Goal: Task Accomplishment & Management: Manage account settings

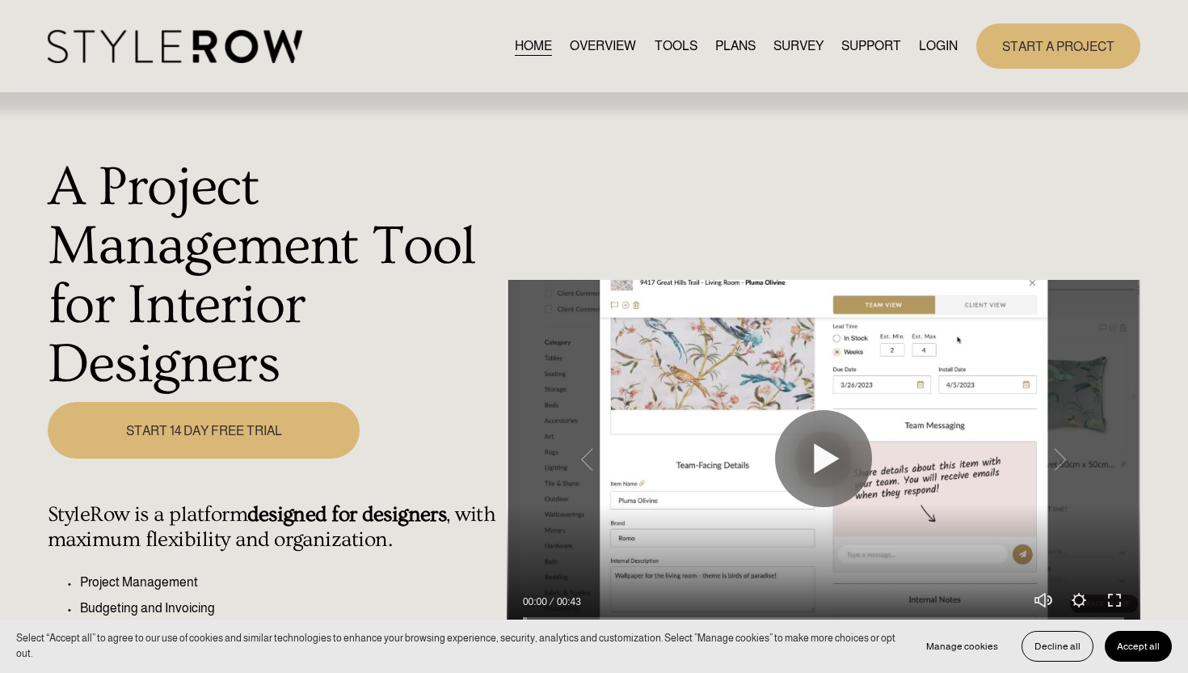
click at [932, 45] on link "LOGIN" at bounding box center [938, 46] width 39 height 22
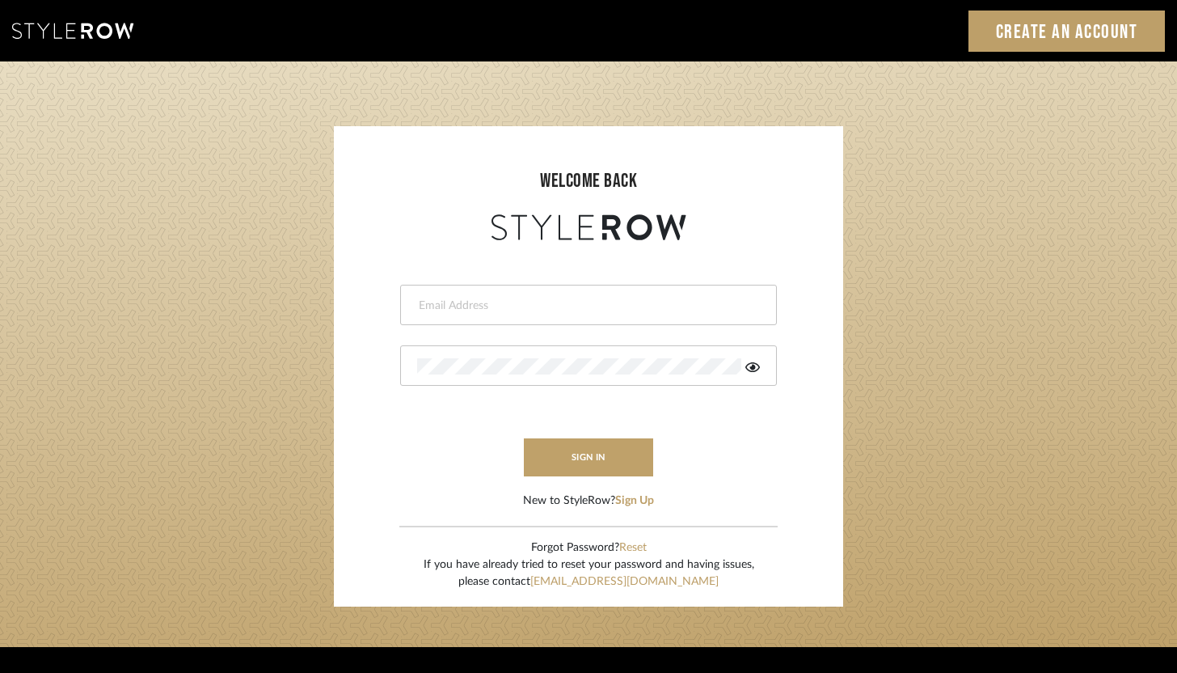
click at [629, 306] on input "email" at bounding box center [586, 305] width 339 height 16
type input "ashley@winnieandcointeriors.com"
click at [582, 466] on button "sign in" at bounding box center [588, 457] width 129 height 38
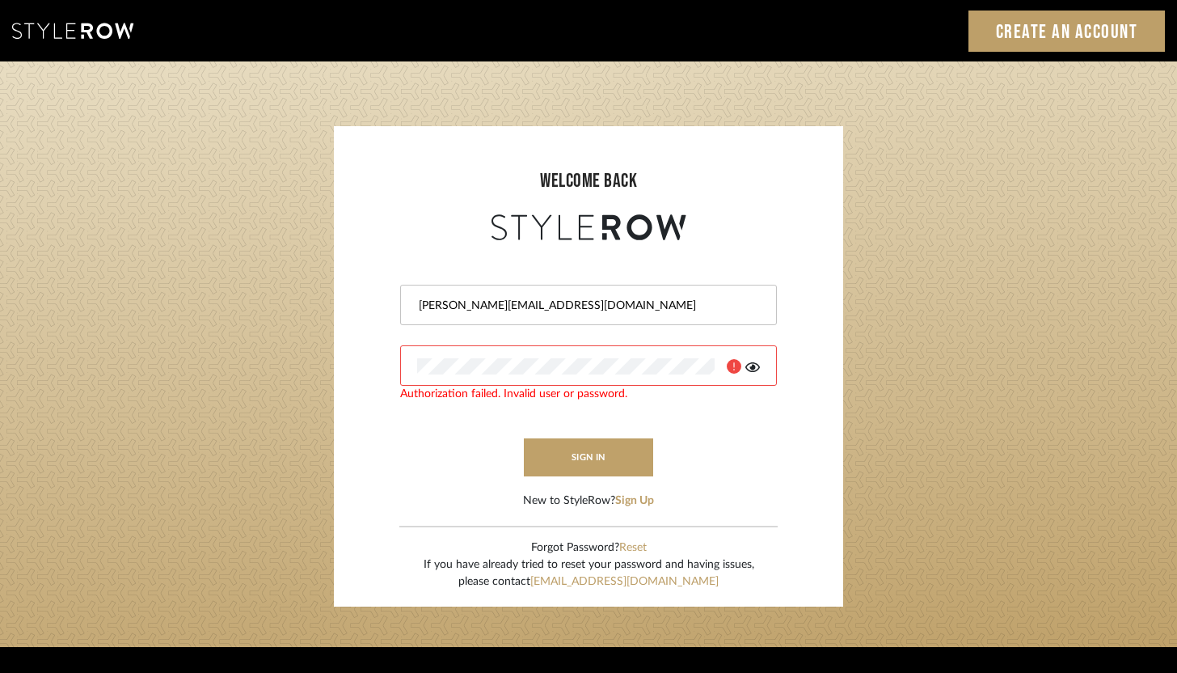
click at [755, 365] on icon at bounding box center [752, 367] width 15 height 13
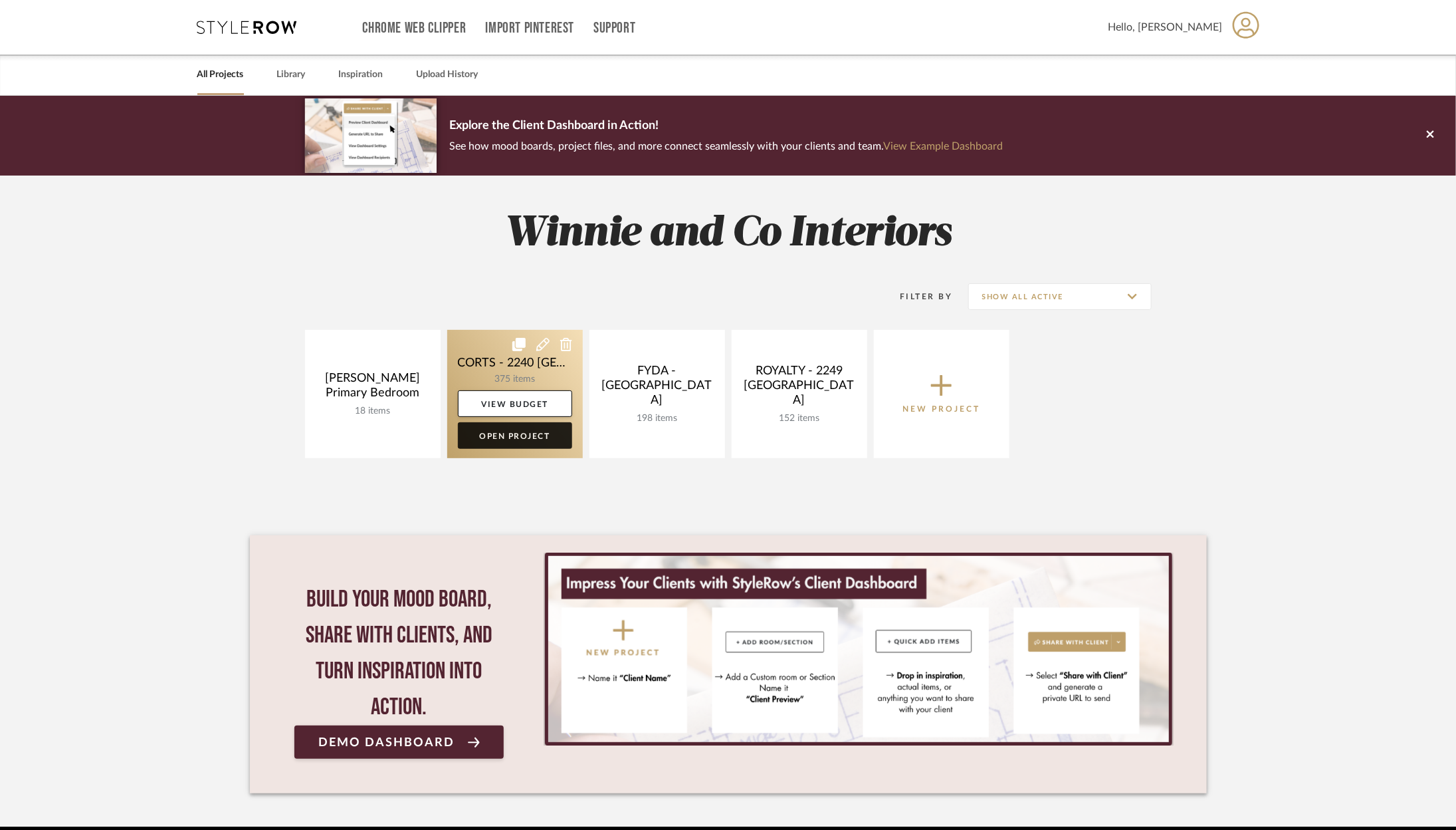
click at [511, 437] on link "Open Project" at bounding box center [515, 435] width 114 height 26
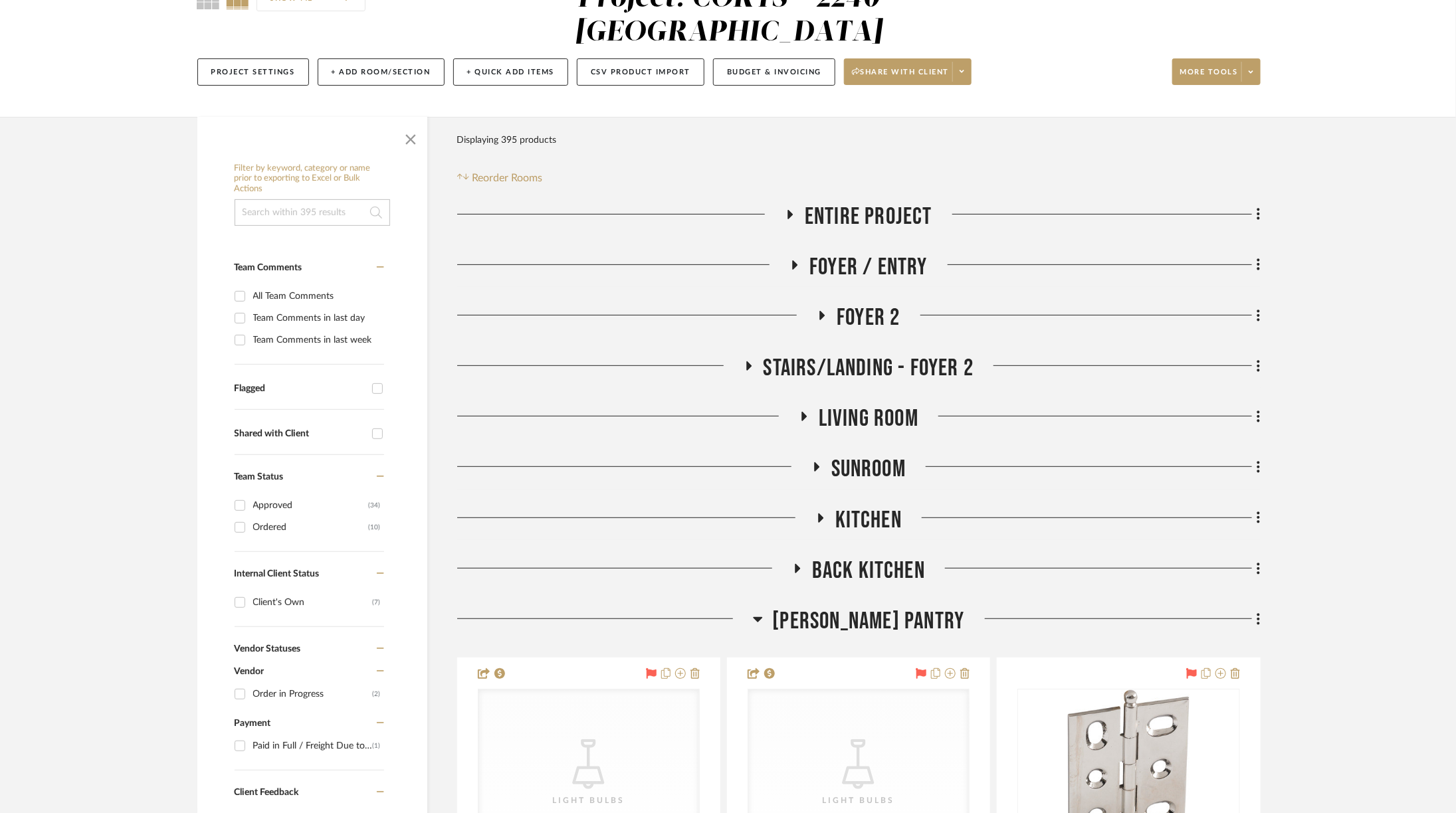
scroll to position [146, 0]
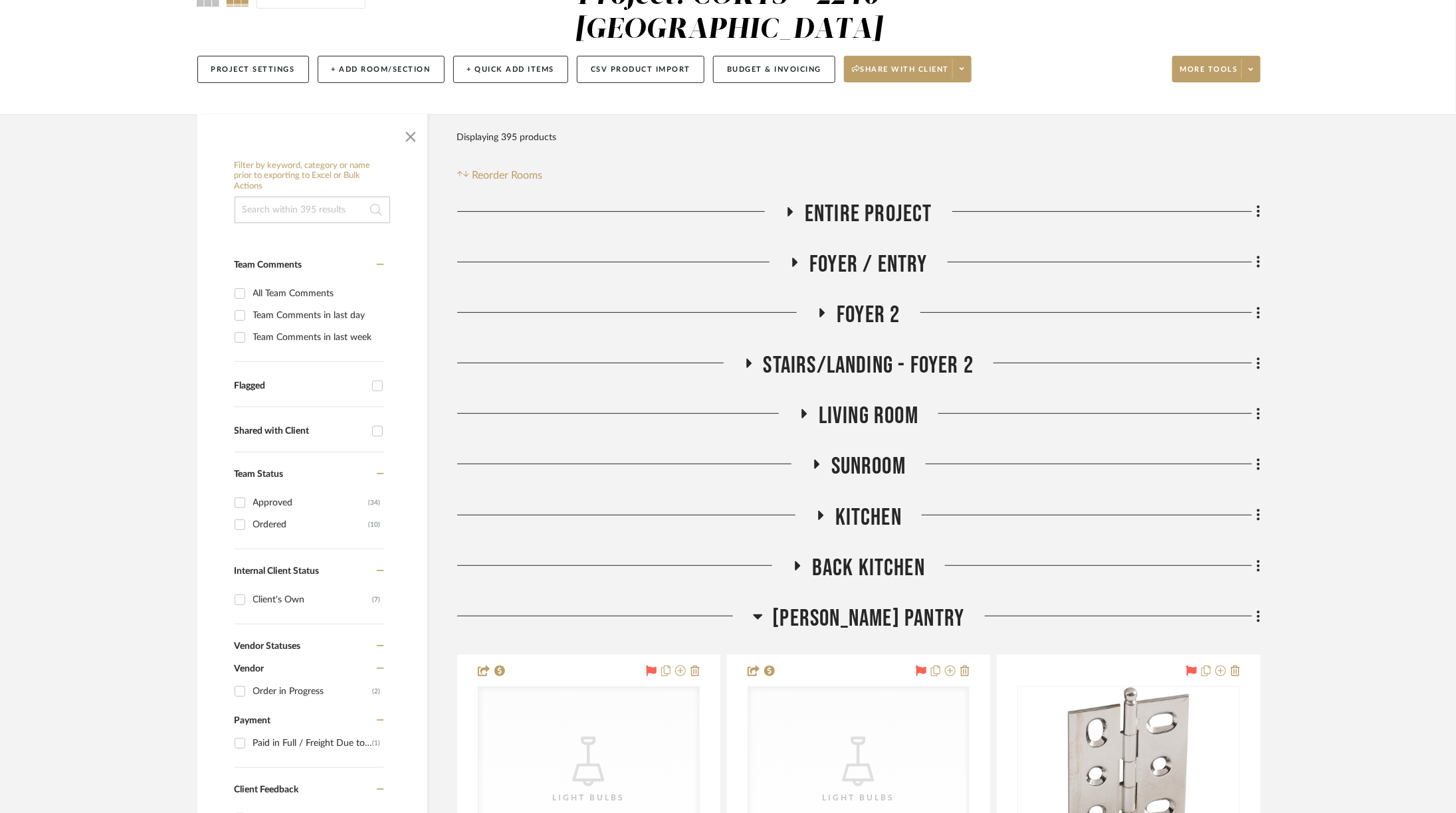
click at [857, 504] on span "Kitchen" at bounding box center [868, 518] width 67 height 29
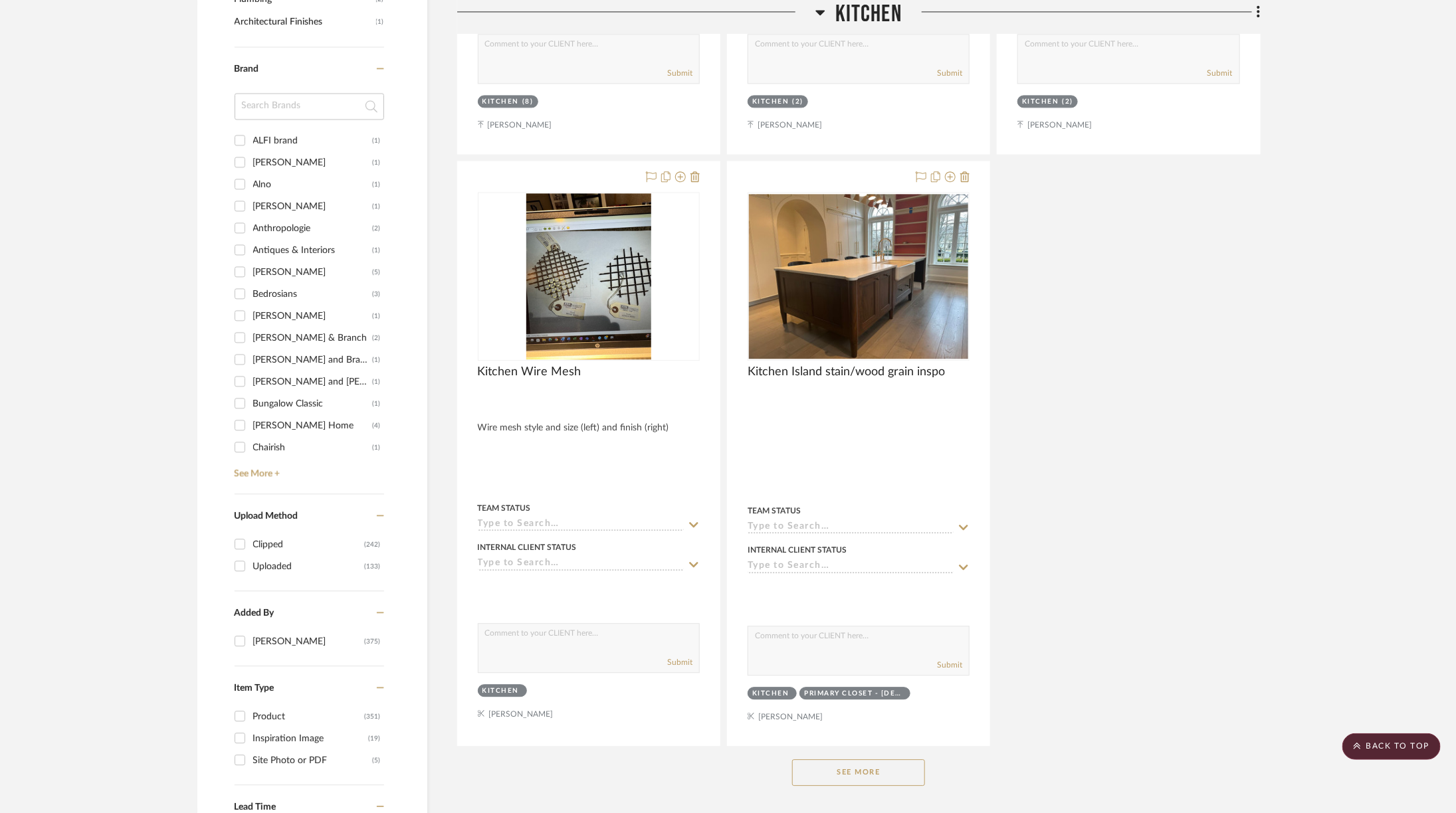
scroll to position [1882, 0]
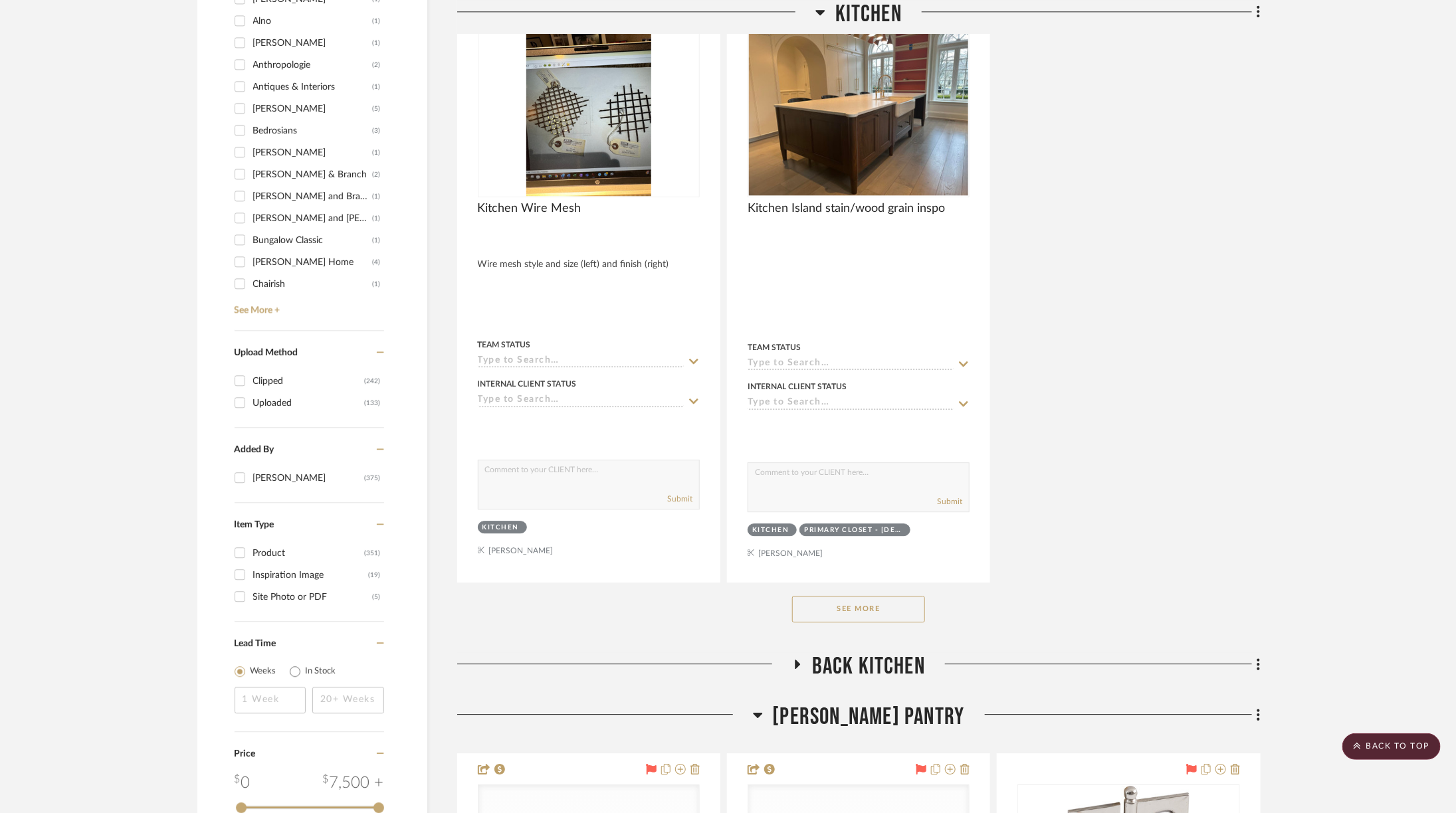
click at [854, 596] on button "See More" at bounding box center [859, 609] width 133 height 26
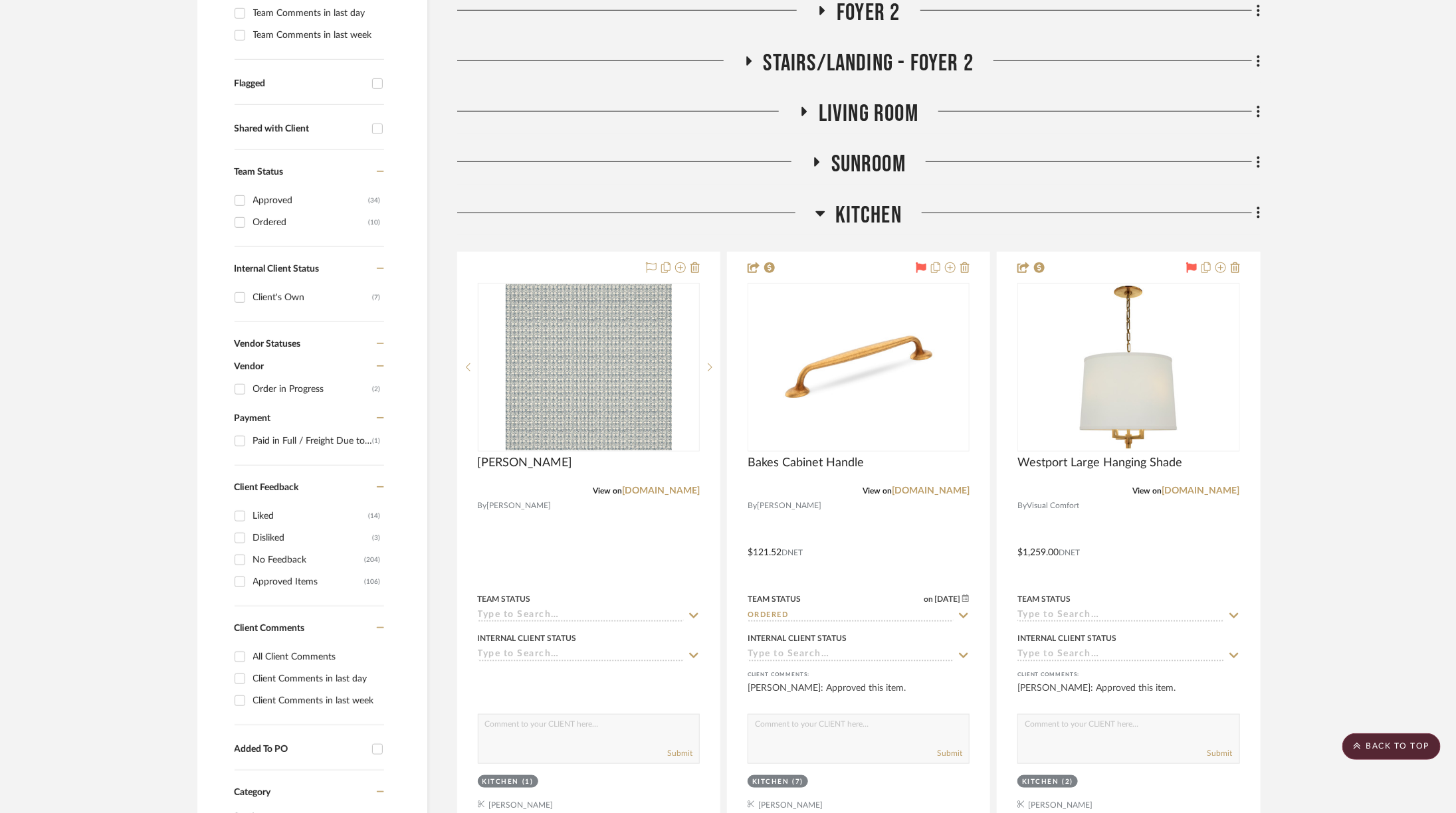
scroll to position [67, 0]
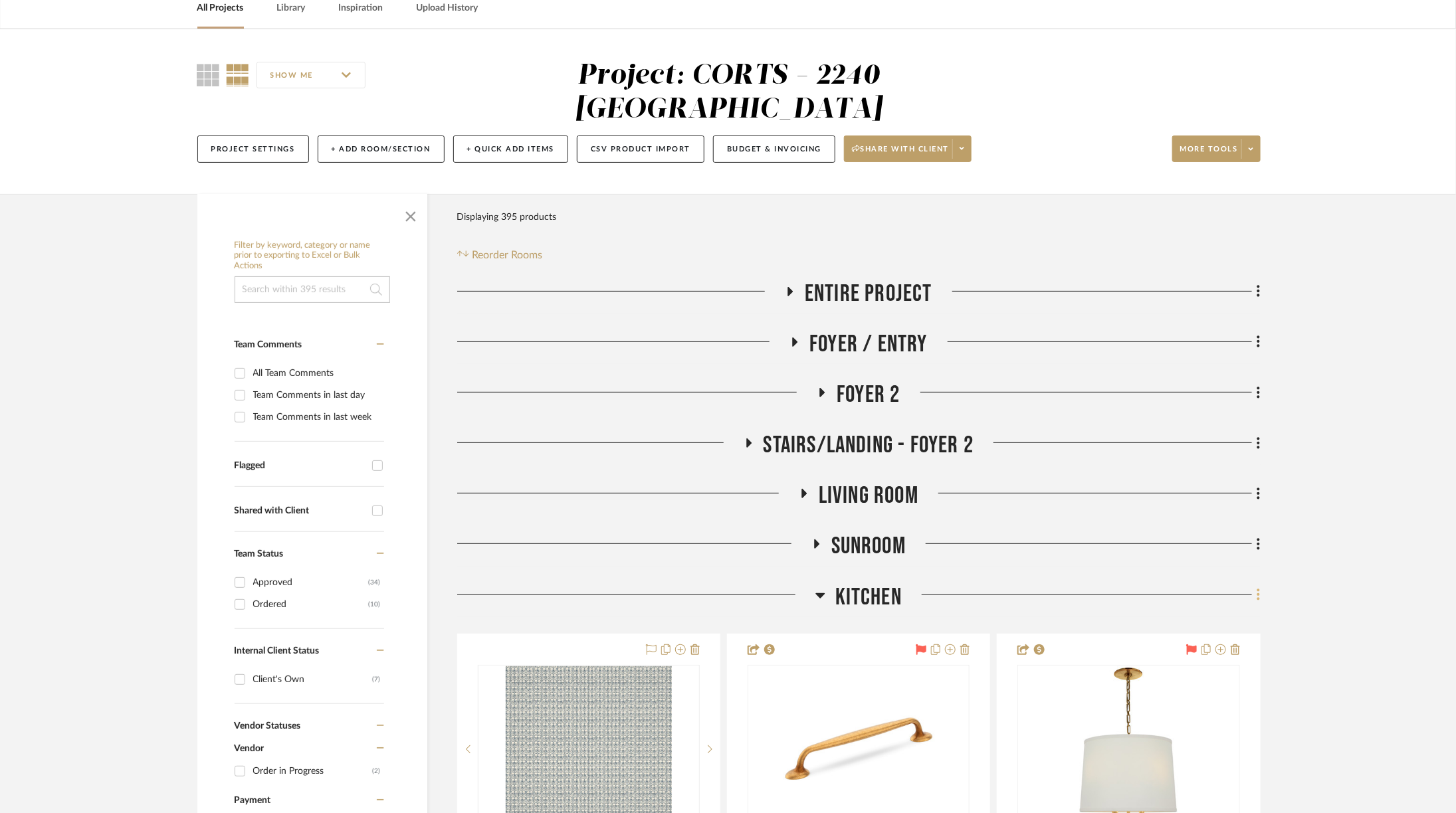
click at [1257, 588] on icon at bounding box center [1259, 595] width 4 height 15
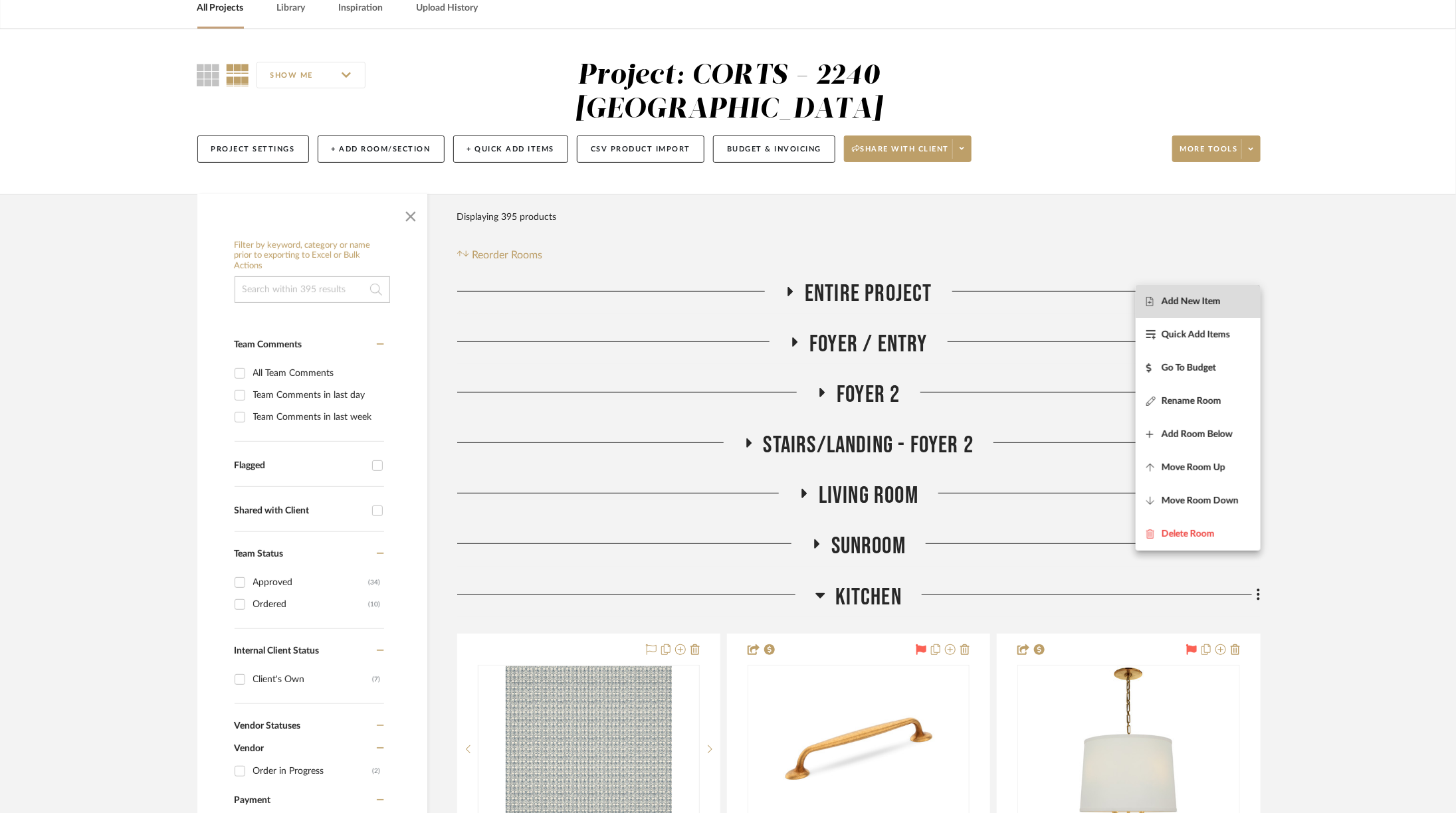
click at [1170, 306] on span "Add New Item" at bounding box center [1191, 302] width 59 height 12
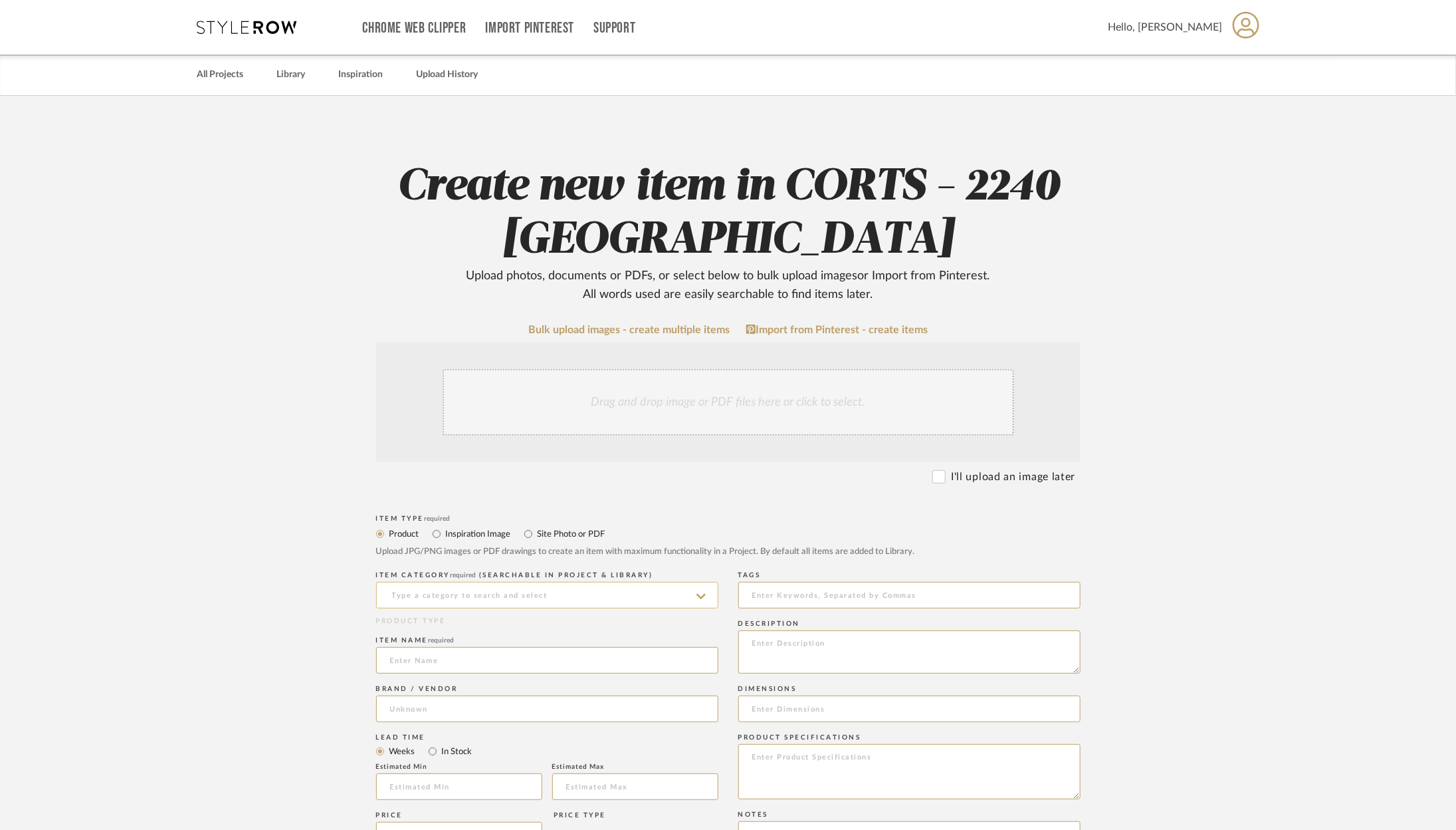
click at [512, 602] on input at bounding box center [548, 595] width 342 height 26
type input "s"
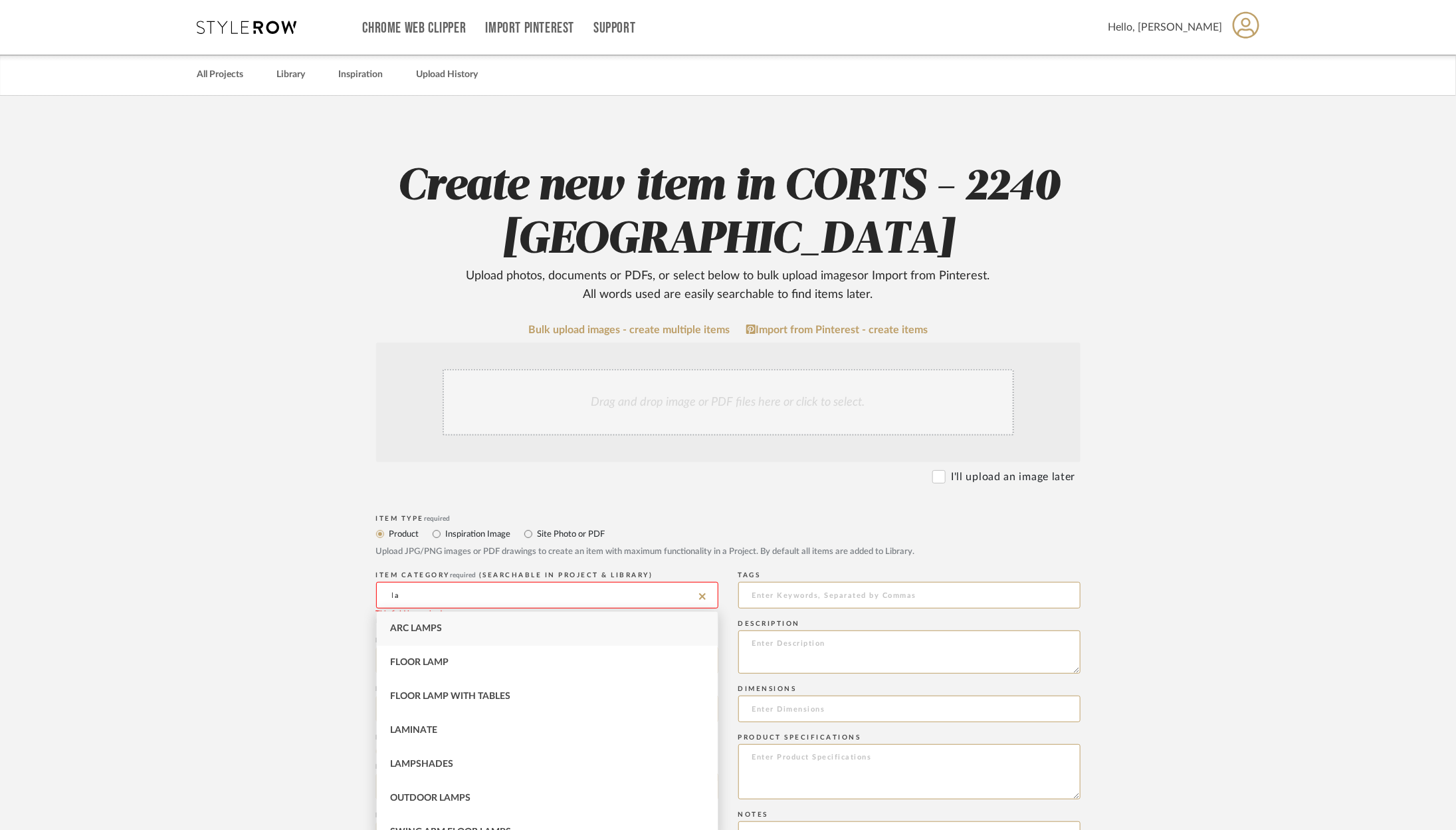
type input "l"
click at [429, 727] on span "Lampshades" at bounding box center [421, 730] width 63 height 9
type input "Lampshades"
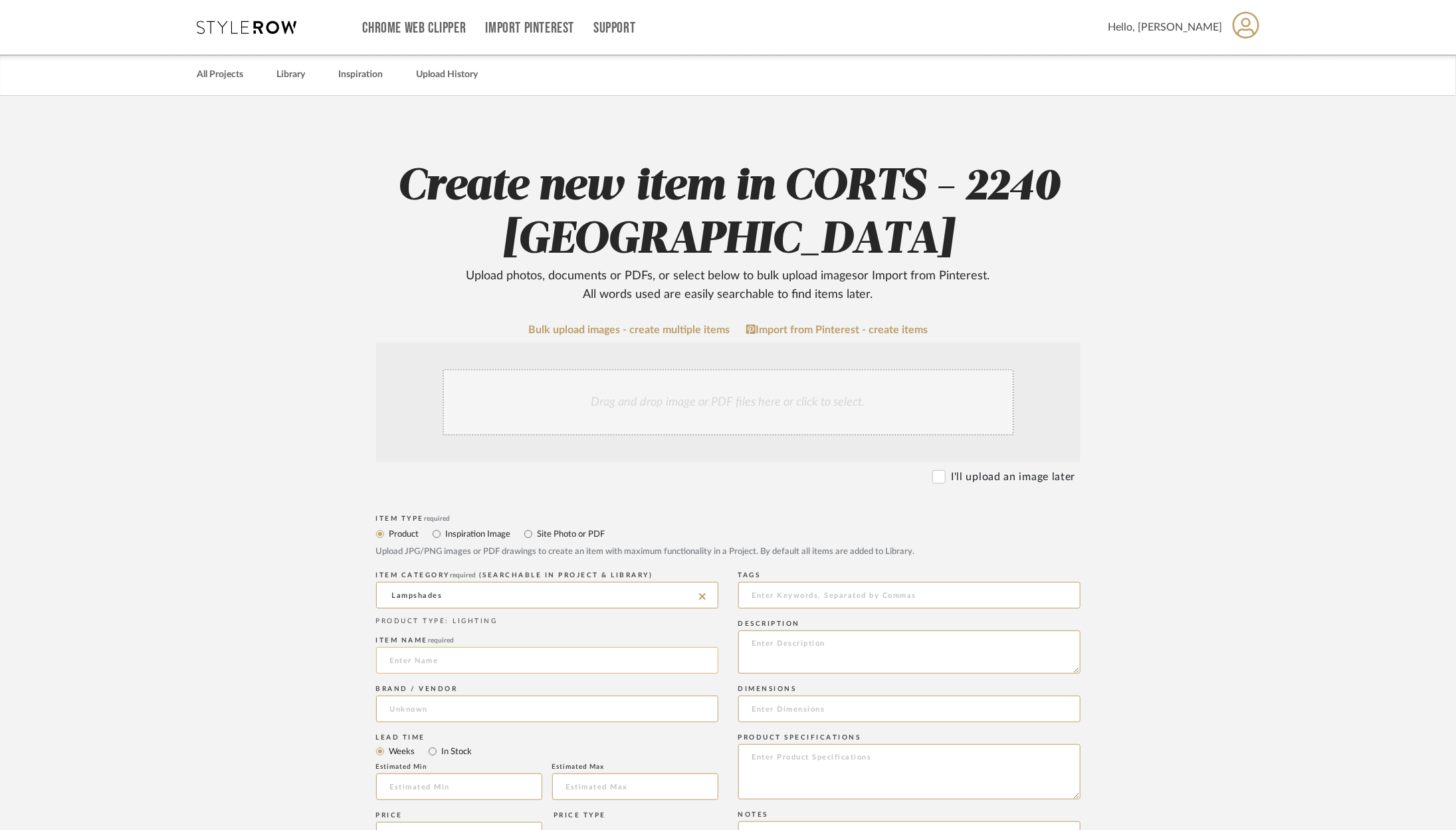
click at [423, 664] on input at bounding box center [548, 660] width 342 height 26
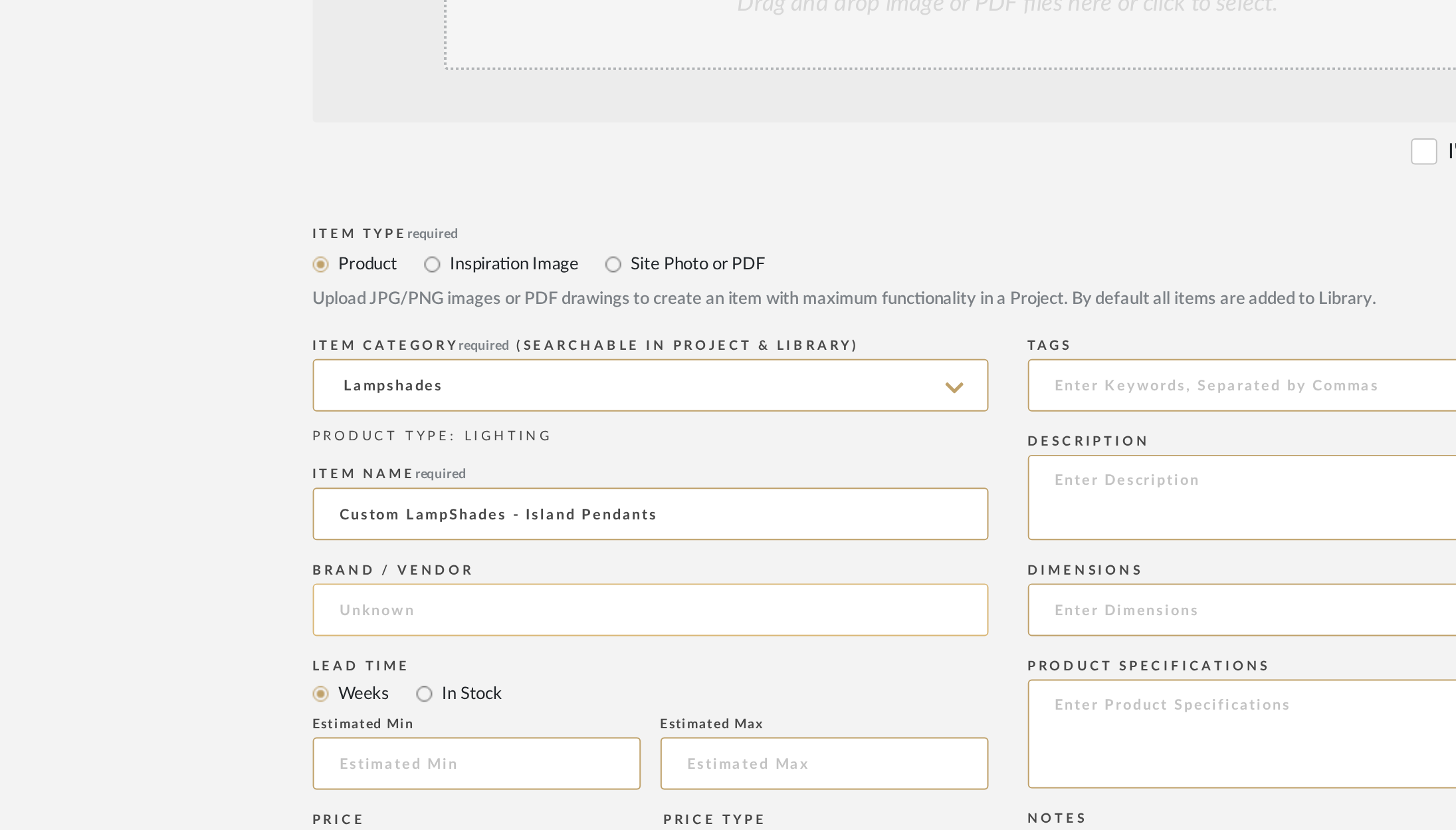
type input "Custom LampShades - Island Pendants"
click at [435, 709] on input at bounding box center [548, 708] width 342 height 26
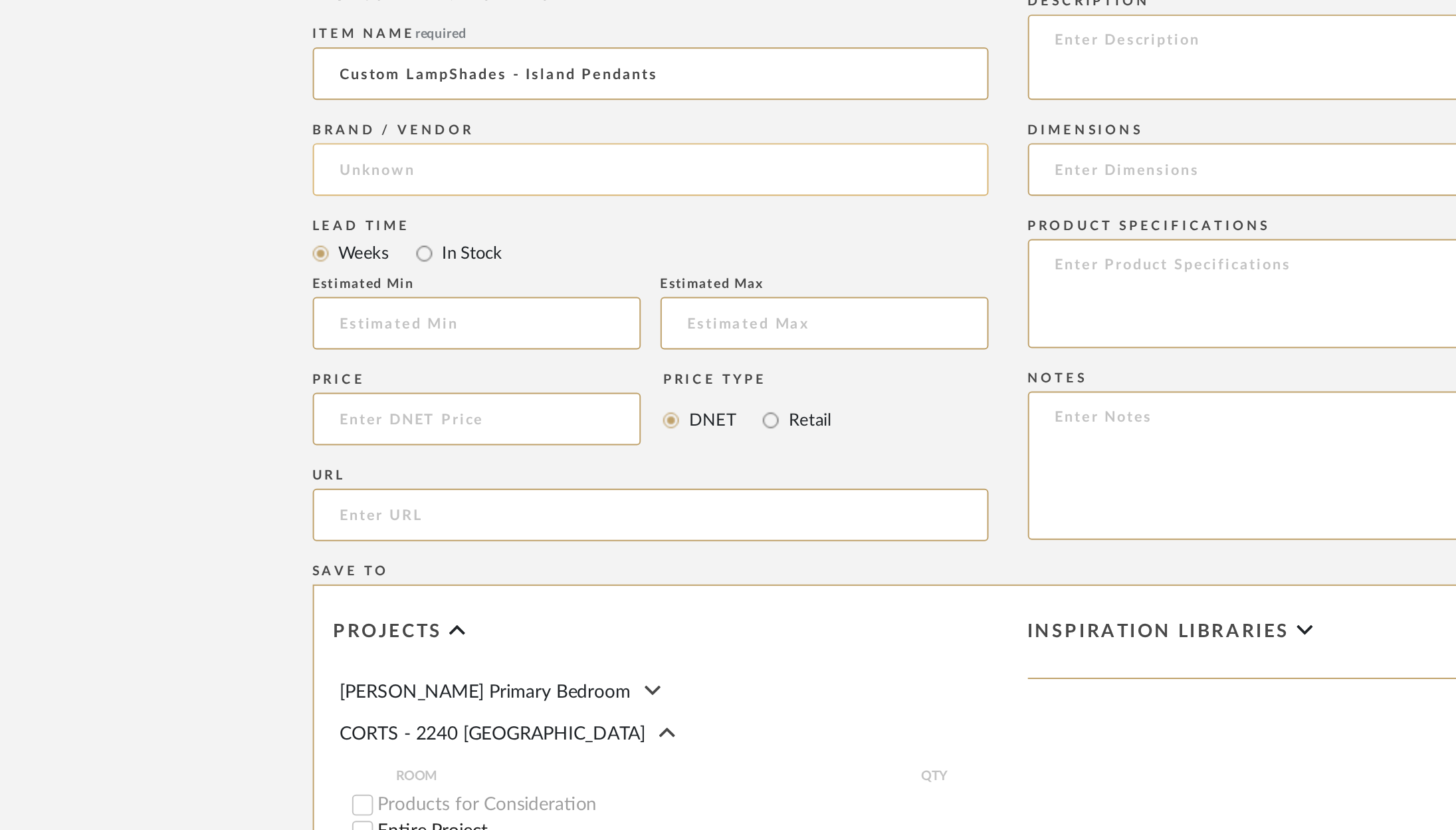
scroll to position [247, 0]
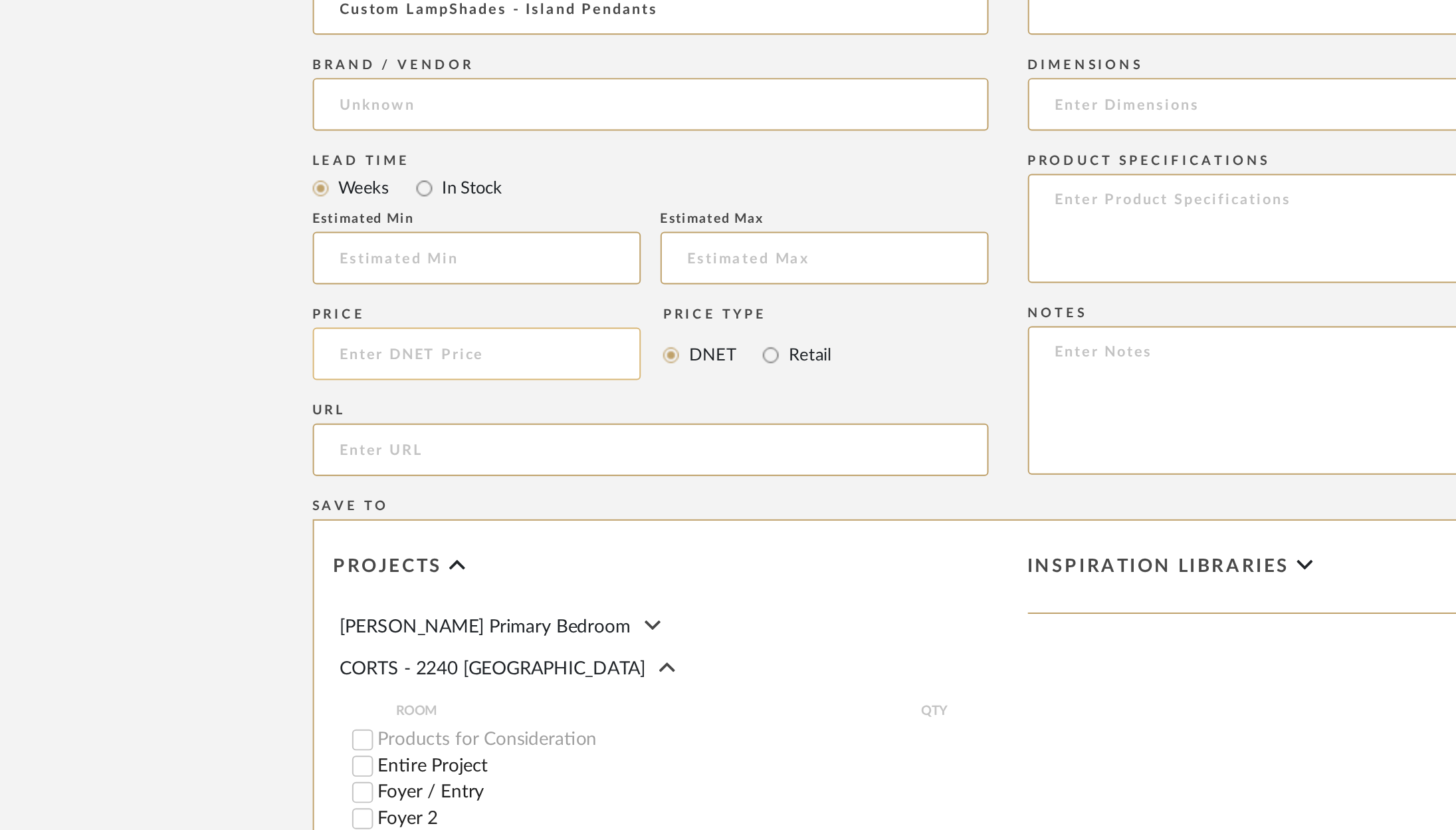
click at [481, 598] on input at bounding box center [460, 588] width 167 height 26
click at [610, 543] on input at bounding box center [636, 540] width 166 height 26
type input "2"
click at [510, 536] on input "text" at bounding box center [460, 540] width 166 height 26
type input "2000"
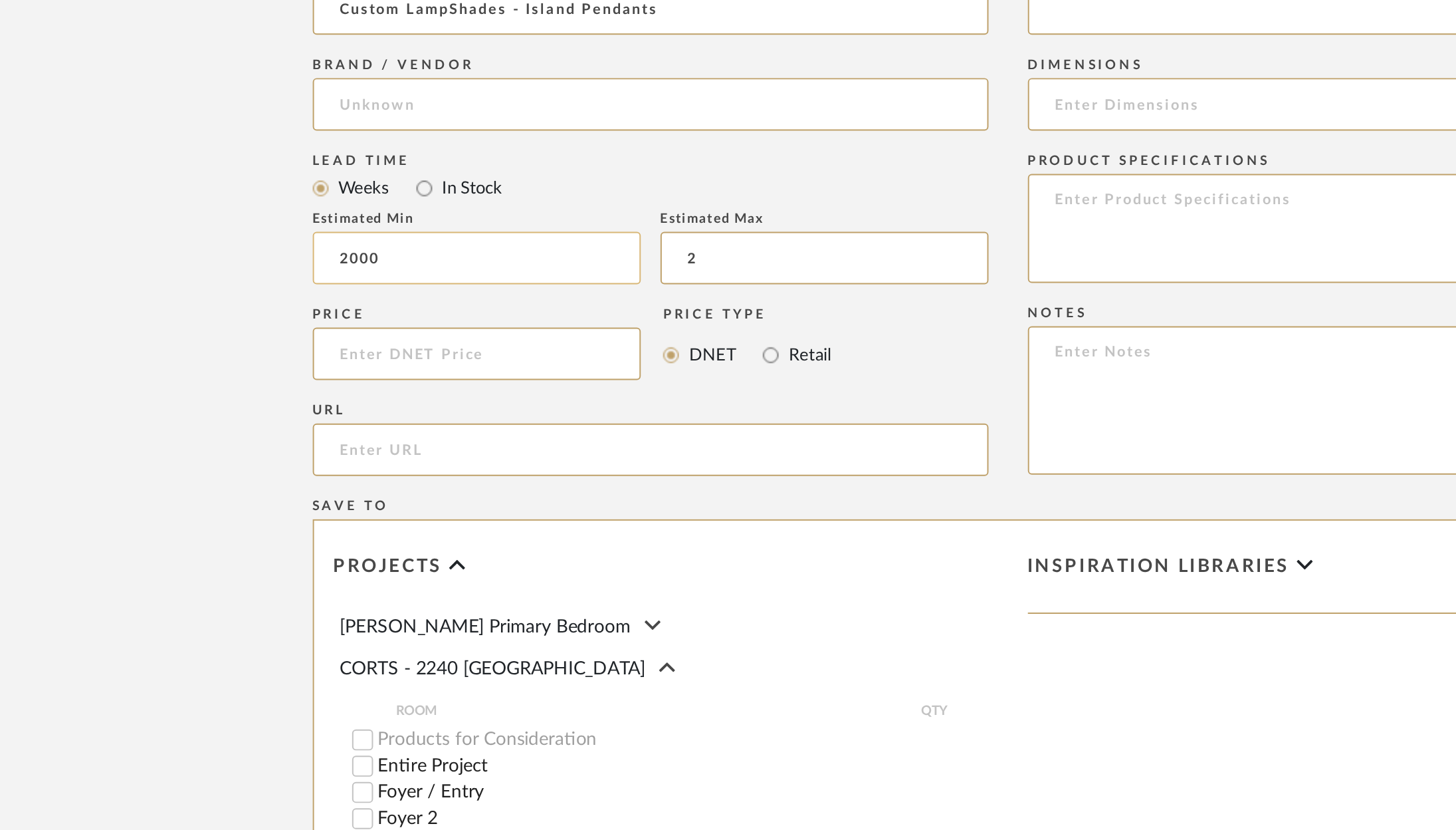
click at [493, 538] on input "2000" at bounding box center [460, 540] width 166 height 26
click at [622, 540] on input "2" at bounding box center [636, 540] width 166 height 26
click at [612, 542] on input "2000" at bounding box center [636, 540] width 166 height 26
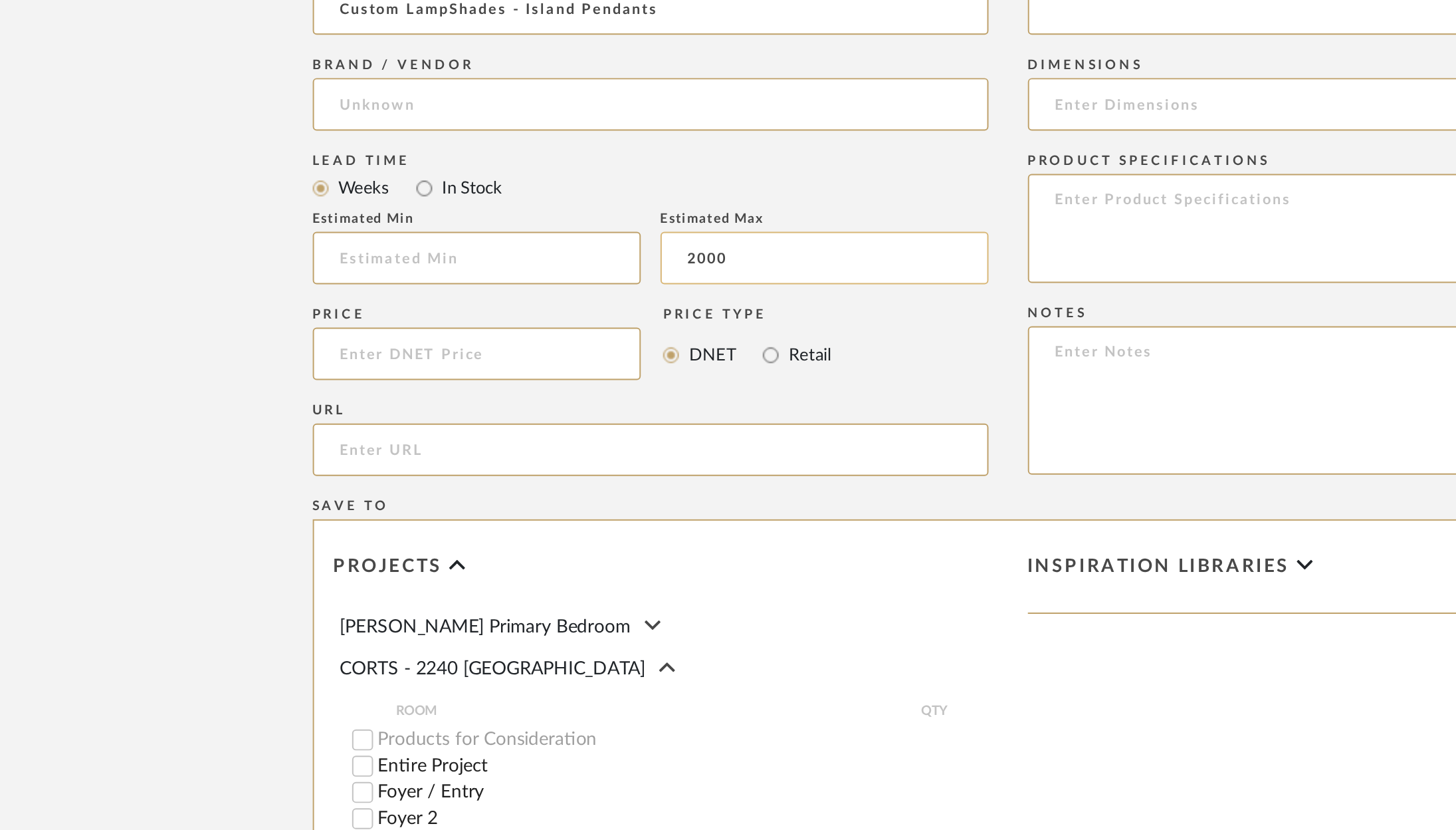
click at [612, 542] on input "2000" at bounding box center [636, 540] width 166 height 26
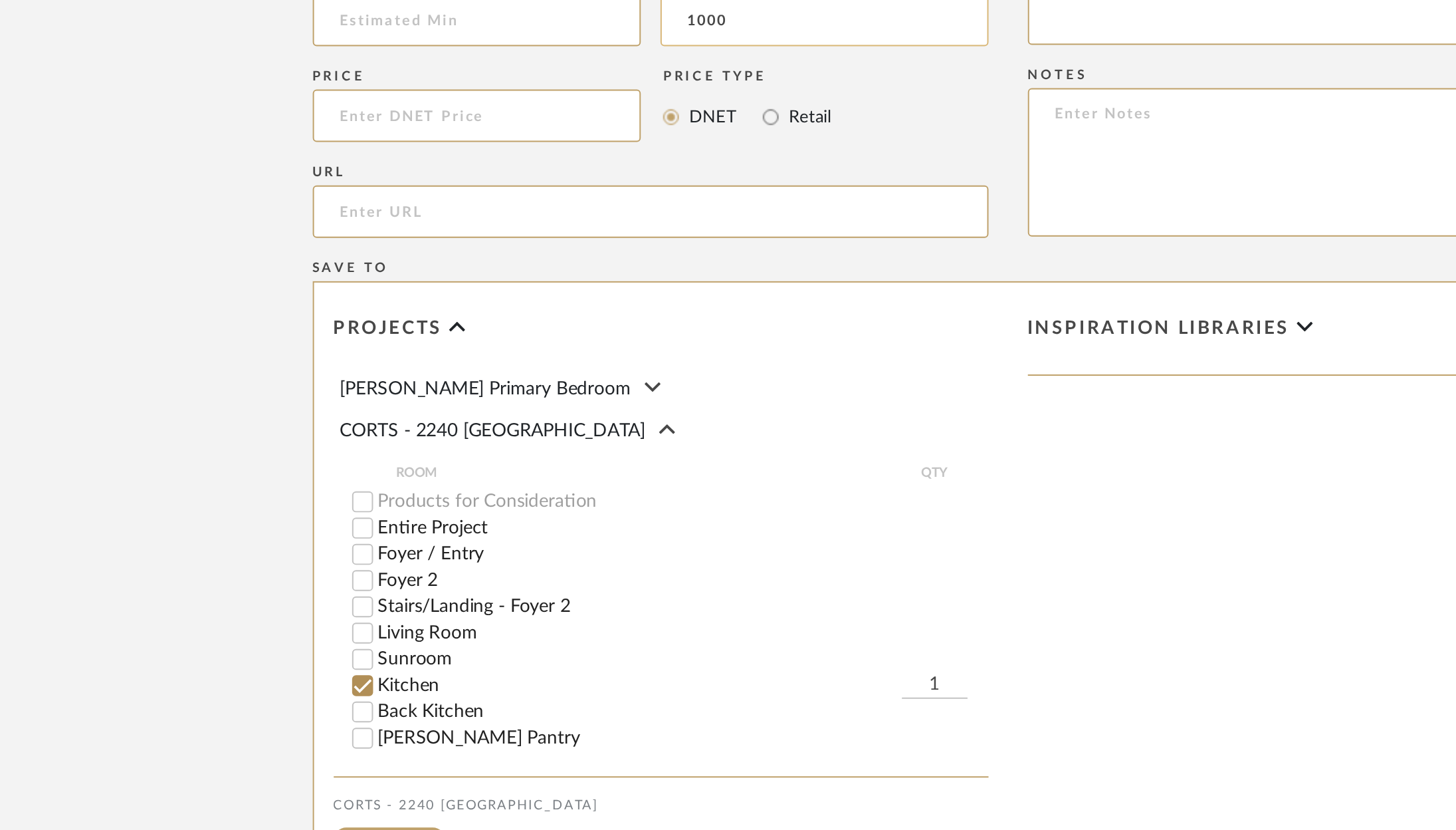
scroll to position [394, 0]
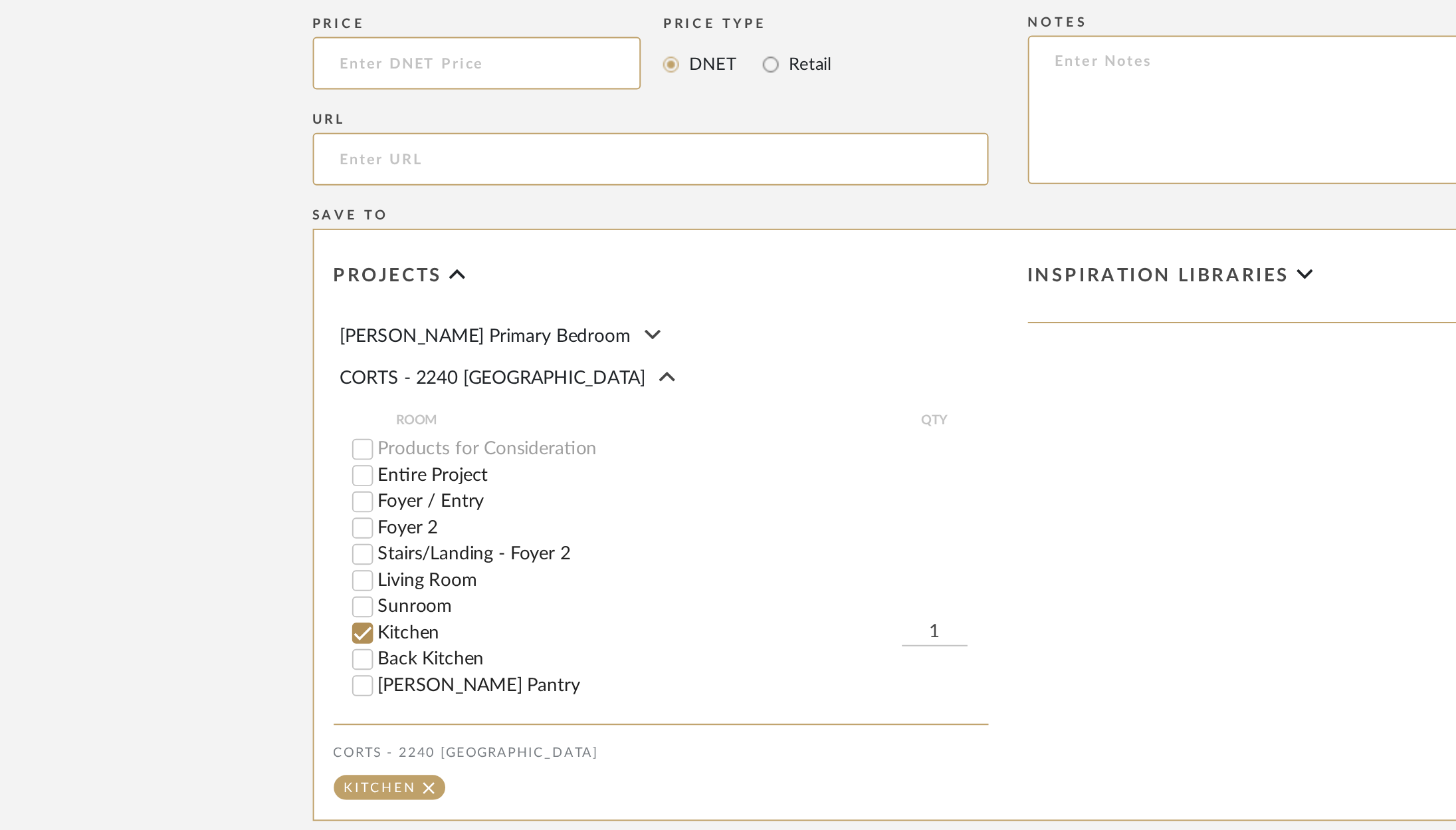
type input "1000"
click at [694, 730] on input "1" at bounding box center [691, 730] width 33 height 13
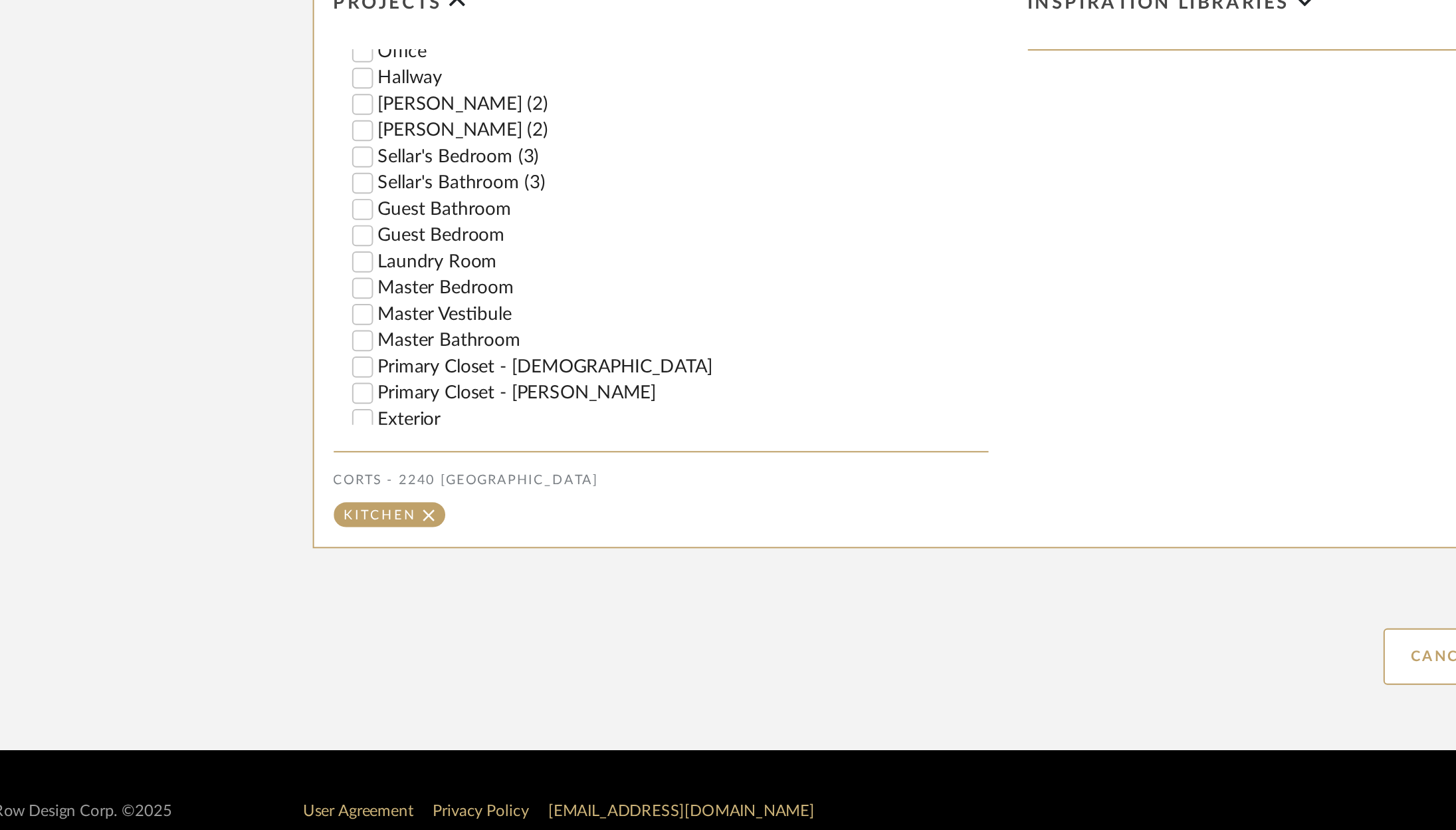
scroll to position [551, 0]
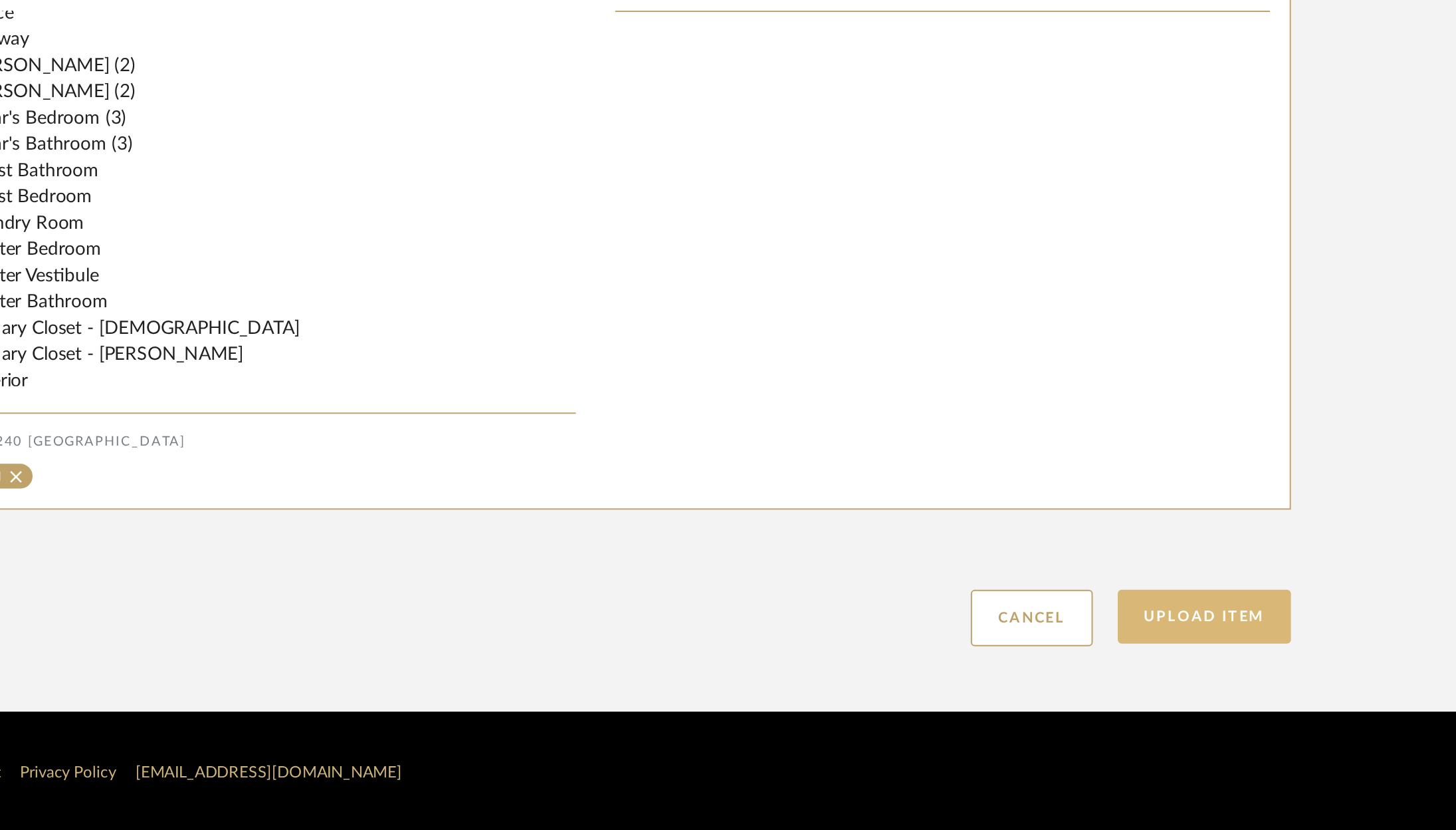
type input "2"
click at [1022, 716] on button "Upload Item" at bounding box center [1037, 721] width 88 height 27
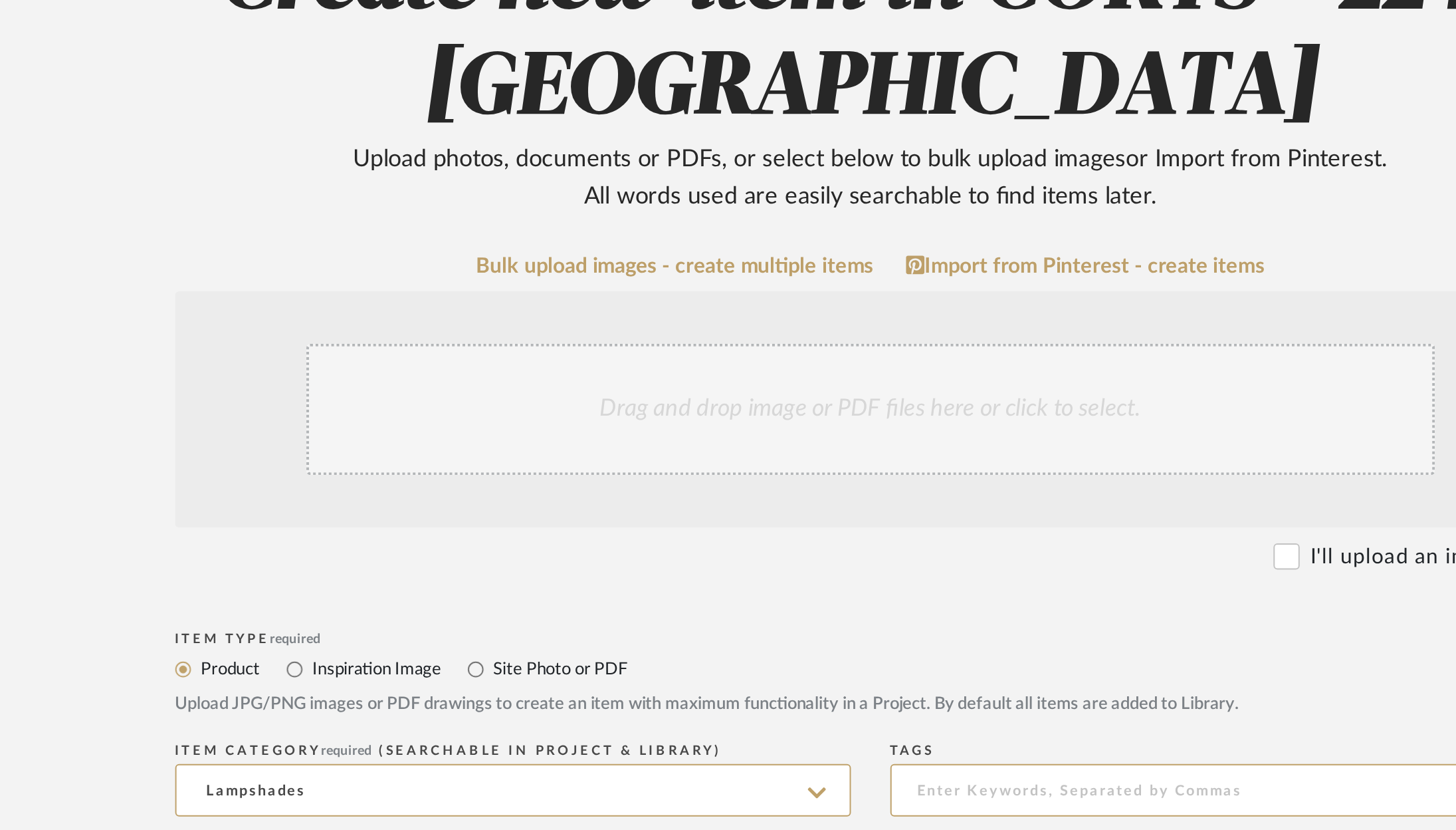
scroll to position [0, 0]
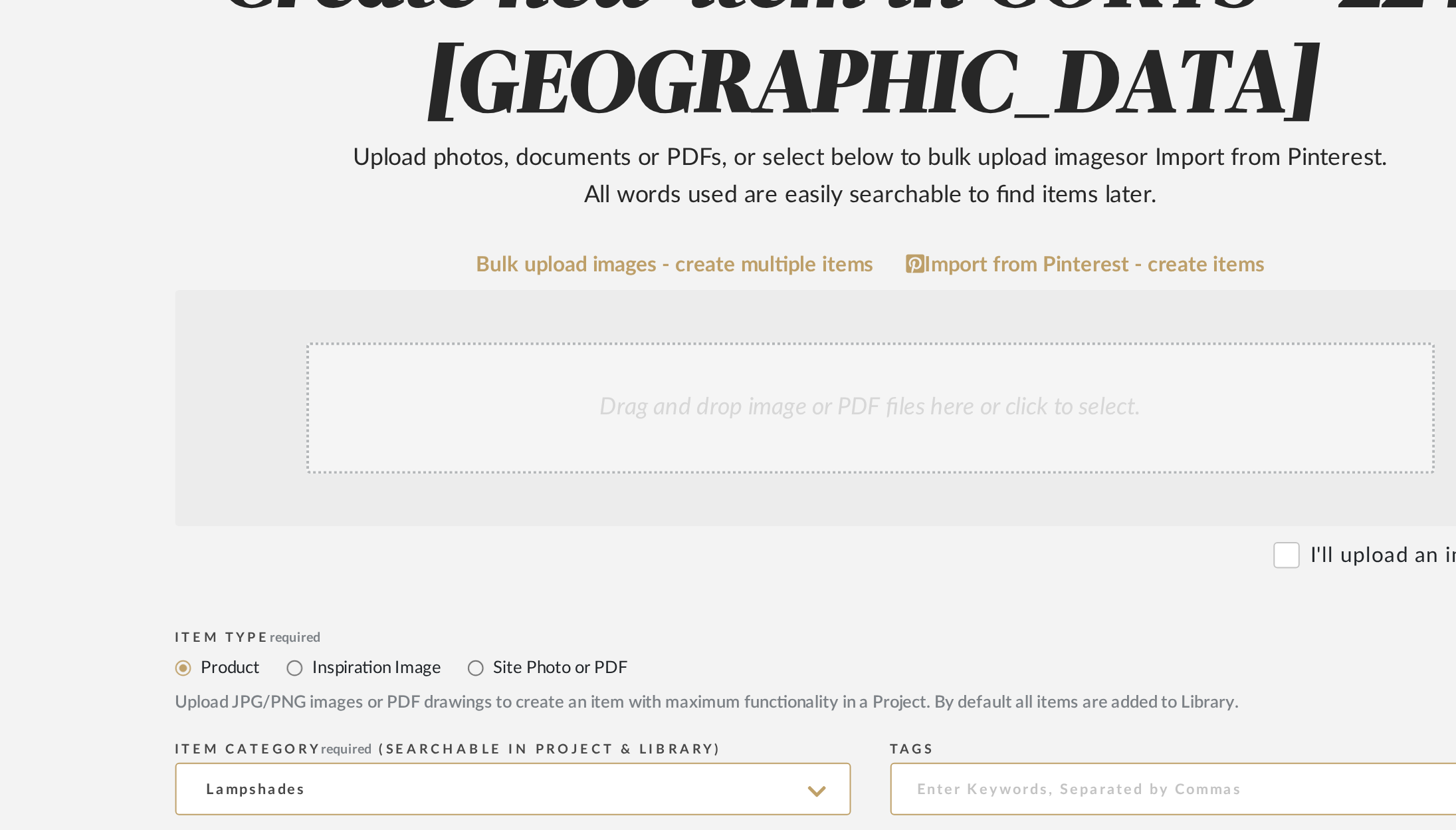
click at [695, 414] on div "Drag and drop image or PDF files here or click to select." at bounding box center [728, 402] width 571 height 67
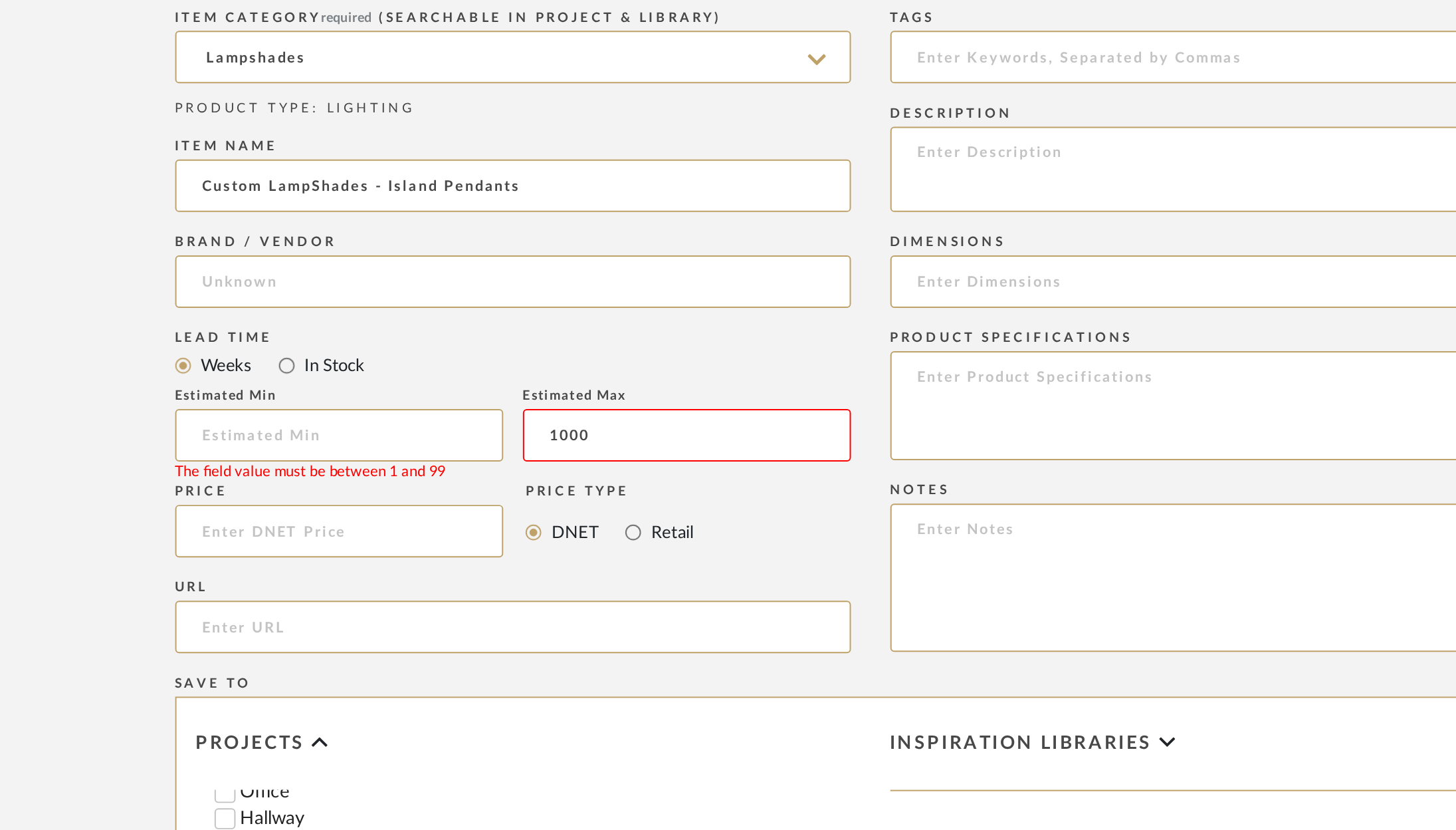
scroll to position [345, 0]
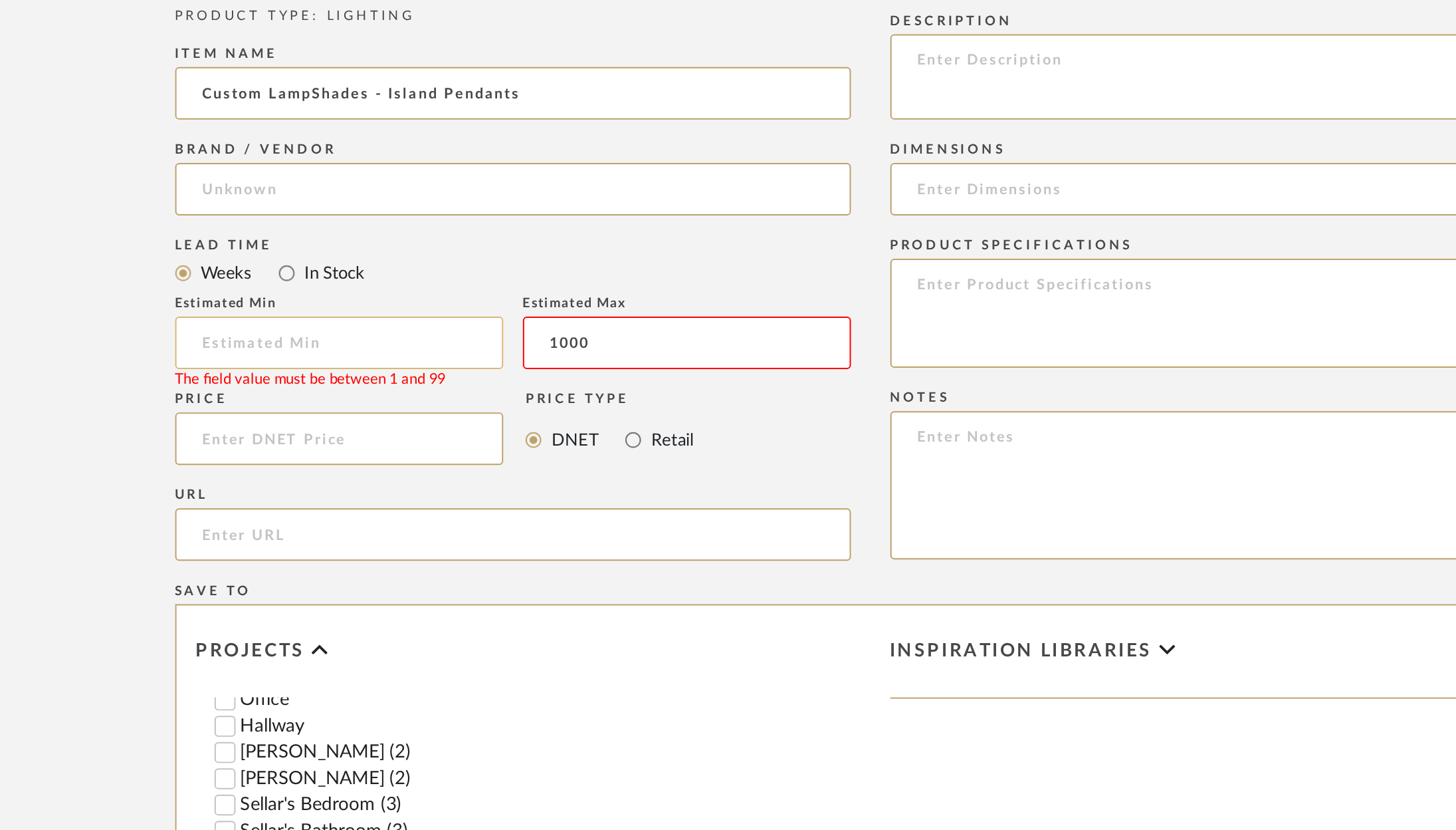
click at [489, 585] on input at bounding box center [460, 583] width 166 height 26
type input "1"
type input "1000"
click at [644, 646] on div "Price Price Type DNET Retail" at bounding box center [548, 628] width 342 height 49
click at [397, 591] on input "1000" at bounding box center [460, 583] width 166 height 26
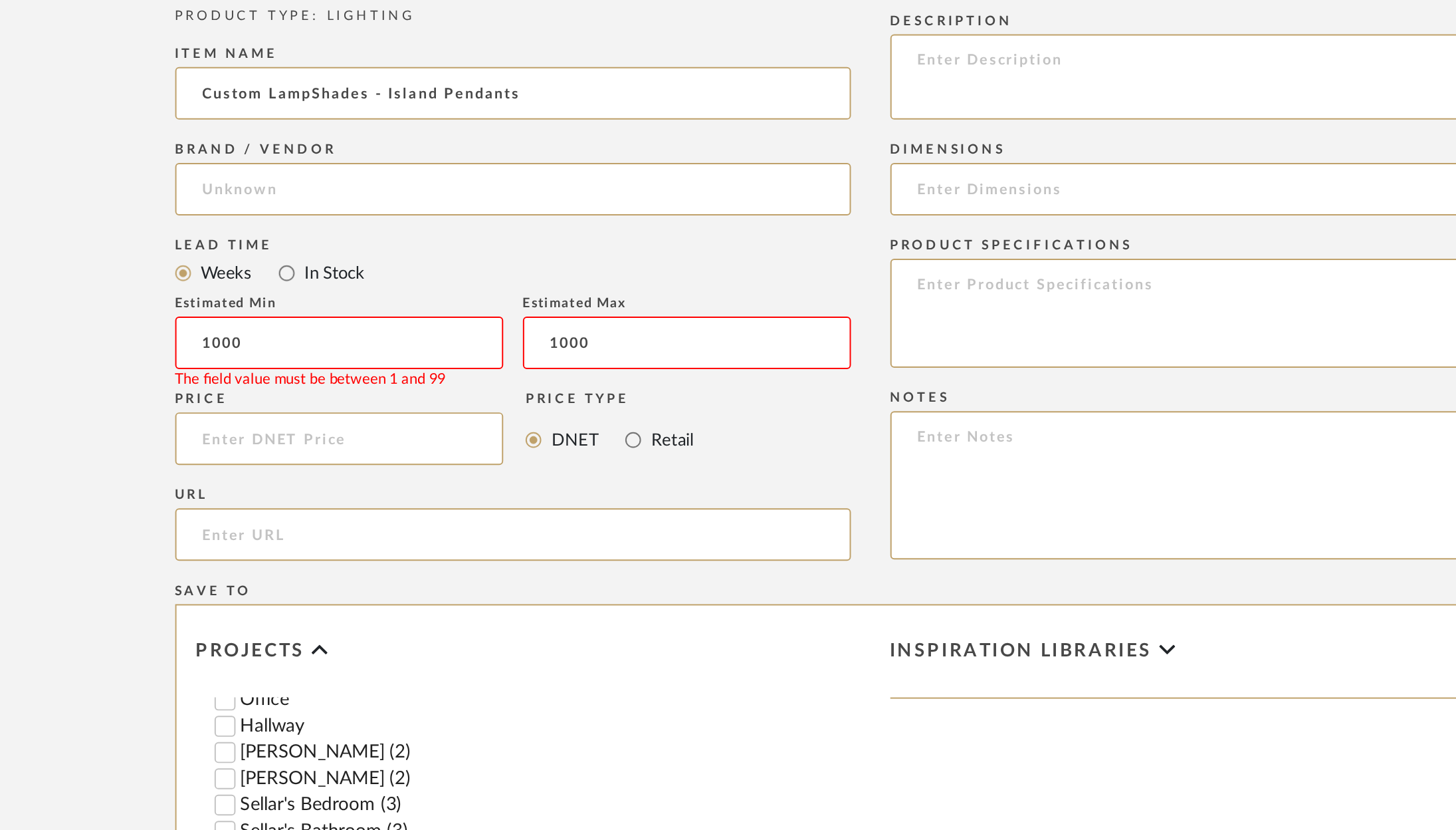
click at [397, 591] on input "1000" at bounding box center [460, 583] width 166 height 26
click at [645, 635] on div "Price Price Type DNET Retail" at bounding box center [548, 628] width 342 height 49
click at [473, 577] on input "1000" at bounding box center [460, 583] width 166 height 26
click at [575, 536] on div "Lead Time" at bounding box center [548, 534] width 342 height 8
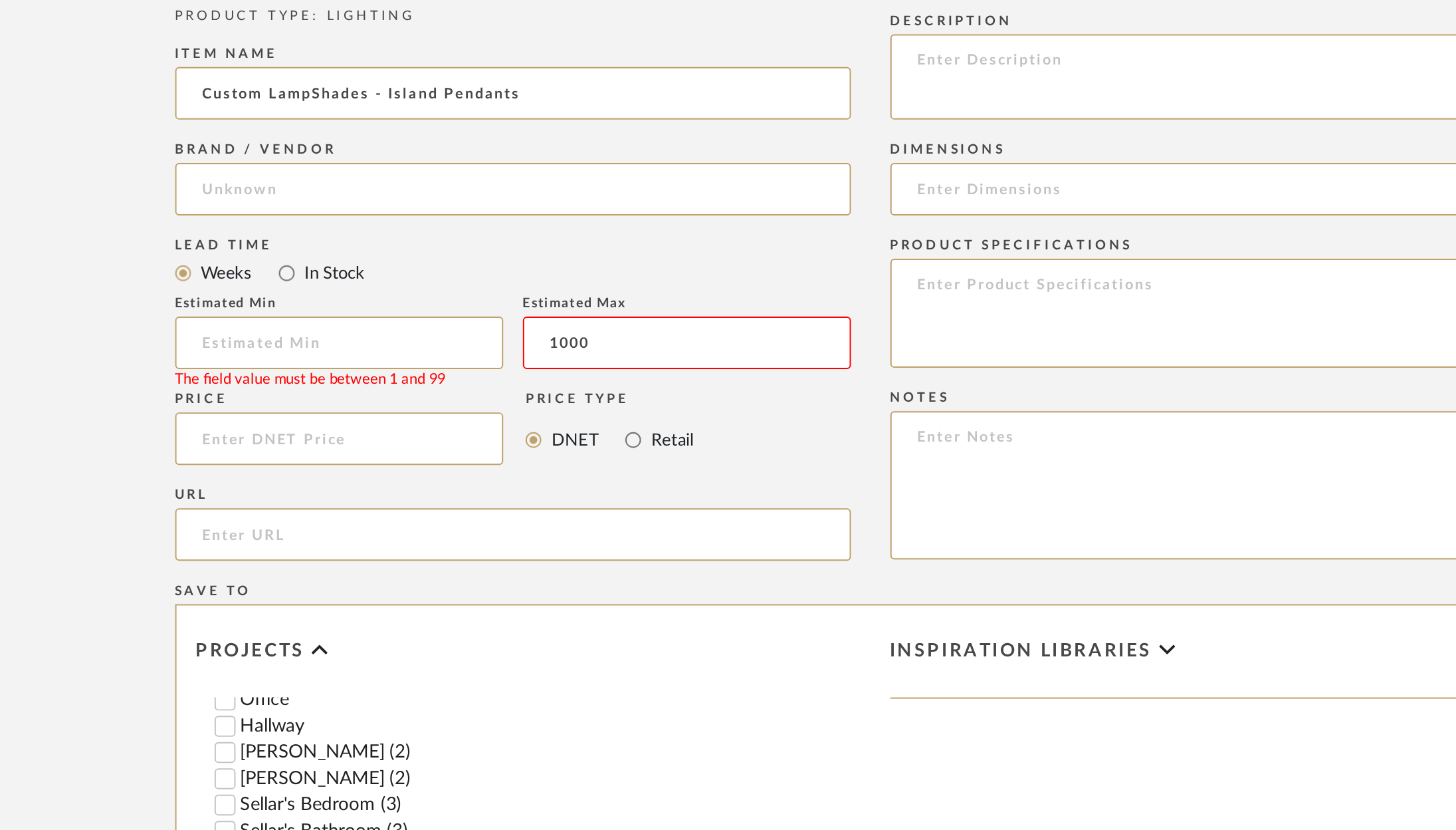
click at [594, 585] on input "1000" at bounding box center [636, 583] width 166 height 26
click at [481, 637] on input at bounding box center [460, 632] width 167 height 26
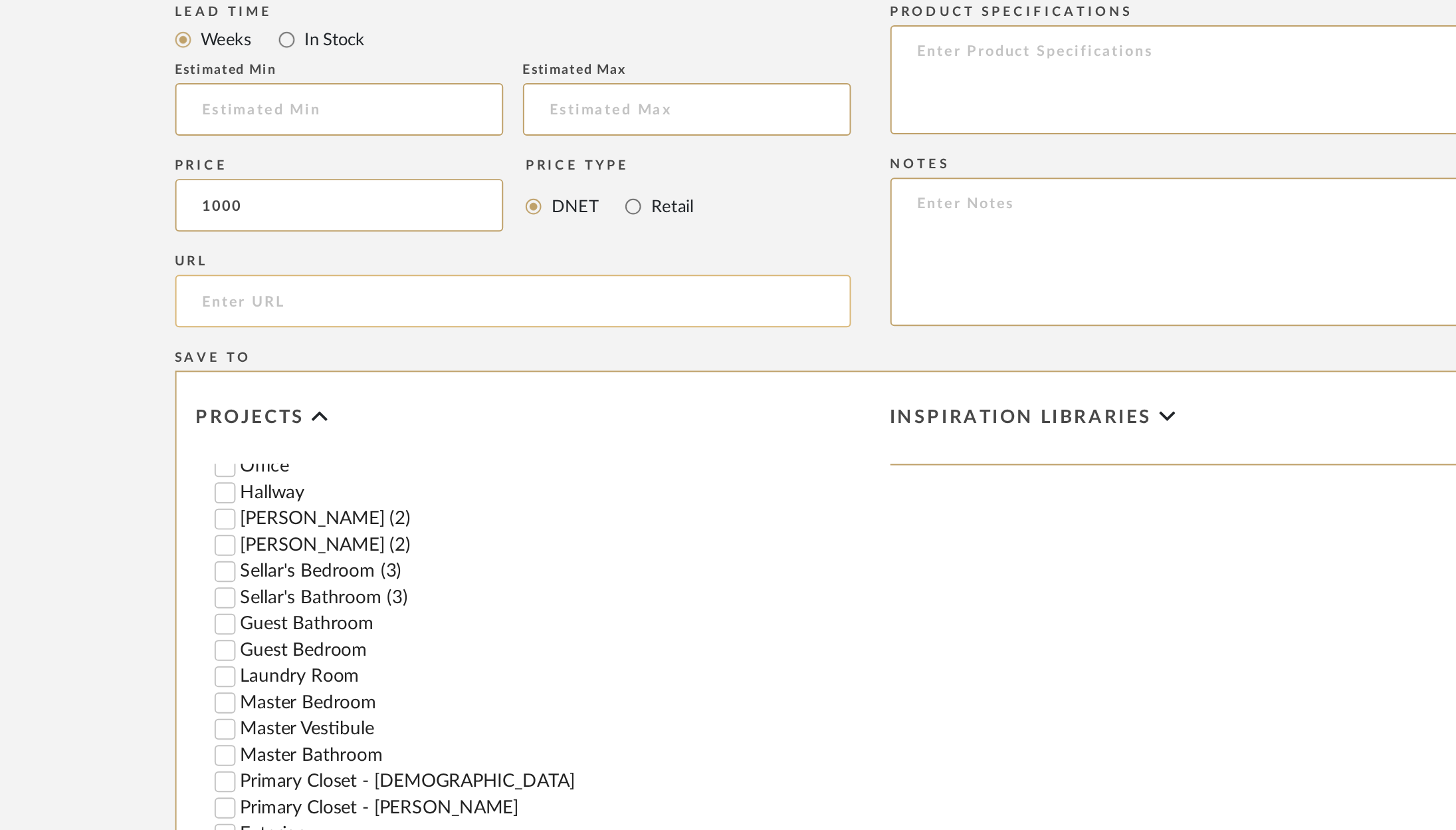
scroll to position [693, 0]
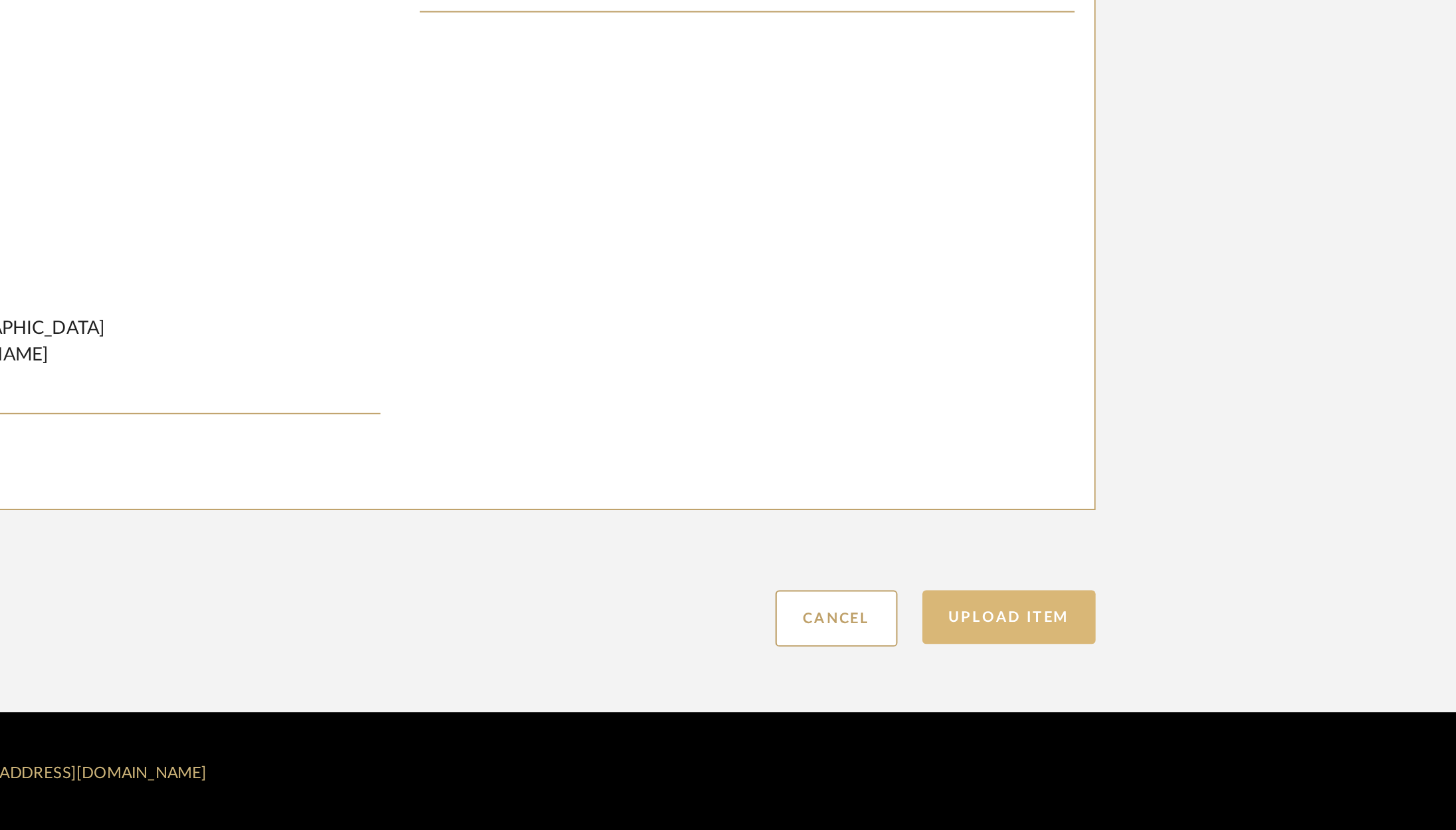
type input "$1,000.00"
click at [1048, 724] on button "Upload Item" at bounding box center [1037, 721] width 88 height 27
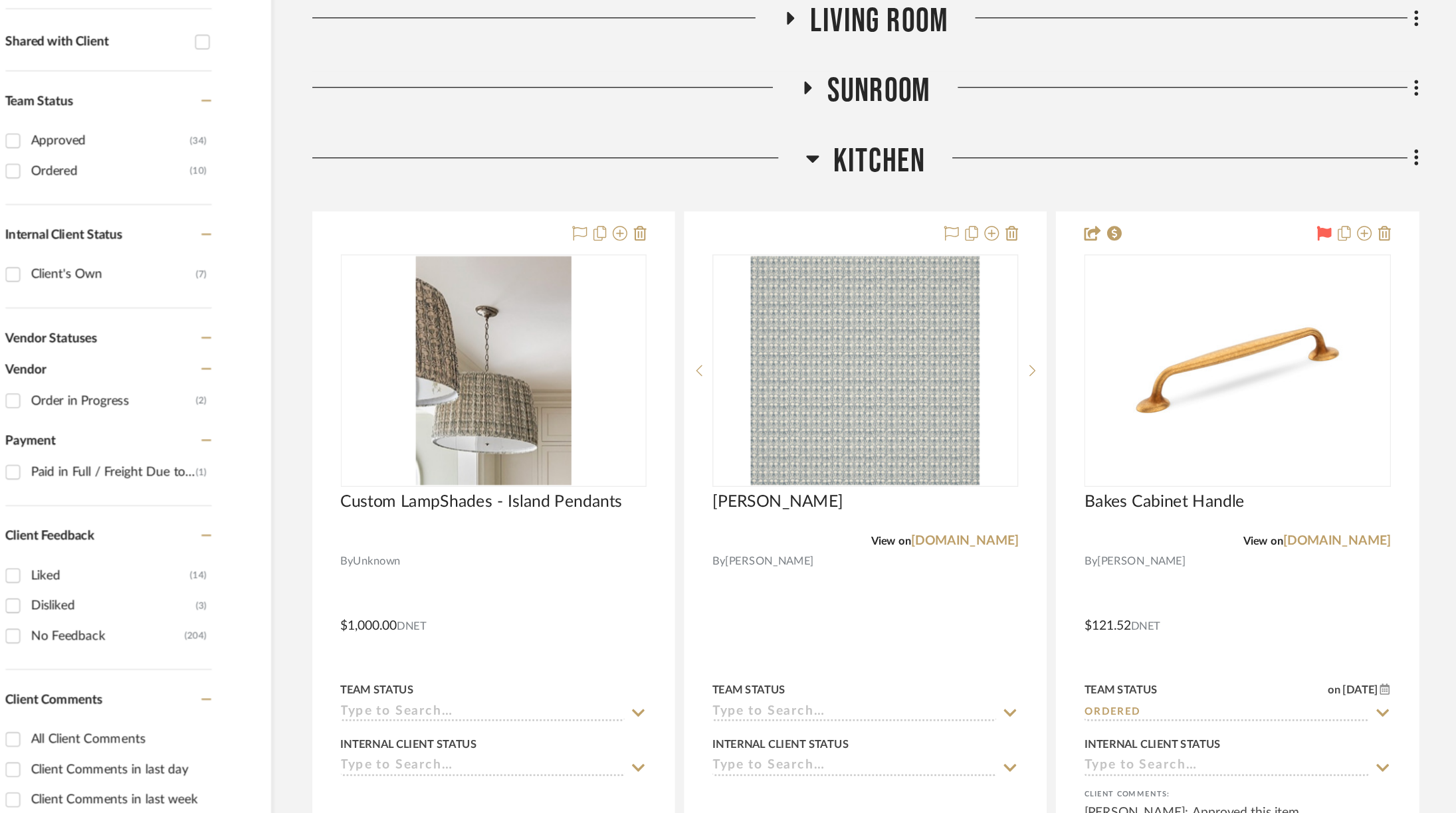
scroll to position [546, 0]
click at [836, 53] on span "Sunroom" at bounding box center [868, 67] width 75 height 29
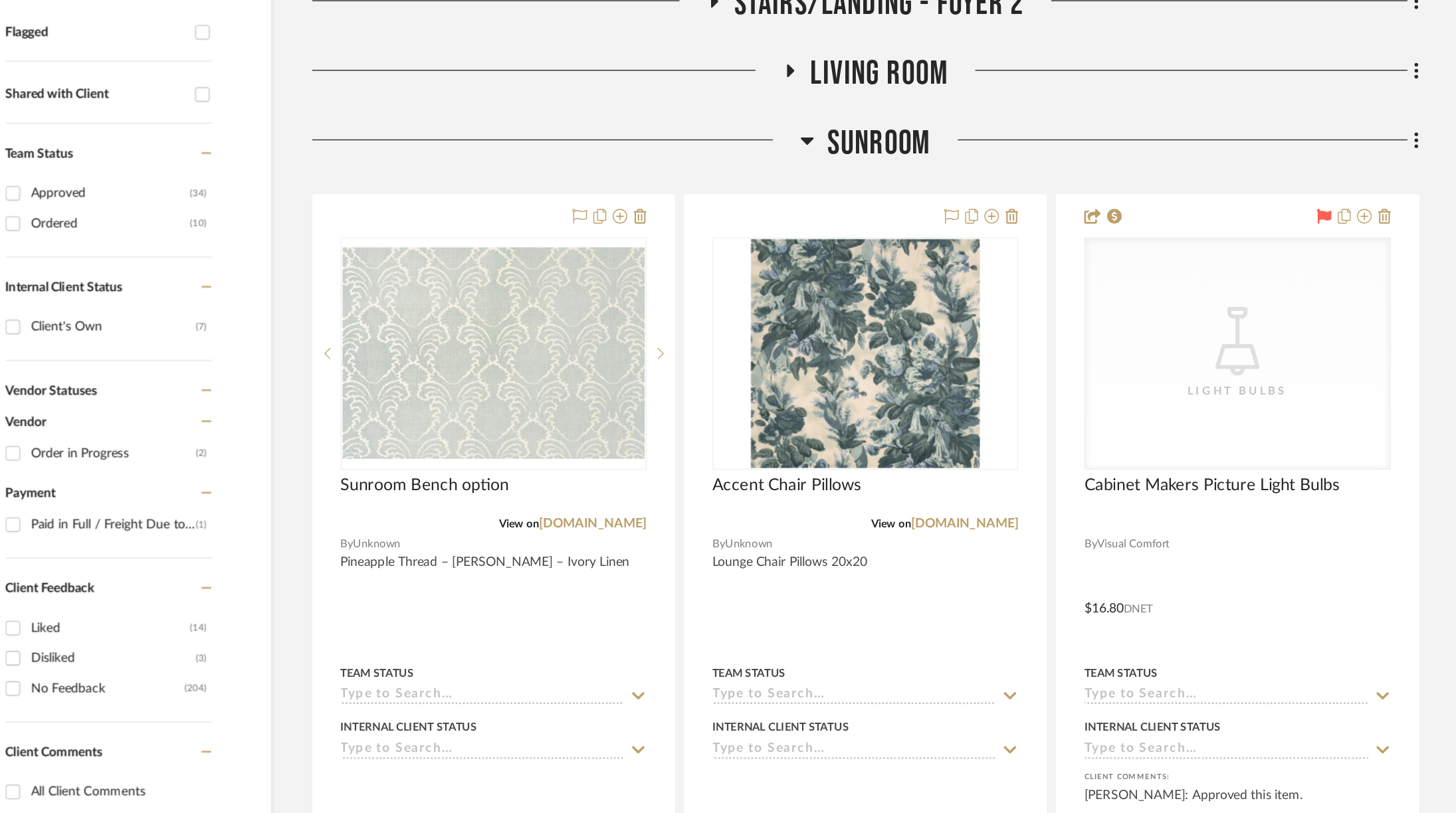
scroll to position [158, 0]
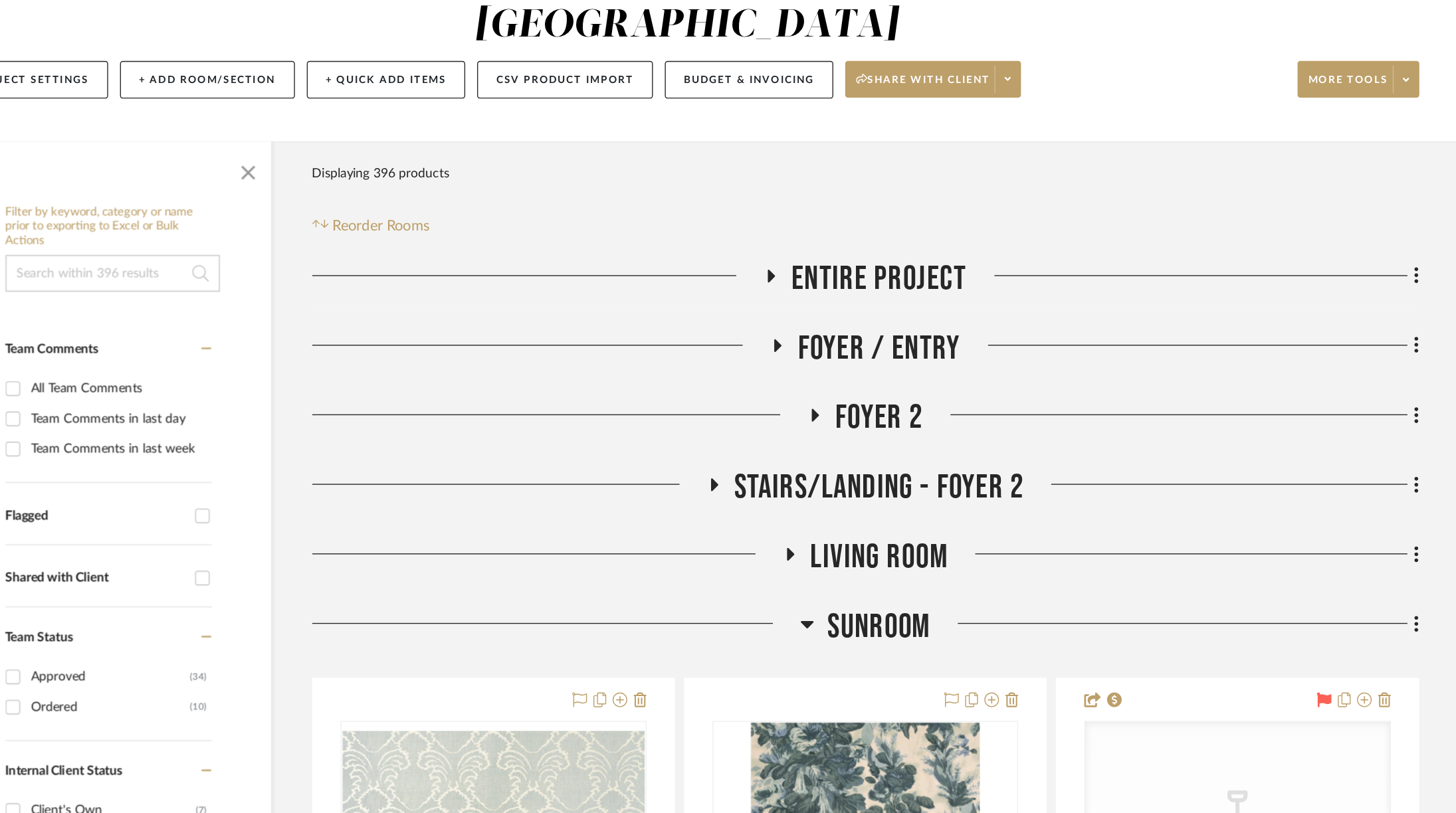
click at [851, 441] on span "Sunroom" at bounding box center [868, 455] width 75 height 29
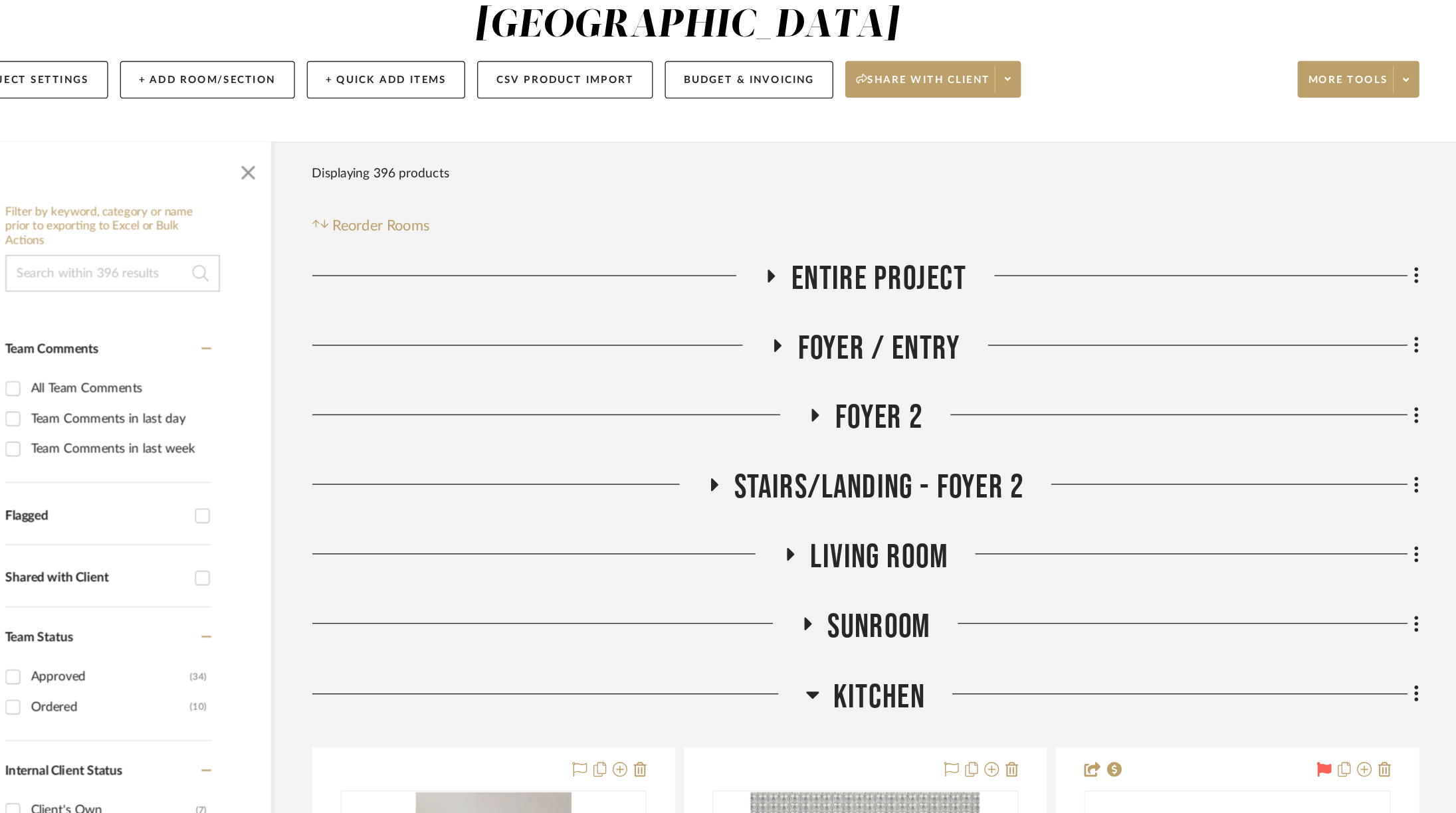
click at [841, 390] on span "Living Room" at bounding box center [868, 404] width 99 height 29
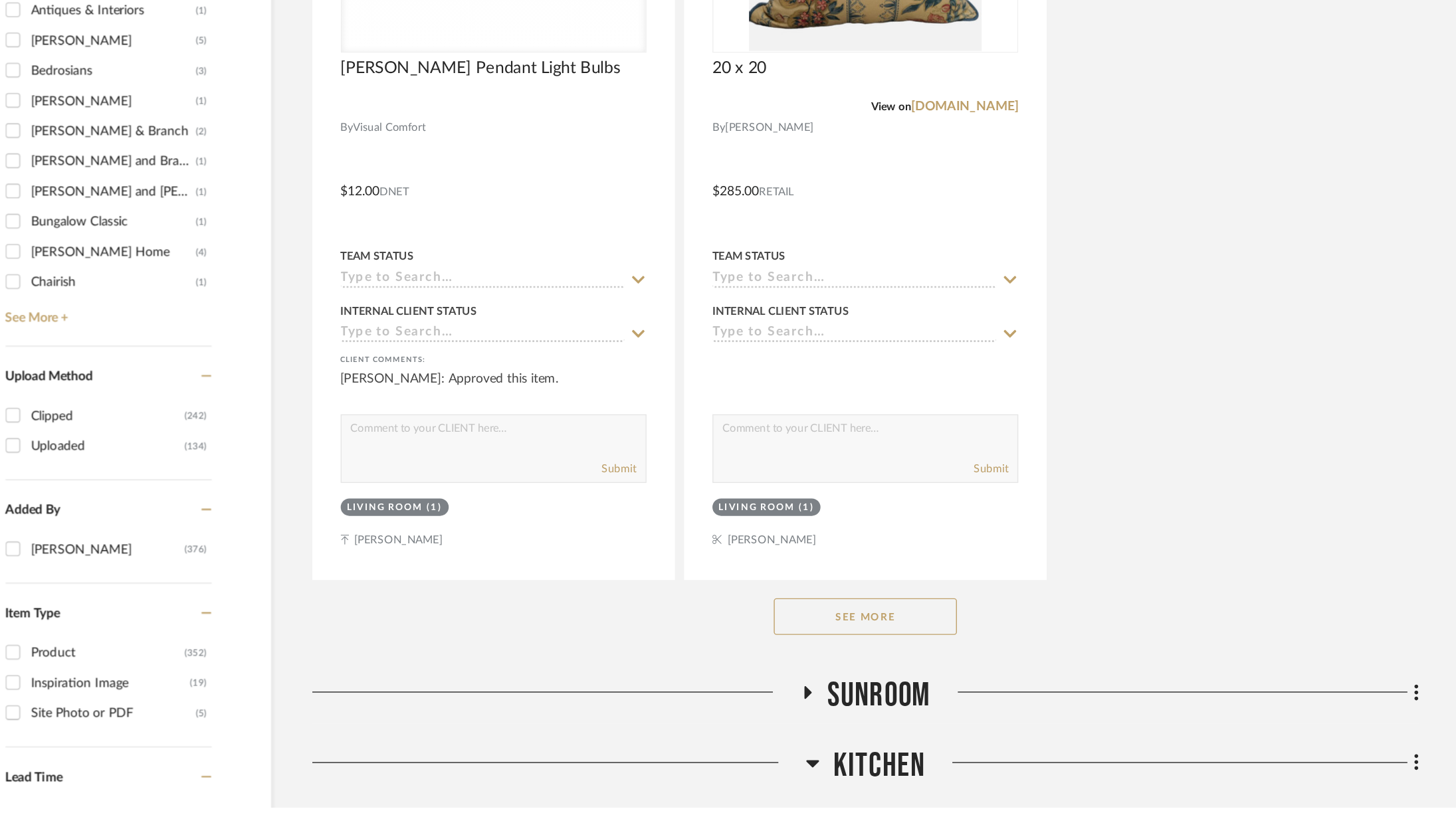
scroll to position [1822, 0]
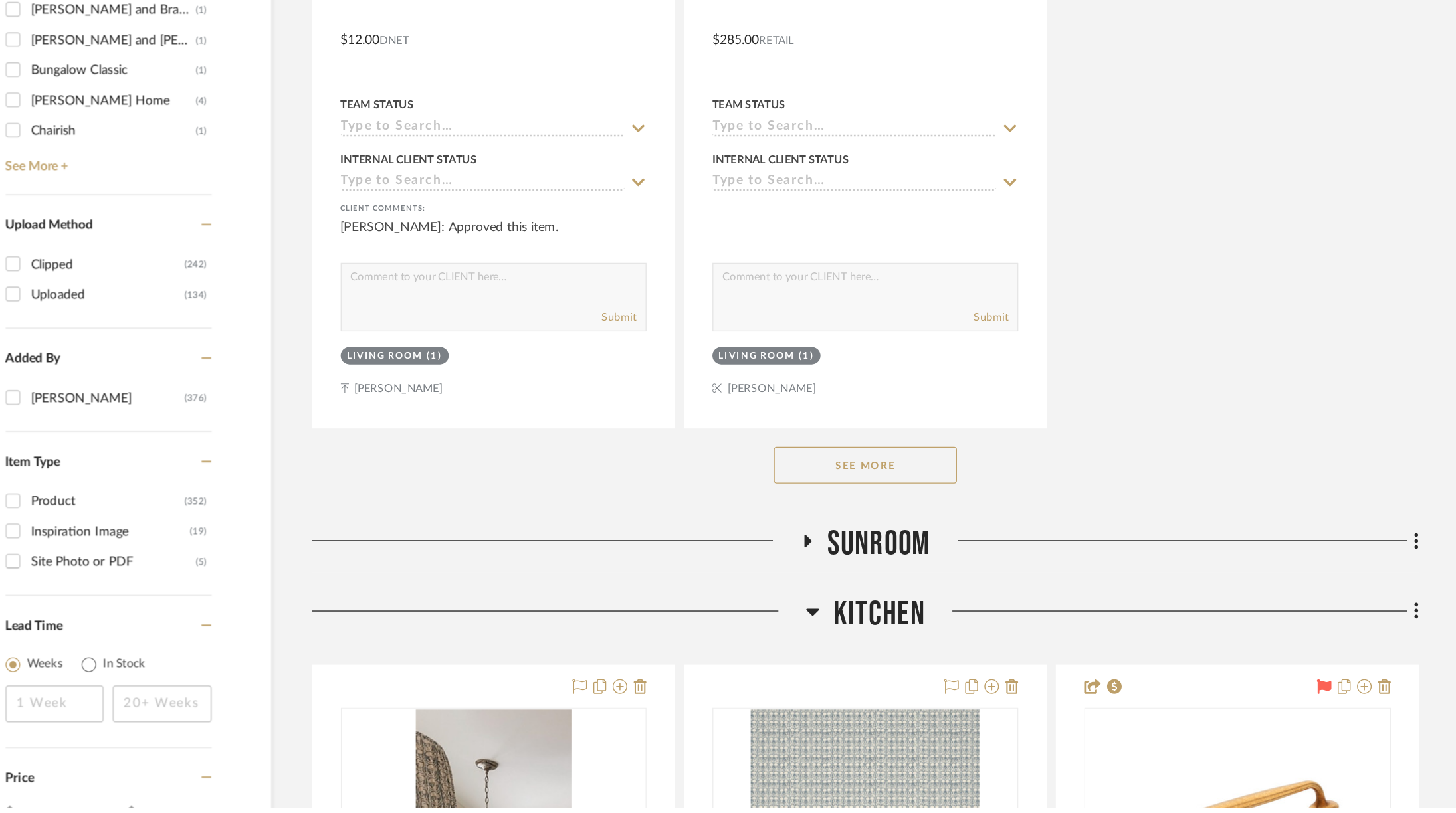
click at [867, 552] on button "See More" at bounding box center [859, 565] width 133 height 26
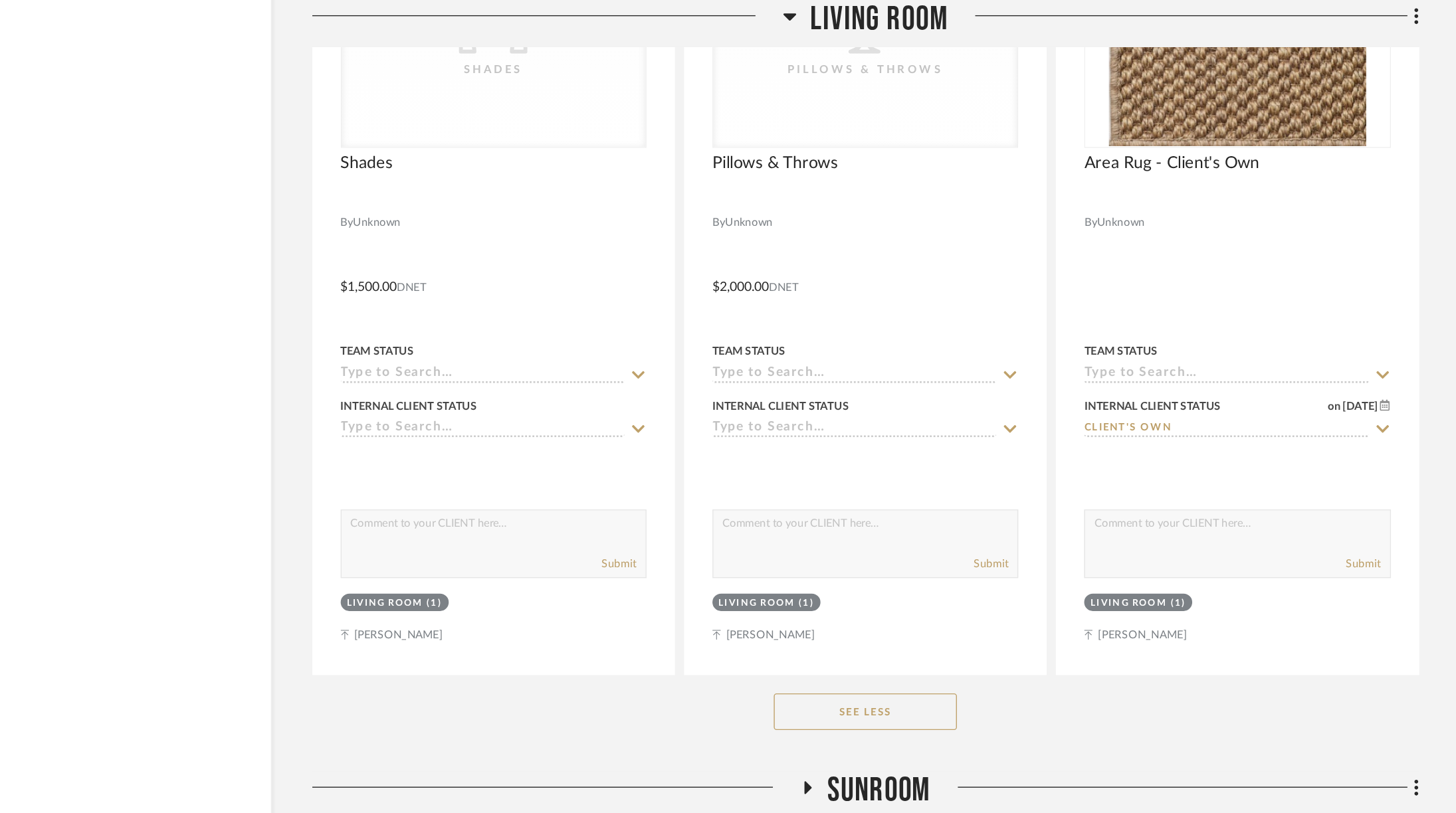
scroll to position [6498, 0]
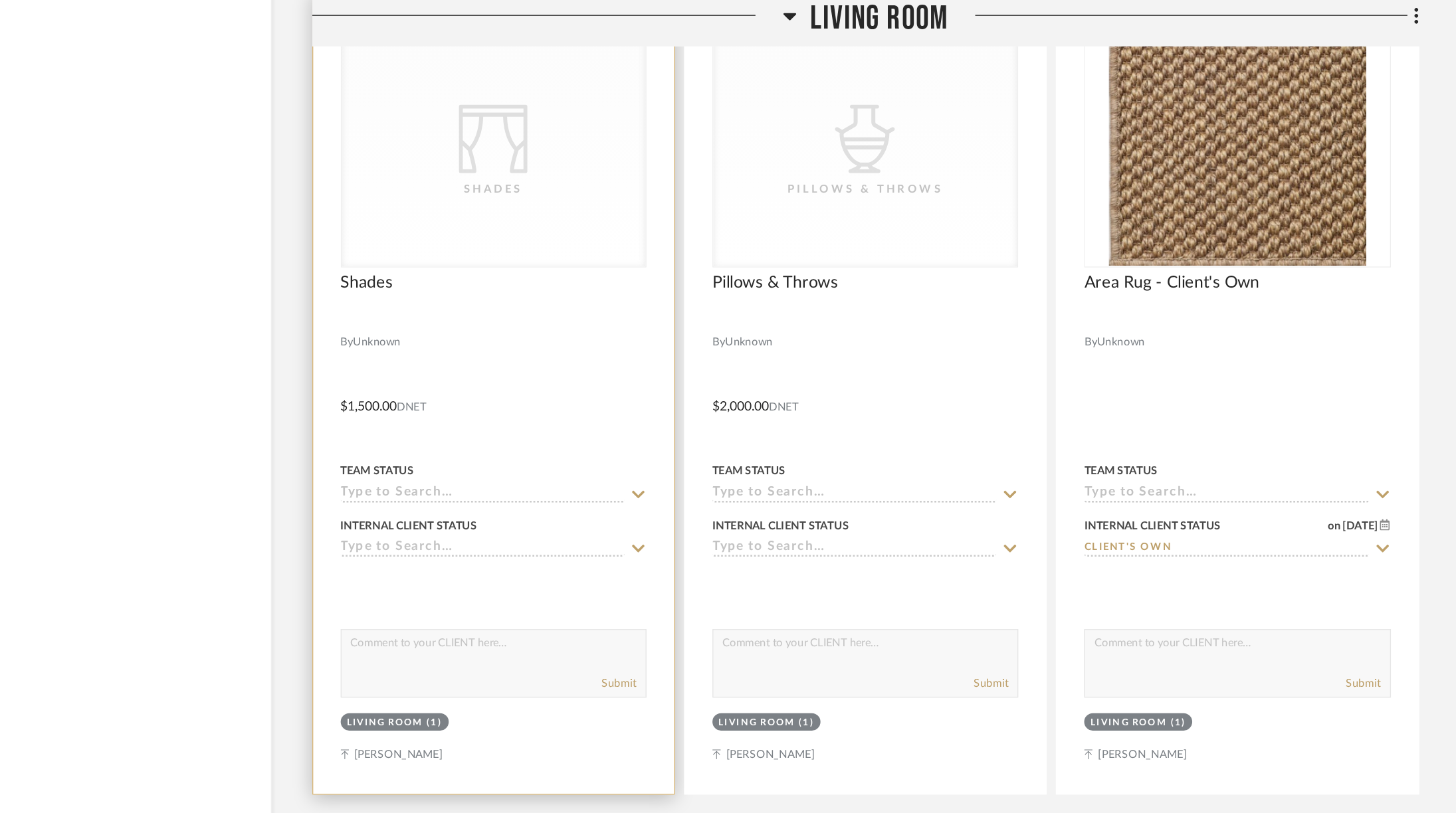
click at [0, 0] on div "CategoryIconFabrics Created with Sketch. Shades" at bounding box center [0, 0] width 0 height 0
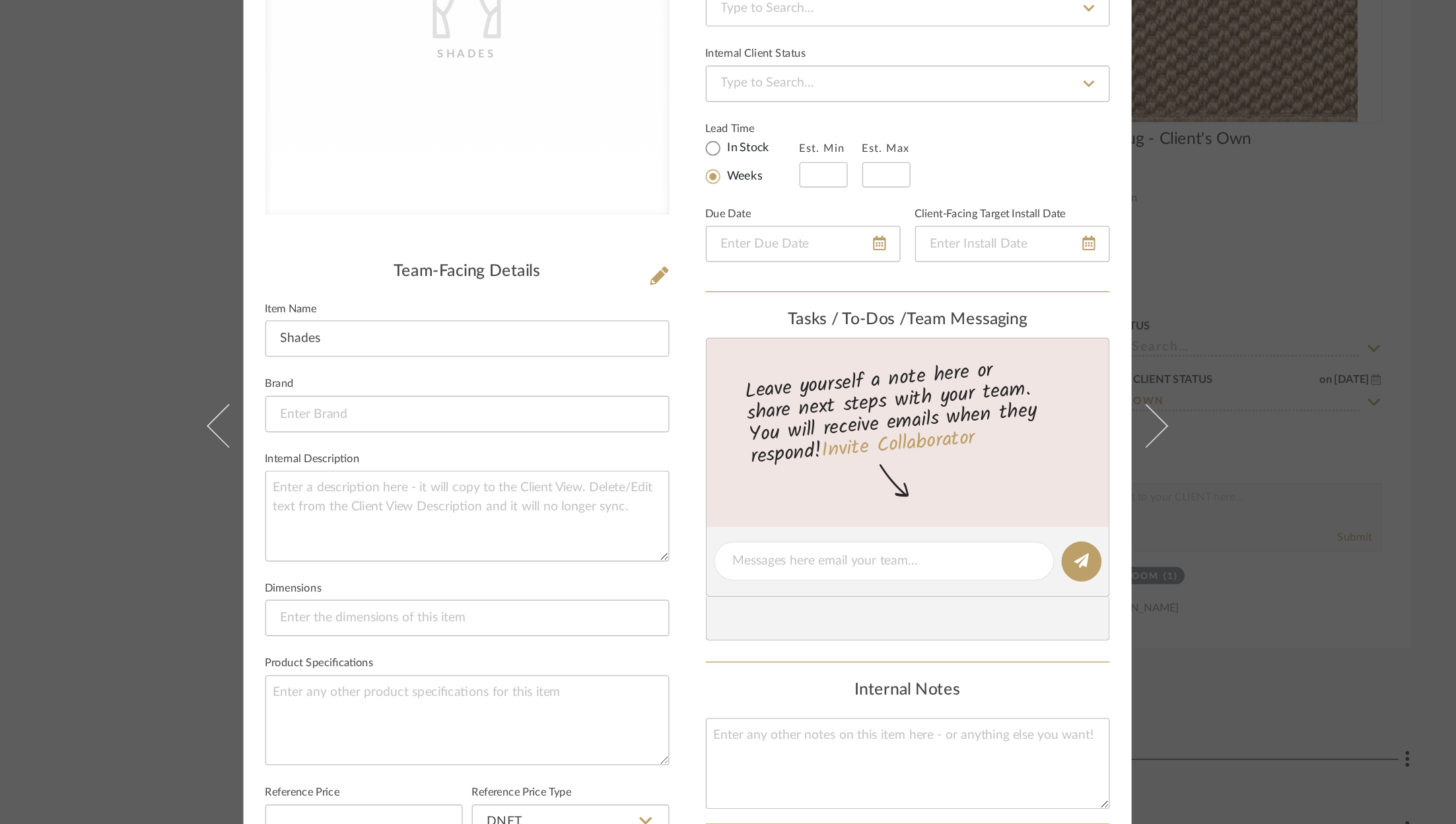
scroll to position [398, 0]
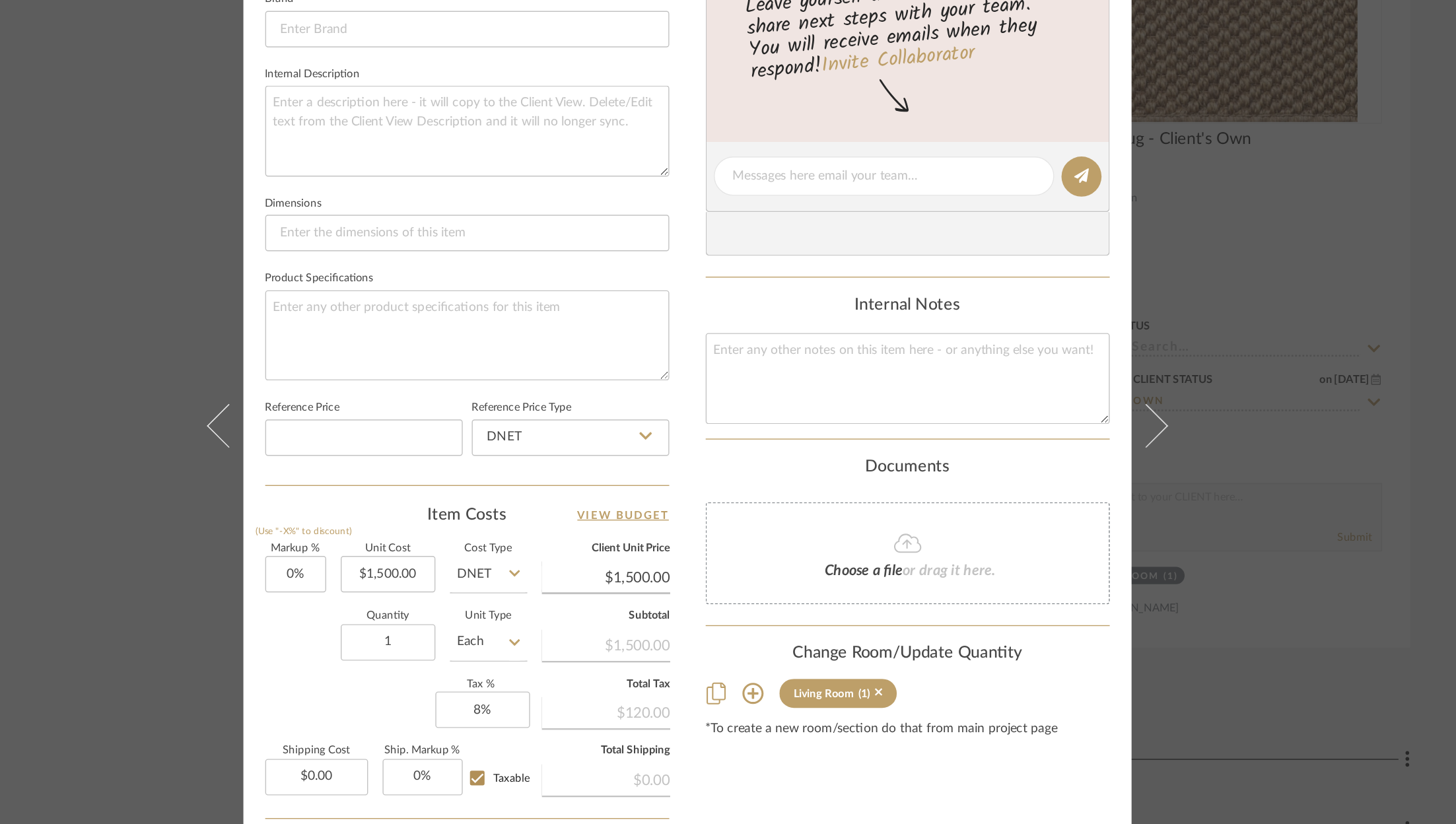
click at [1286, 261] on div "CategoryIconFabrics Created with Sketch. Shades CORTS - 2240 [GEOGRAPHIC_DATA] …" at bounding box center [728, 412] width 1456 height 824
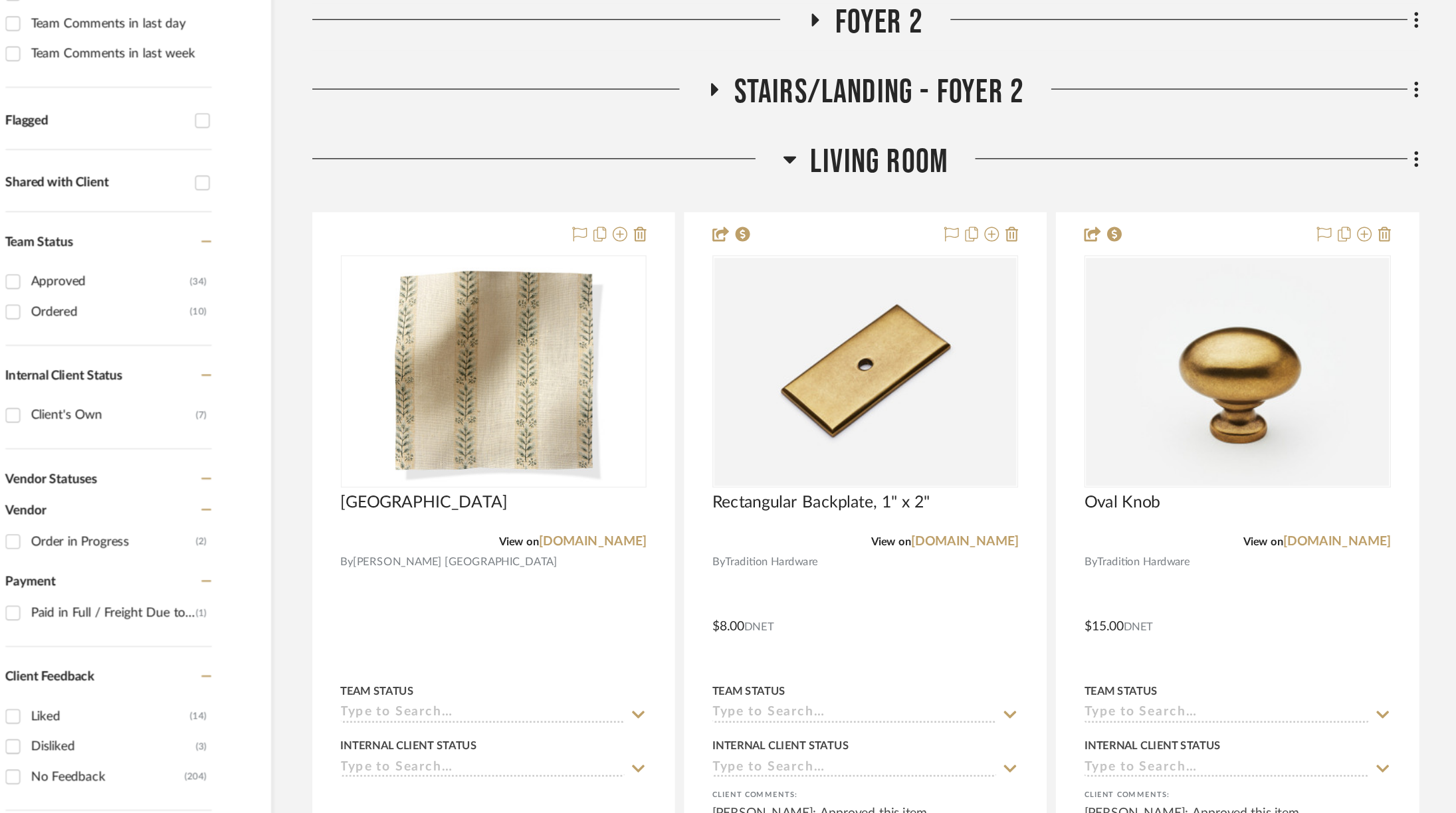
scroll to position [0, 0]
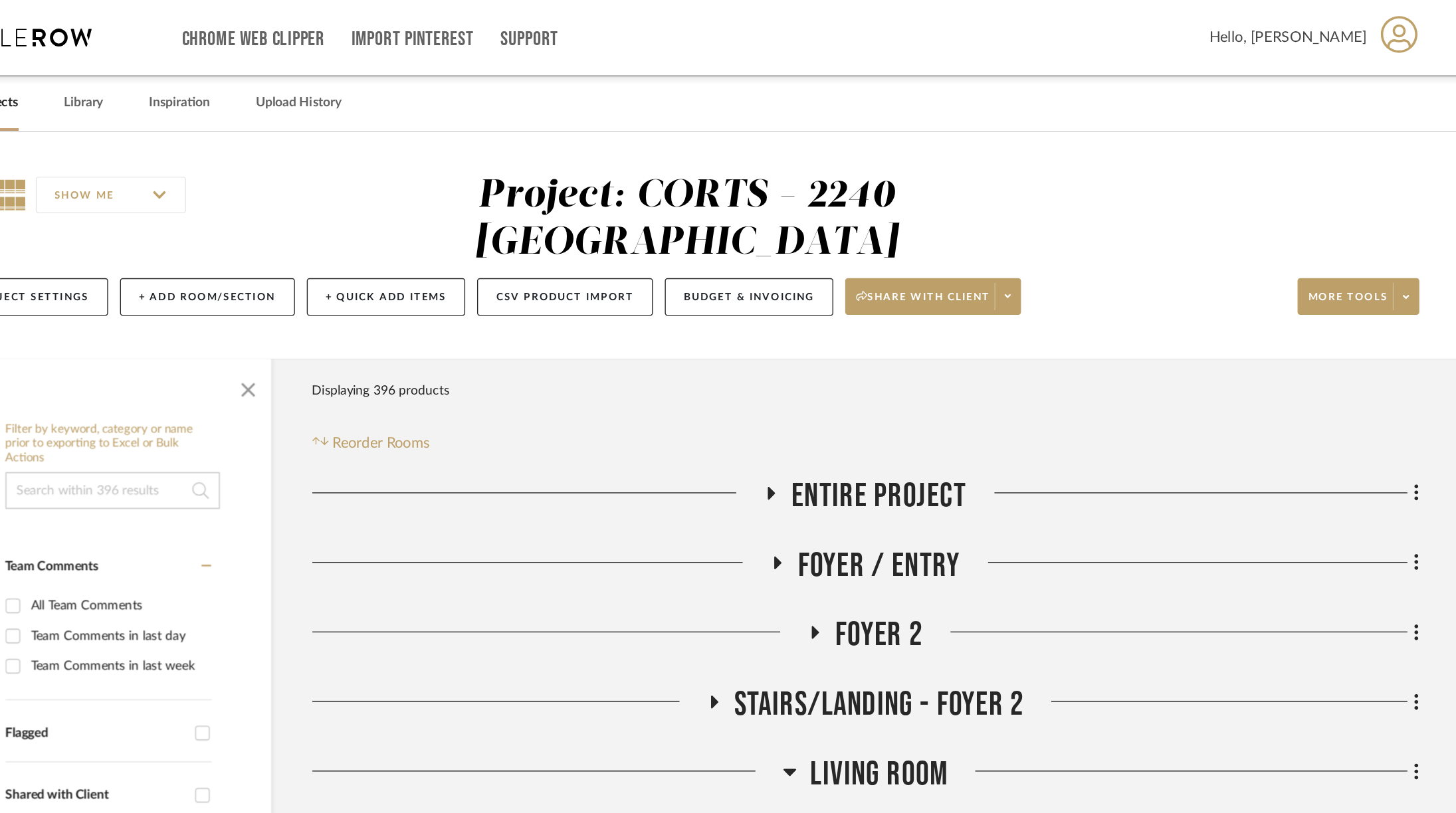
click at [861, 397] on span "Foyer / Entry" at bounding box center [869, 411] width 118 height 29
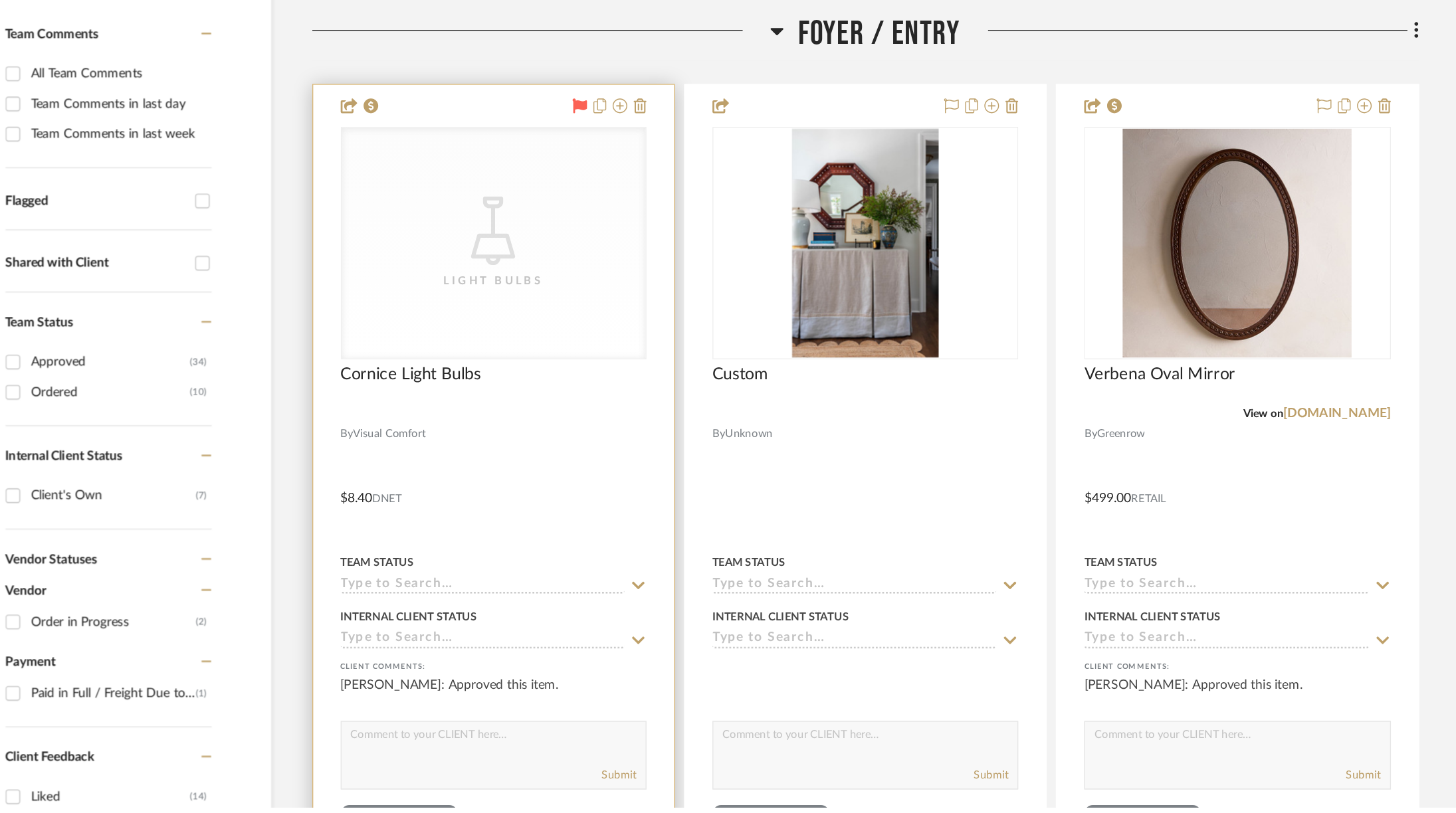
scroll to position [159, 0]
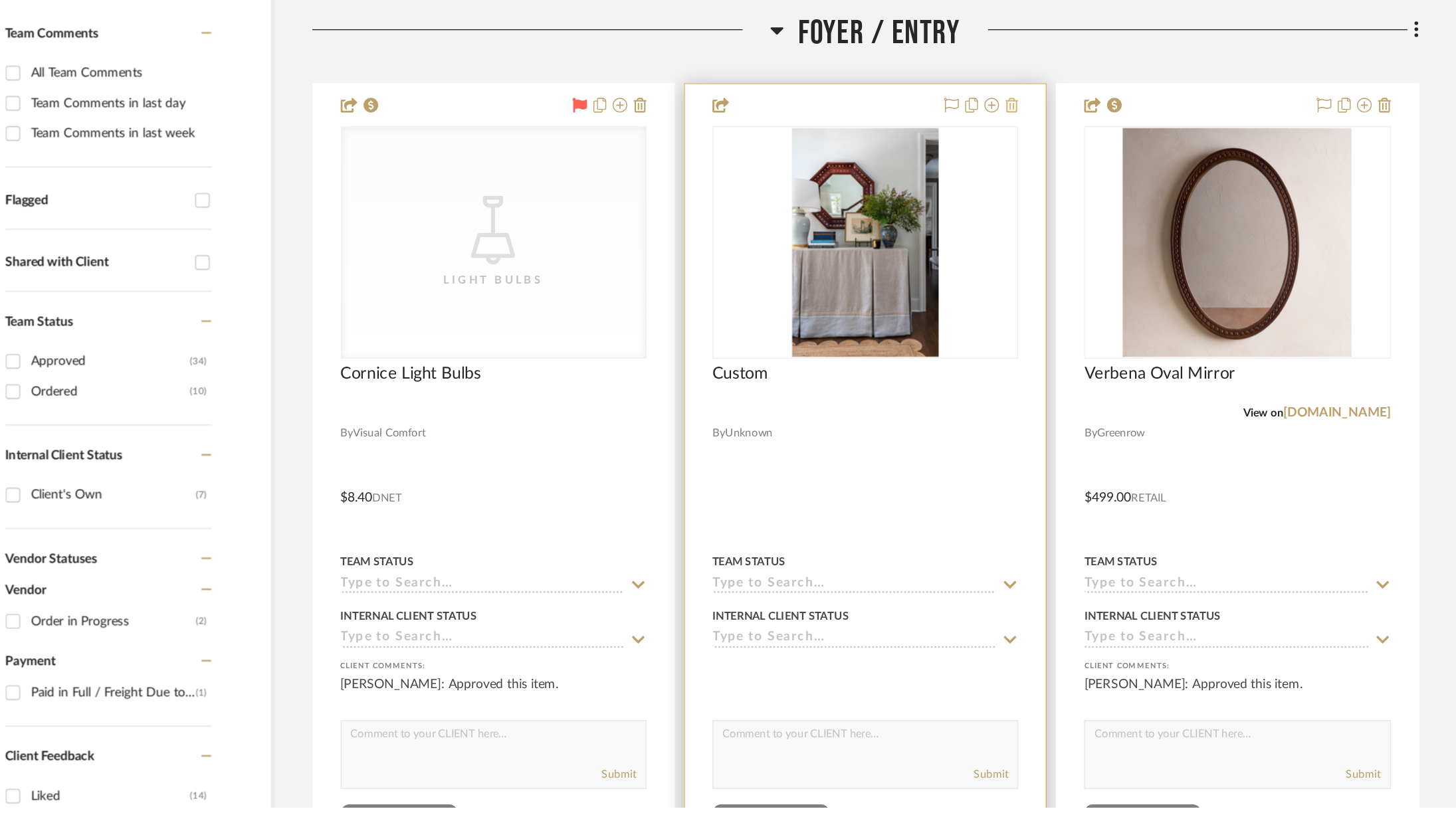
click at [966, 298] on icon at bounding box center [964, 303] width 9 height 11
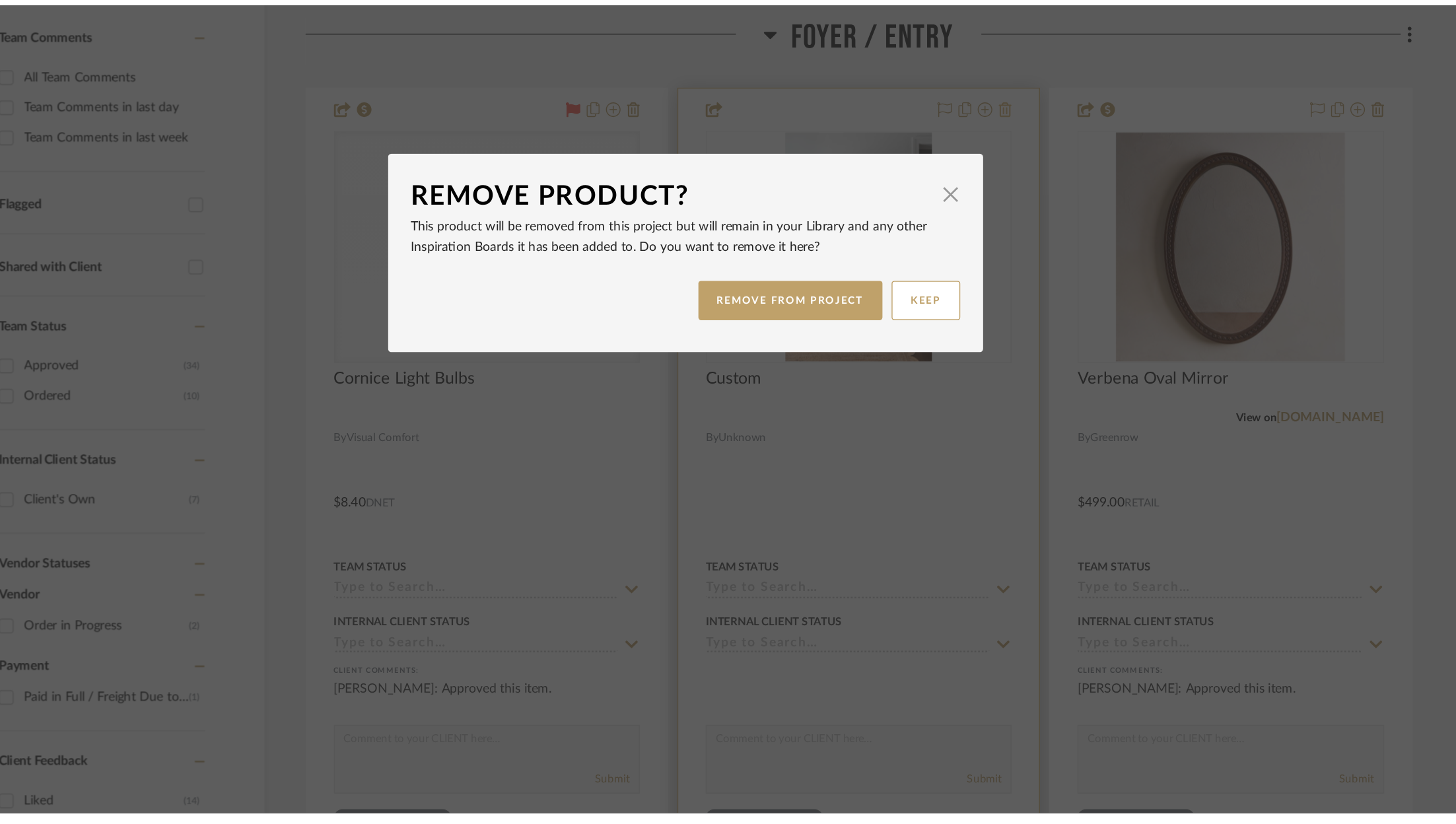
scroll to position [0, 0]
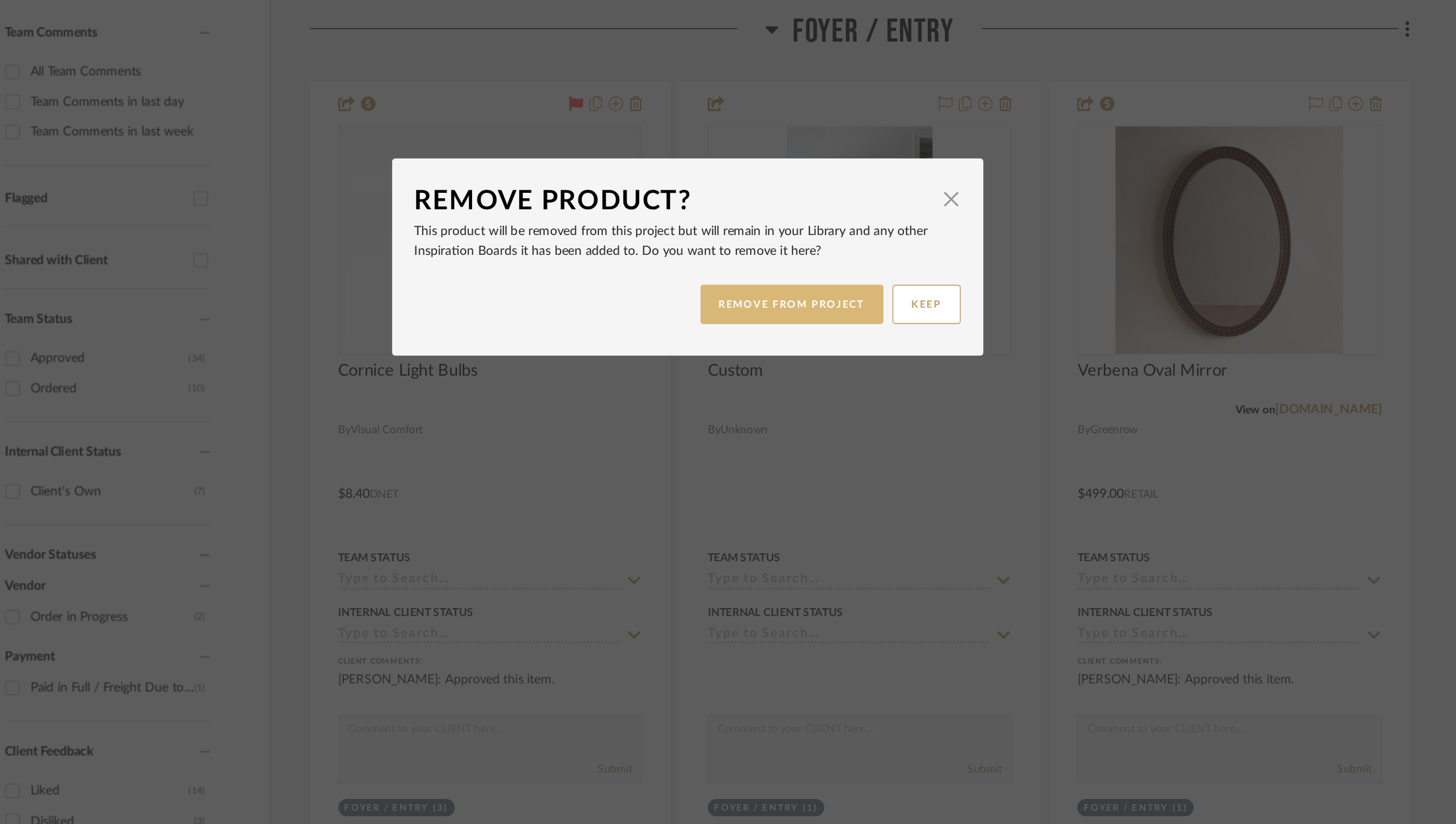
click at [776, 450] on button "REMOVE FROM PROJECT" at bounding box center [804, 446] width 132 height 29
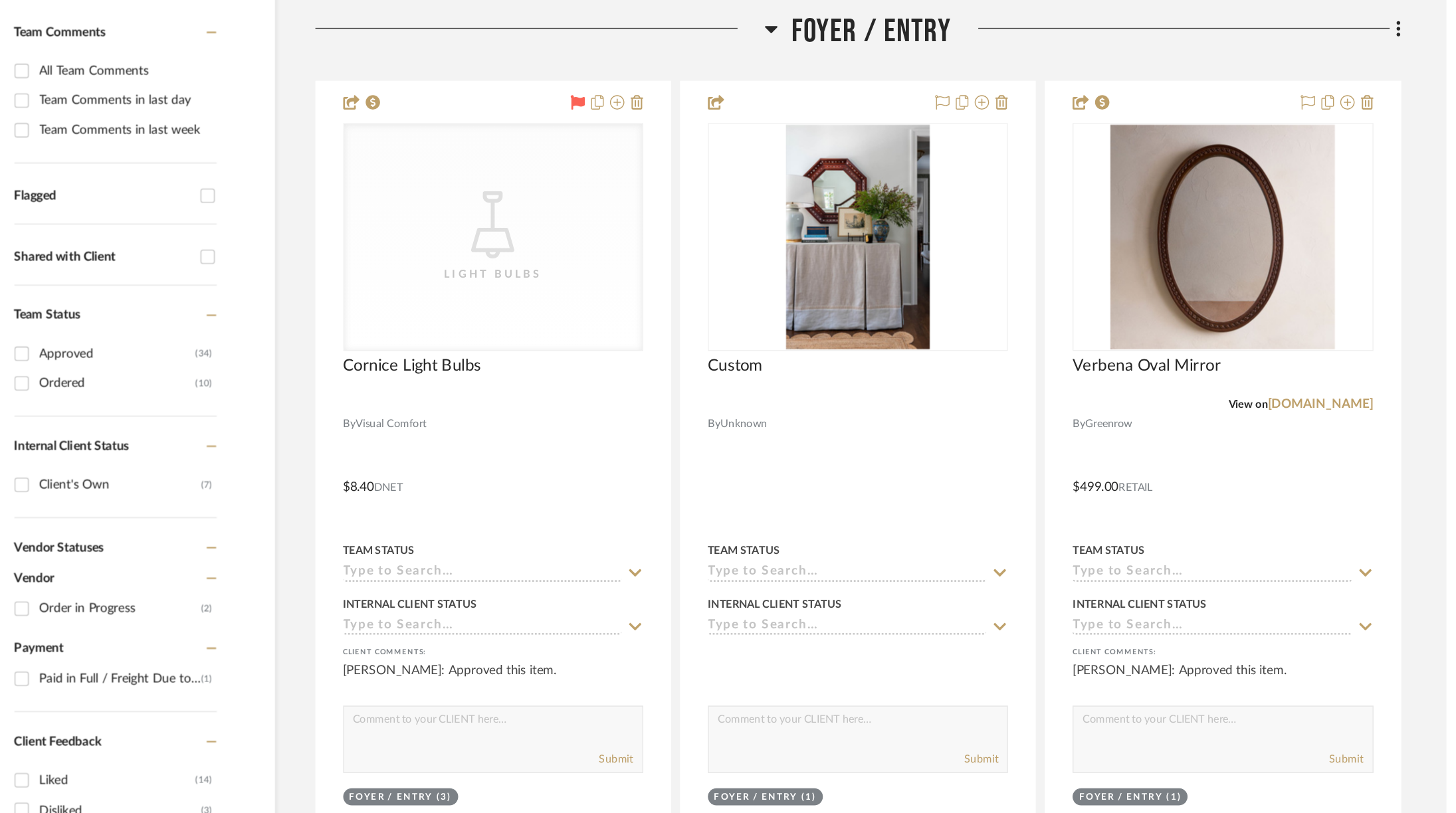
scroll to position [159, 0]
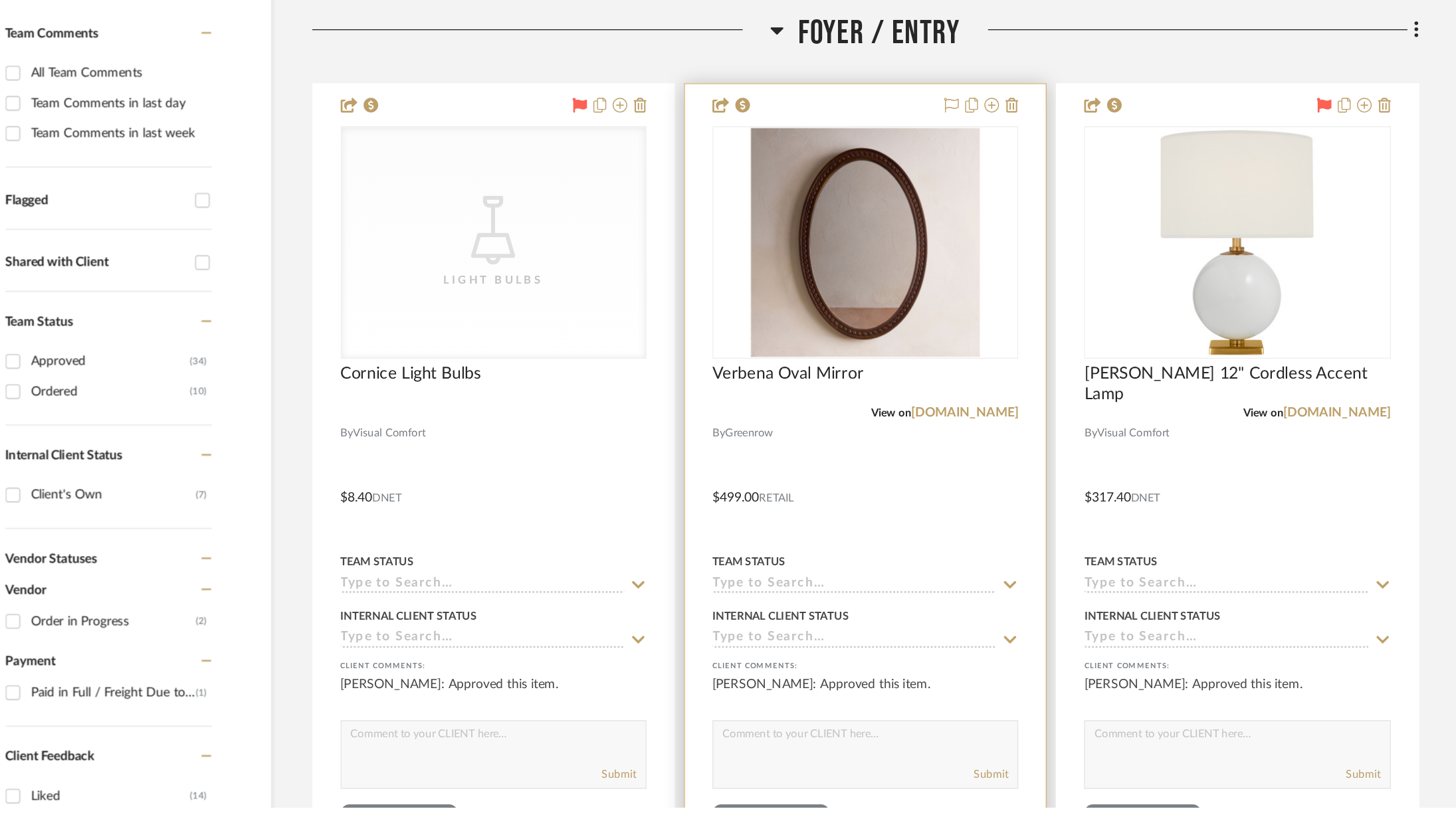
click at [915, 297] on div at bounding box center [940, 304] width 58 height 16
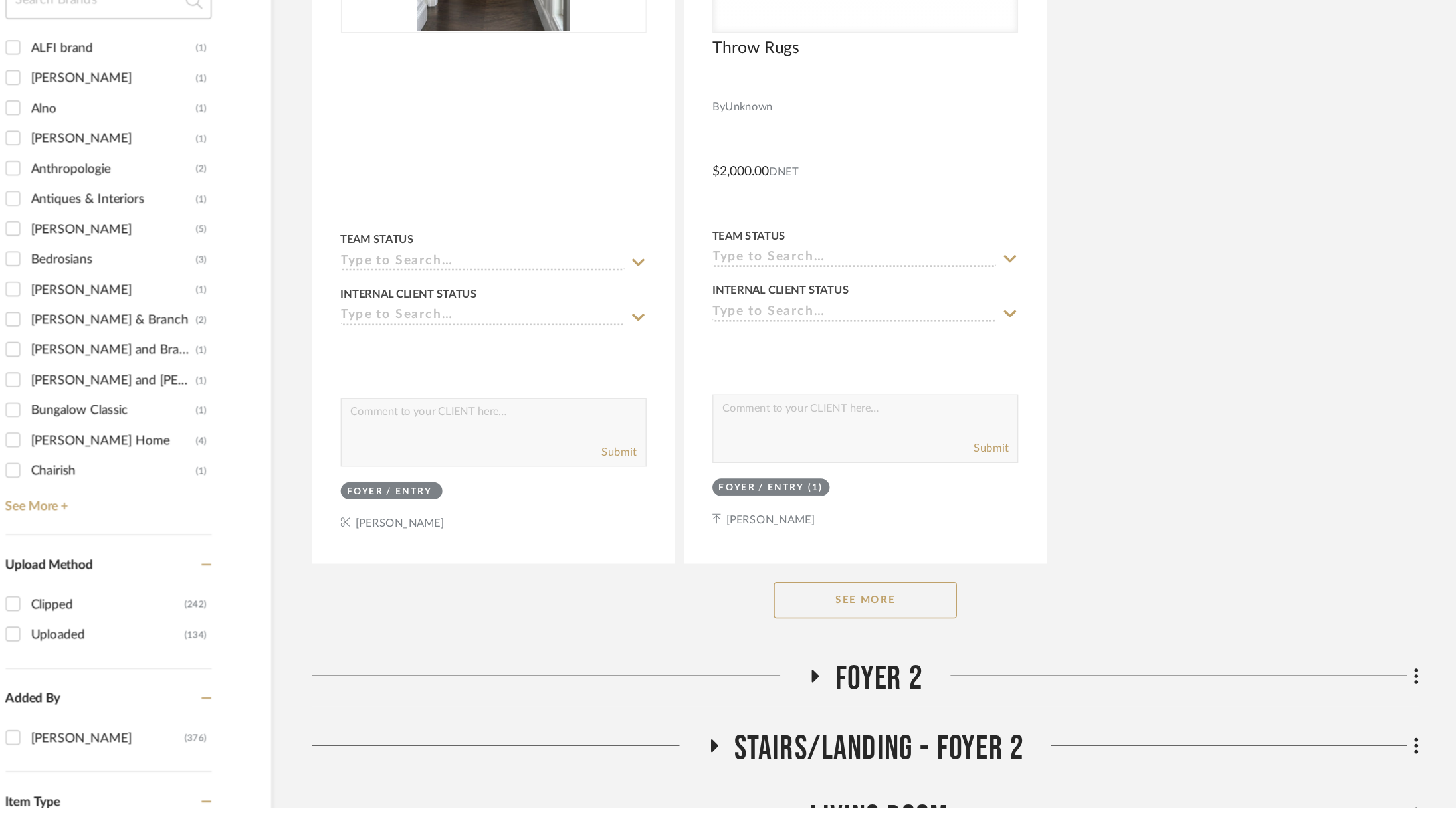
scroll to position [1732, 0]
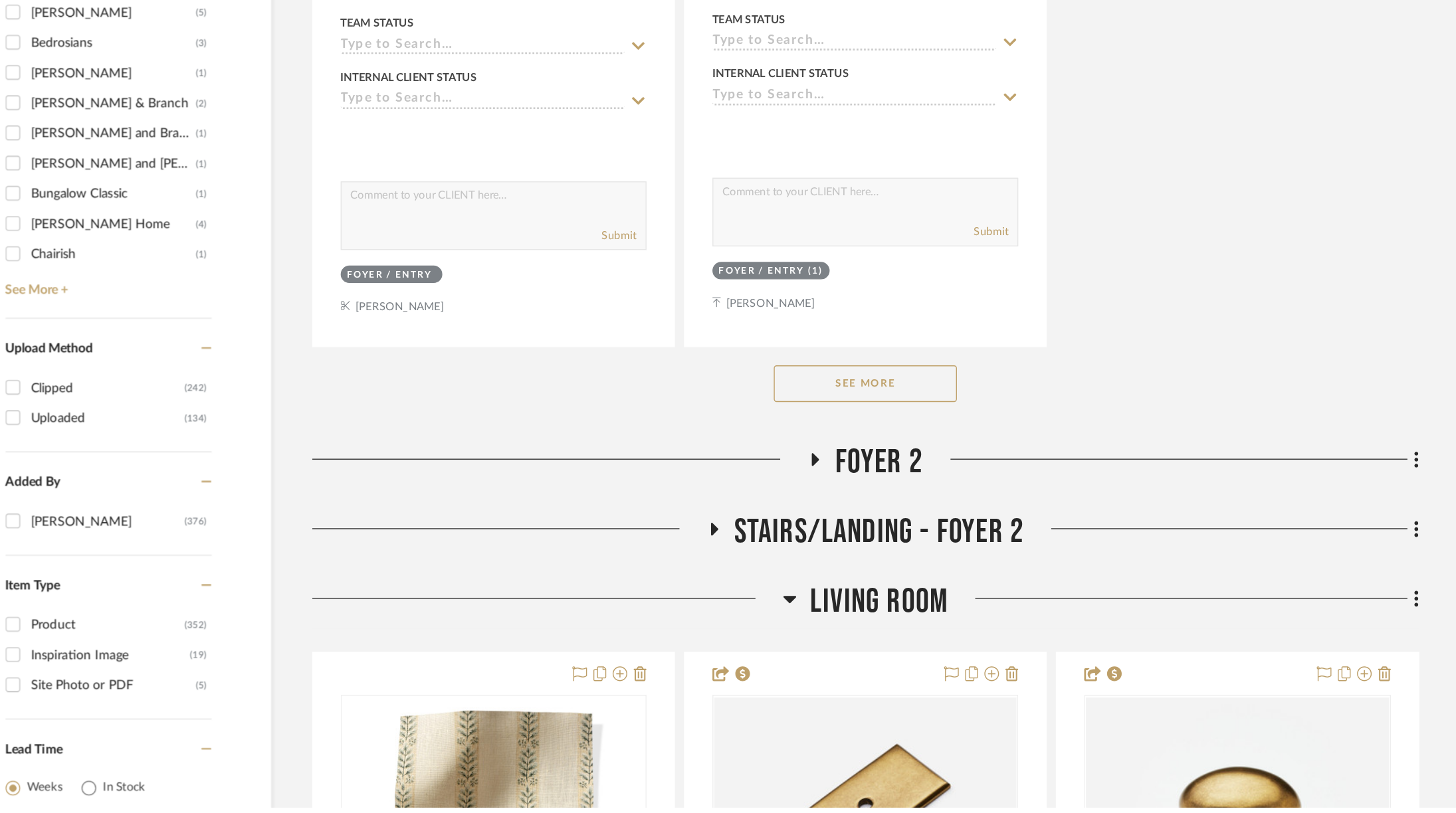
click at [868, 492] on button "See More" at bounding box center [859, 506] width 133 height 26
click at [868, 492] on button "See Less" at bounding box center [859, 506] width 133 height 26
click at [894, 492] on button "See More" at bounding box center [859, 506] width 133 height 26
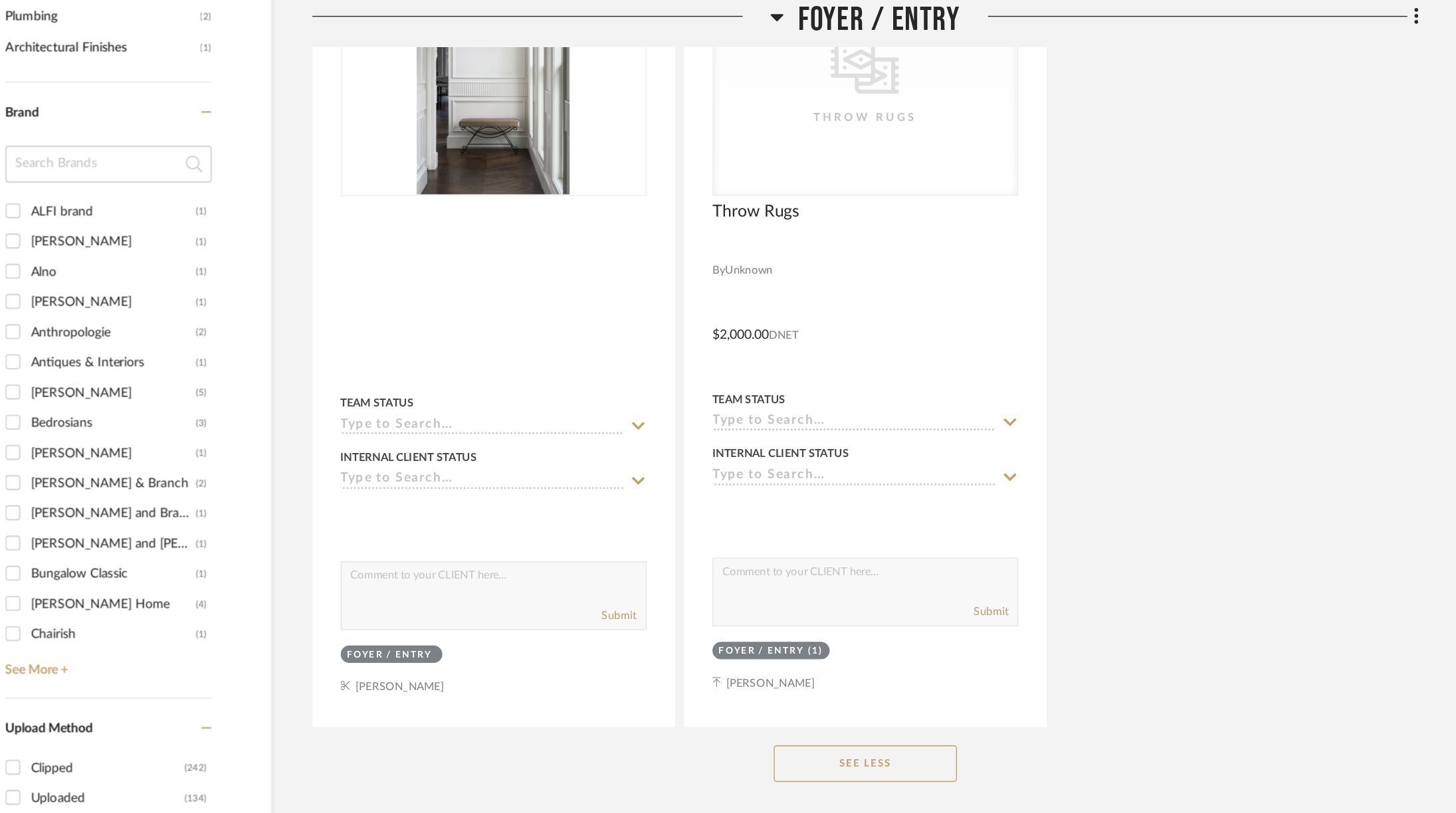
scroll to position [1627, 0]
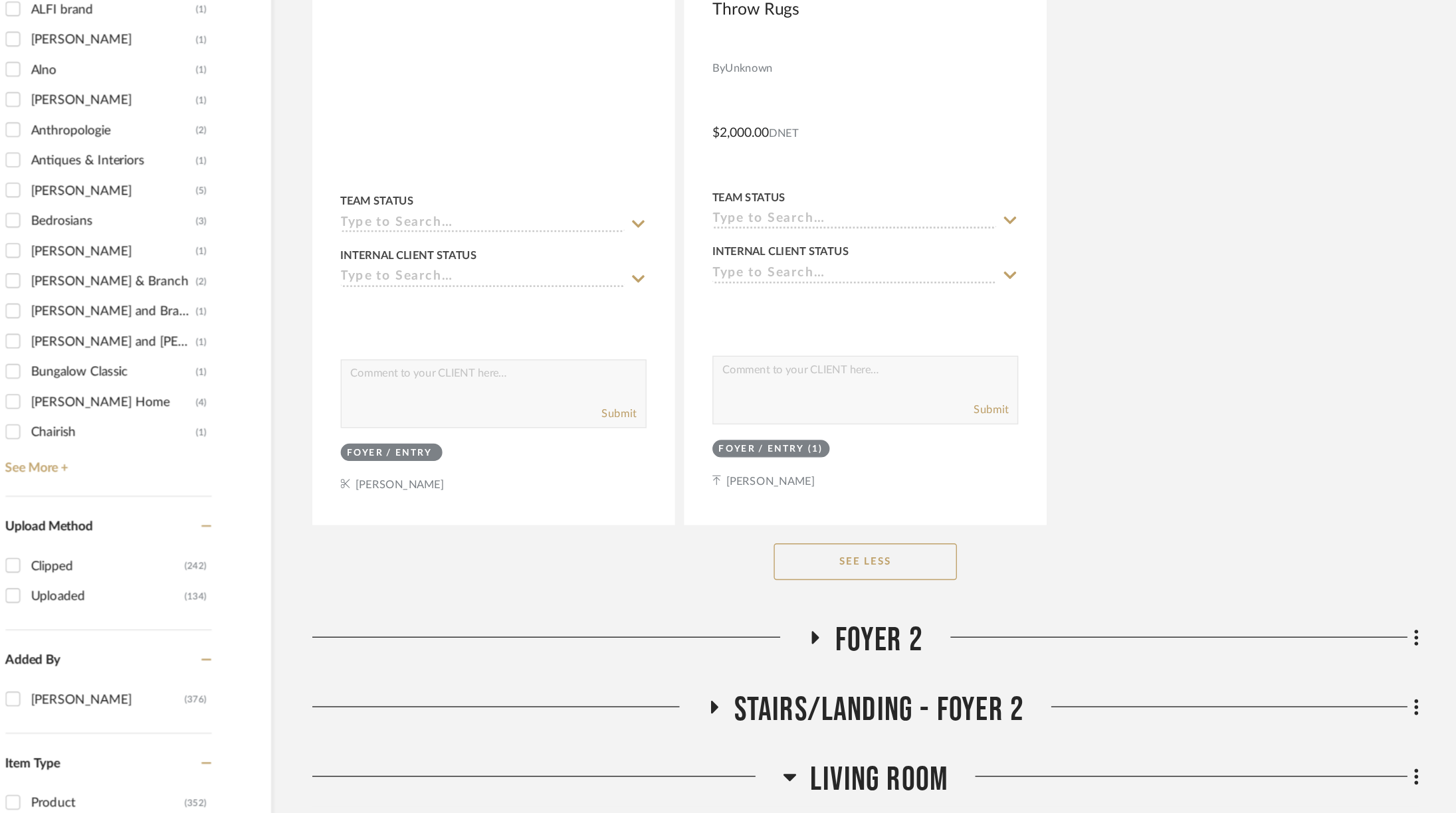
click at [841, 654] on span "Foyer 2" at bounding box center [868, 668] width 63 height 29
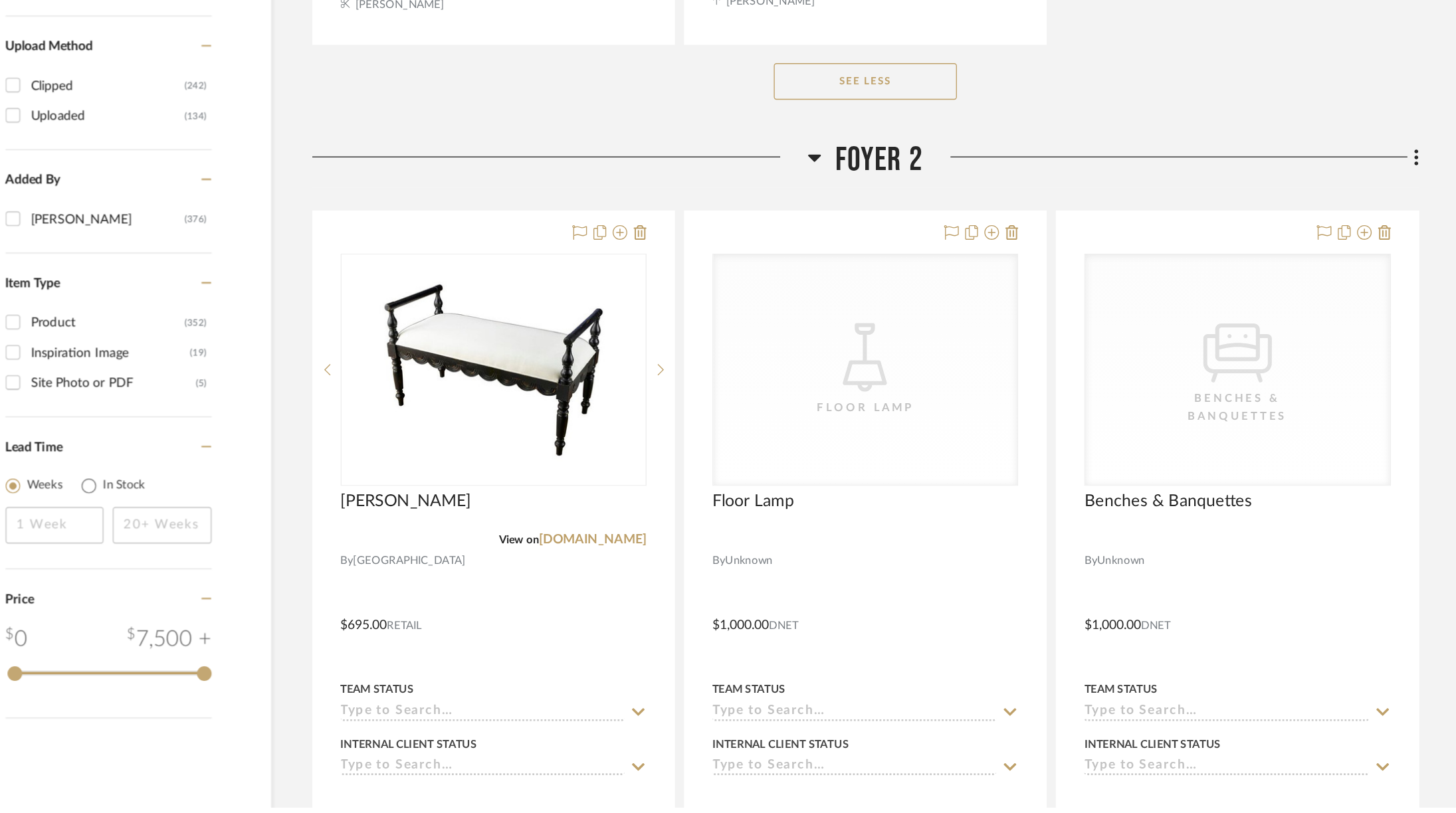
scroll to position [1956, 0]
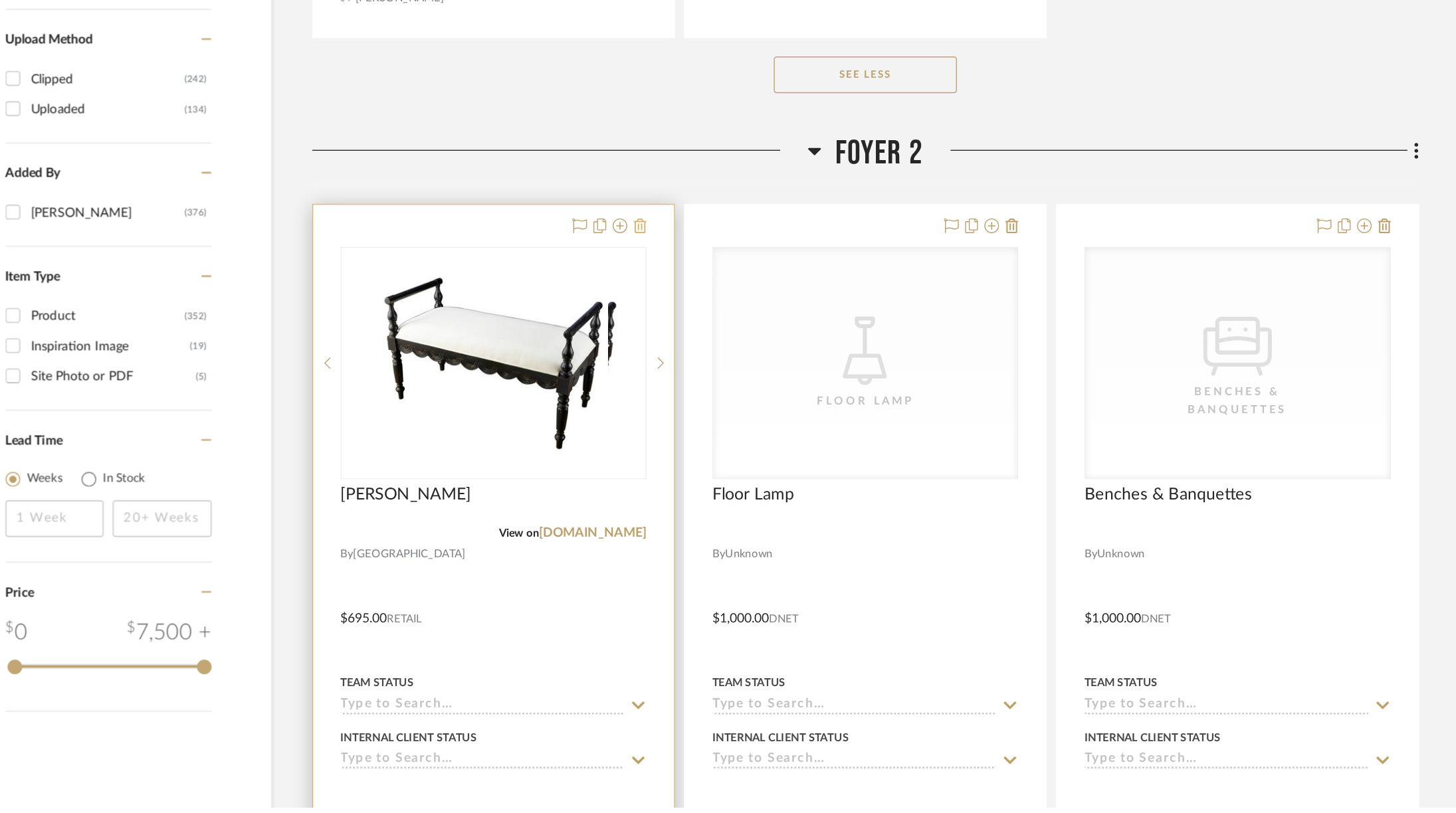
click at [692, 386] on icon at bounding box center [695, 391] width 9 height 11
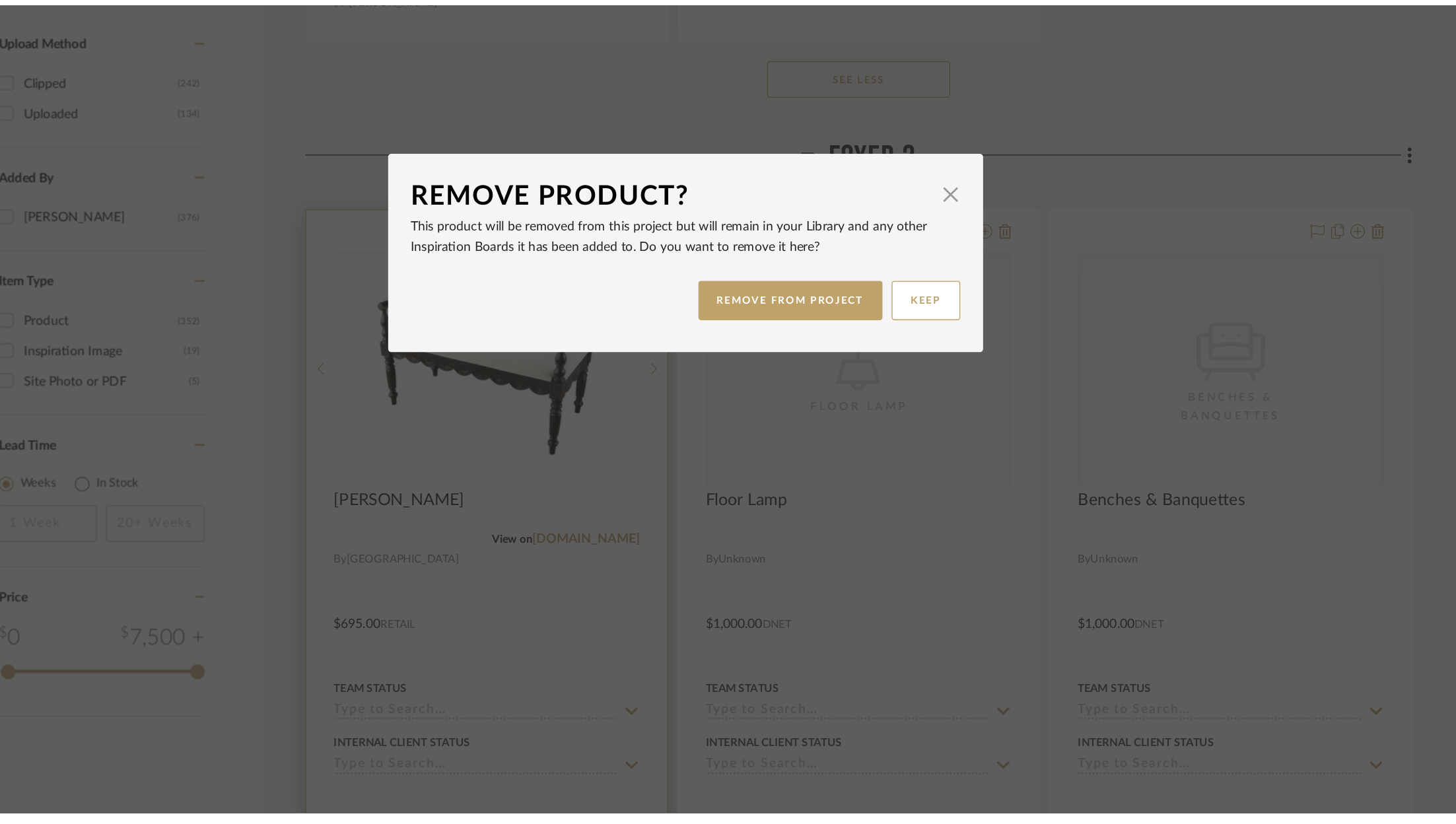
scroll to position [0, 0]
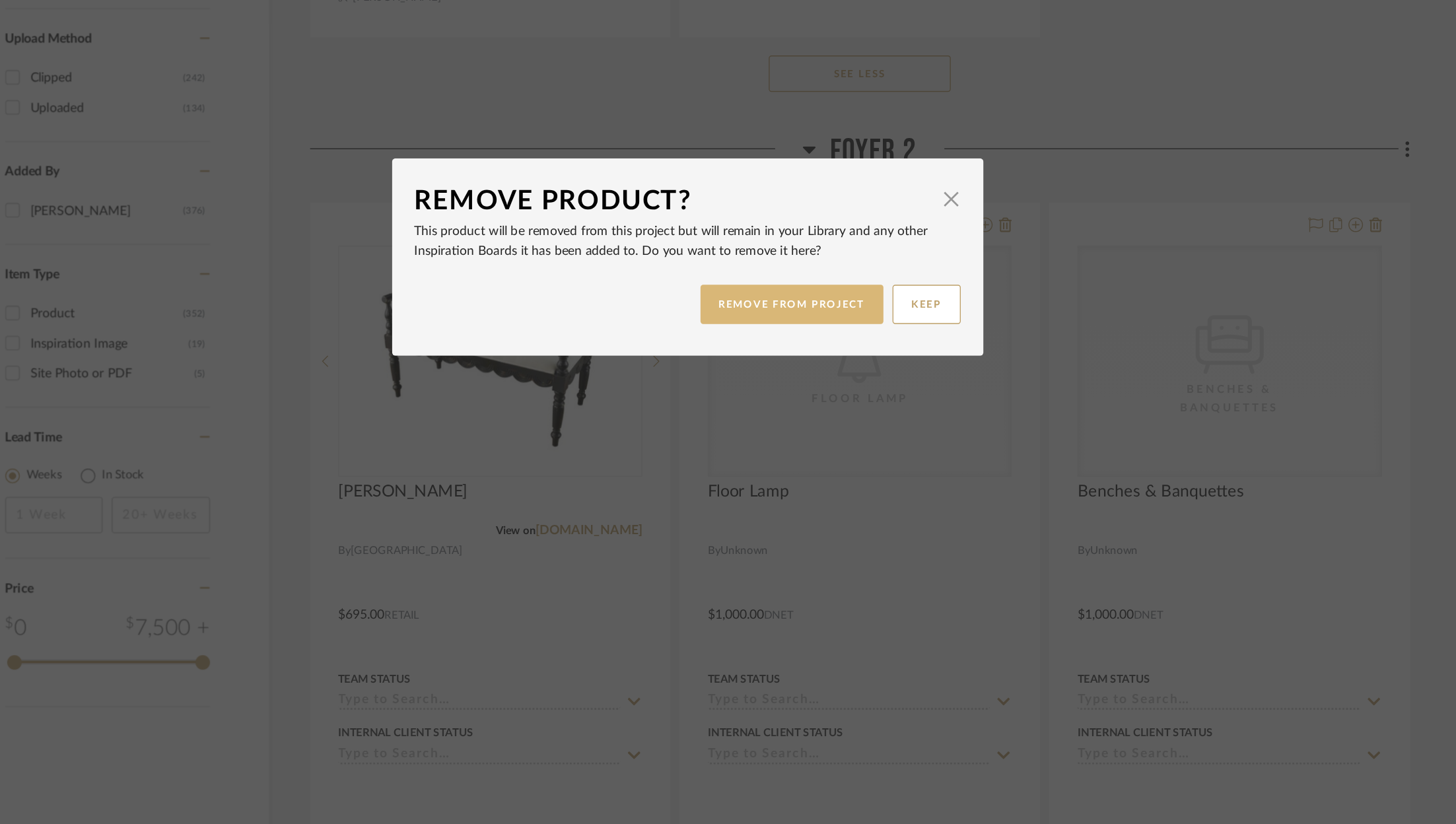
click at [788, 449] on button "REMOVE FROM PROJECT" at bounding box center [804, 446] width 132 height 29
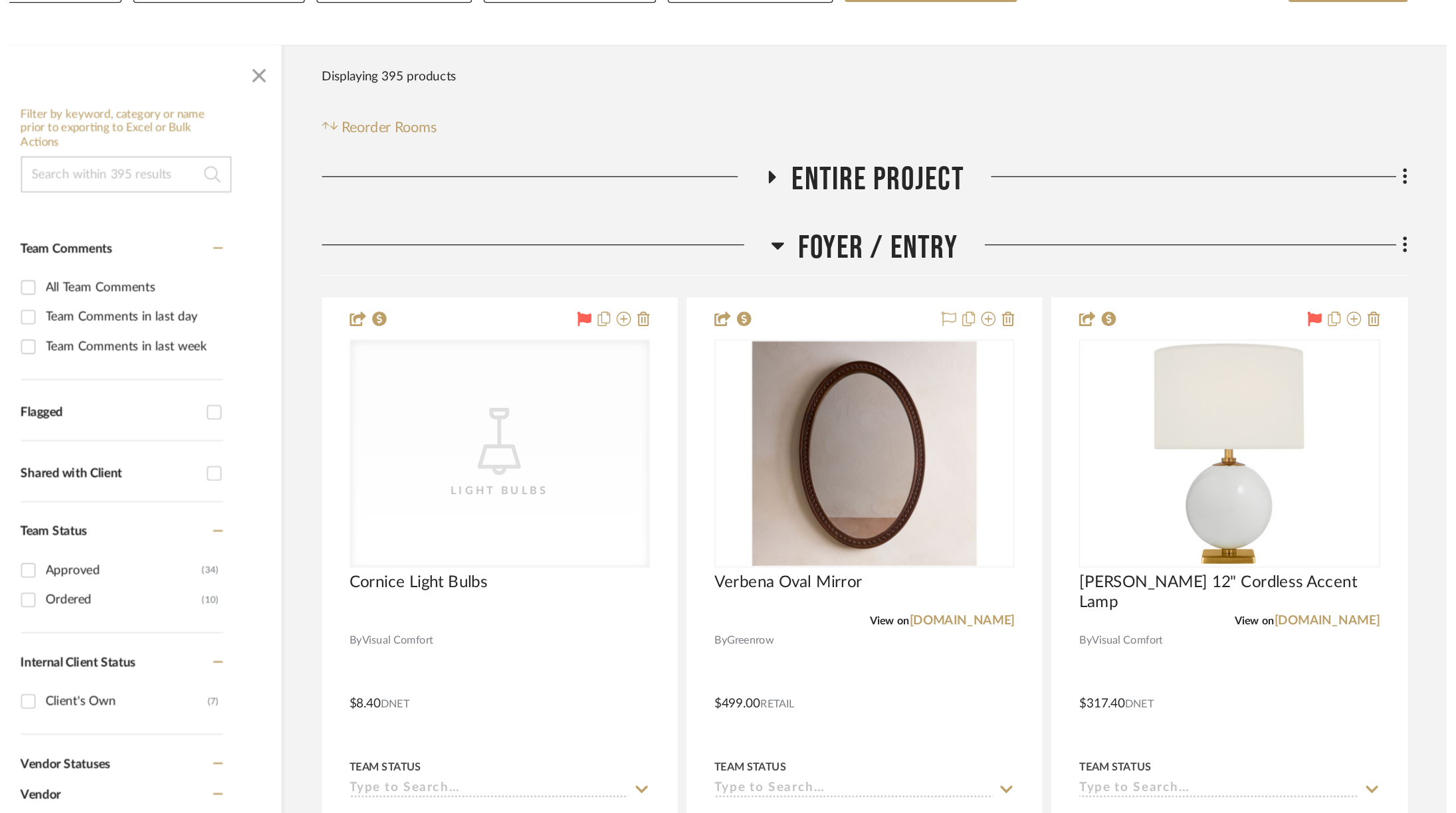
scroll to position [1956, 0]
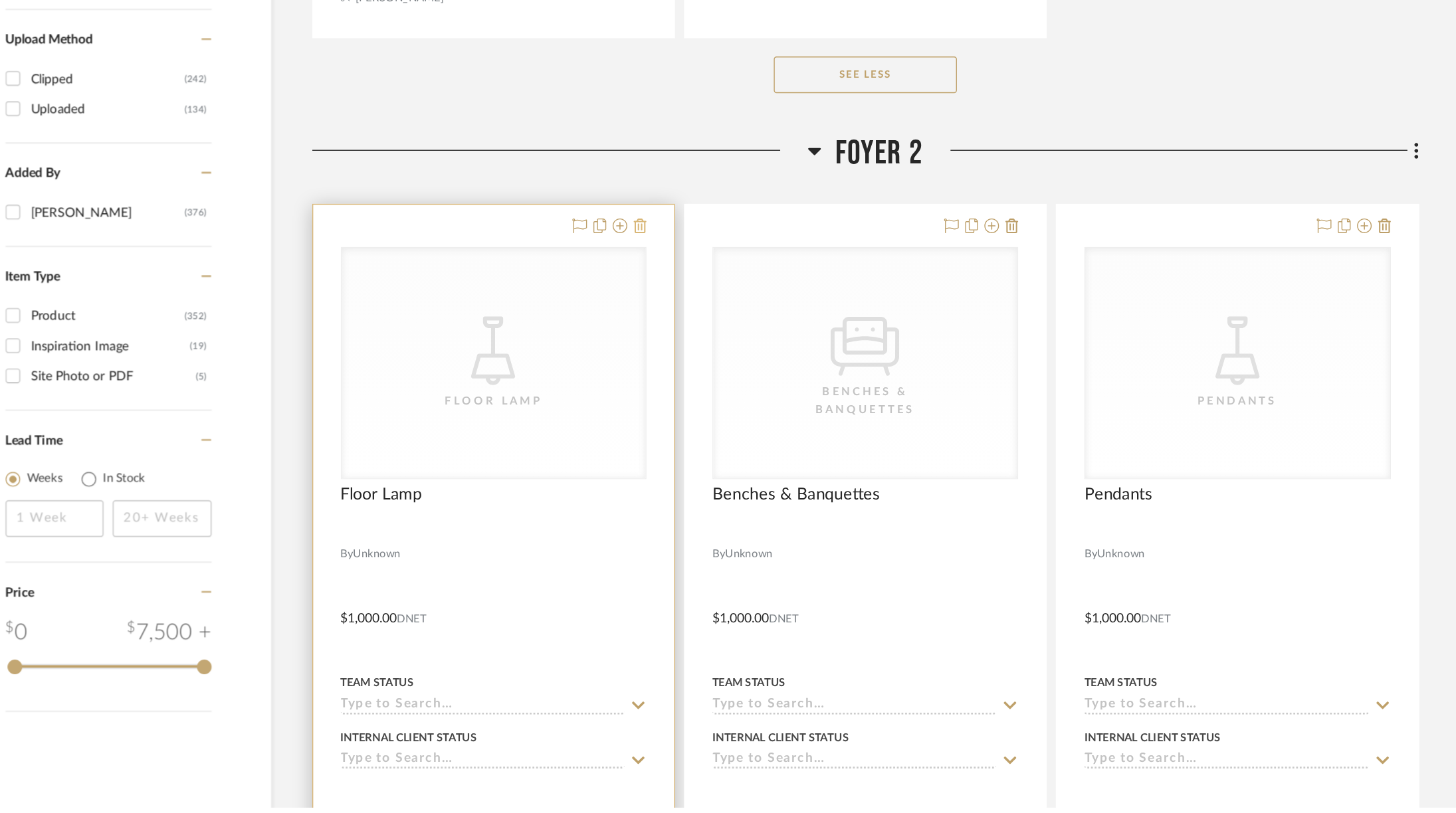
click at [697, 386] on icon at bounding box center [695, 391] width 9 height 11
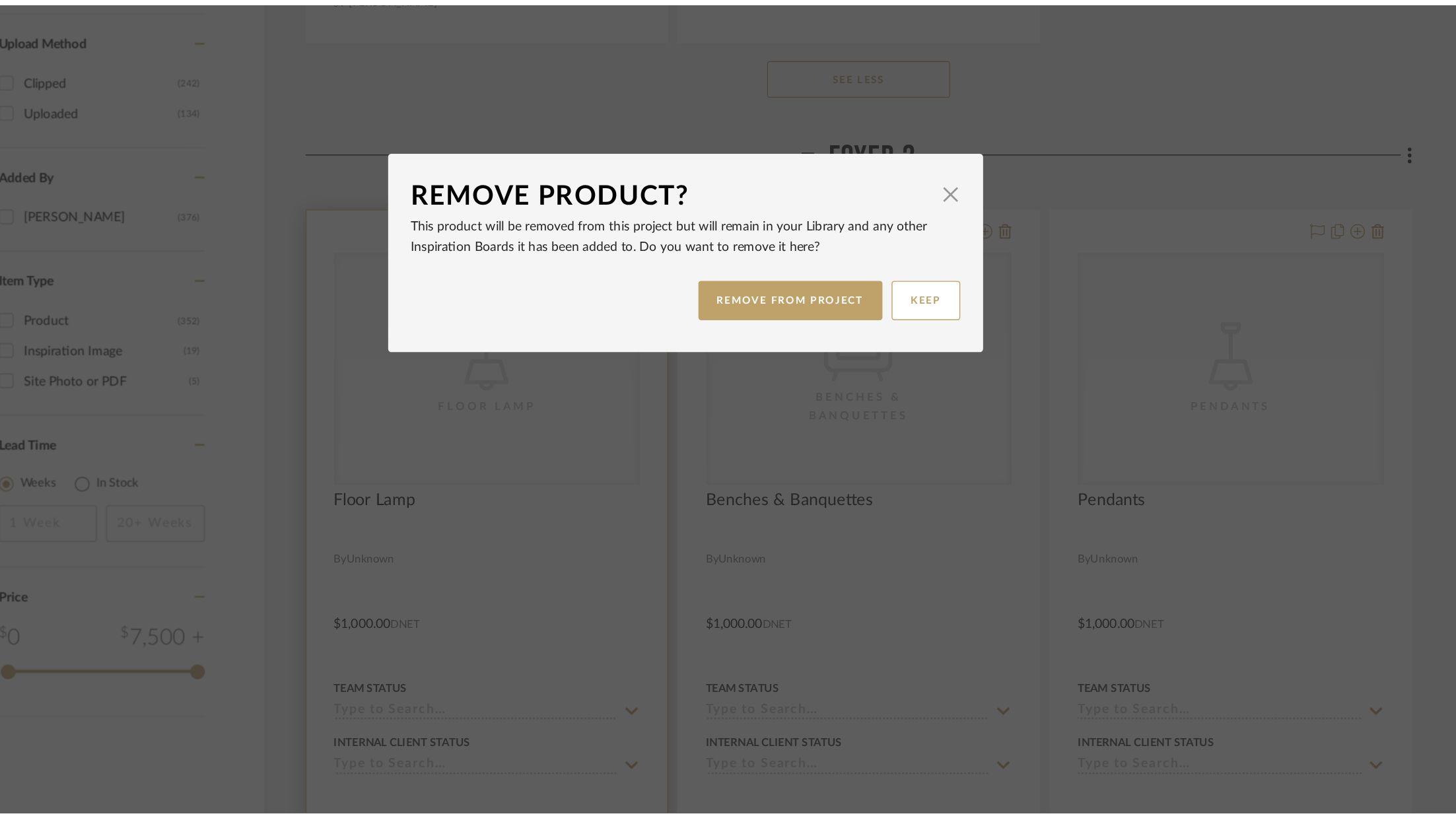
scroll to position [0, 0]
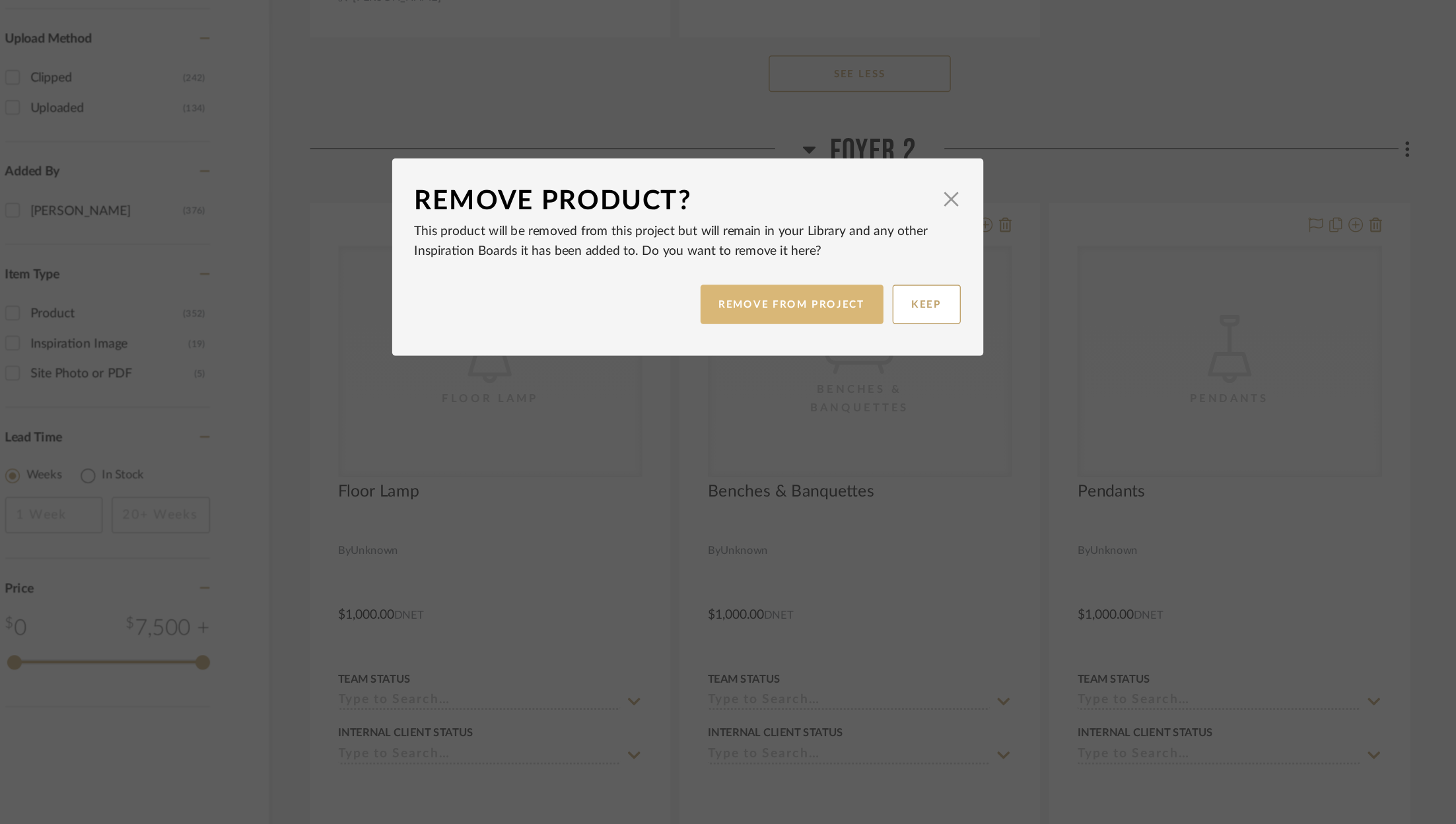
click at [779, 438] on button "REMOVE FROM PROJECT" at bounding box center [804, 446] width 132 height 29
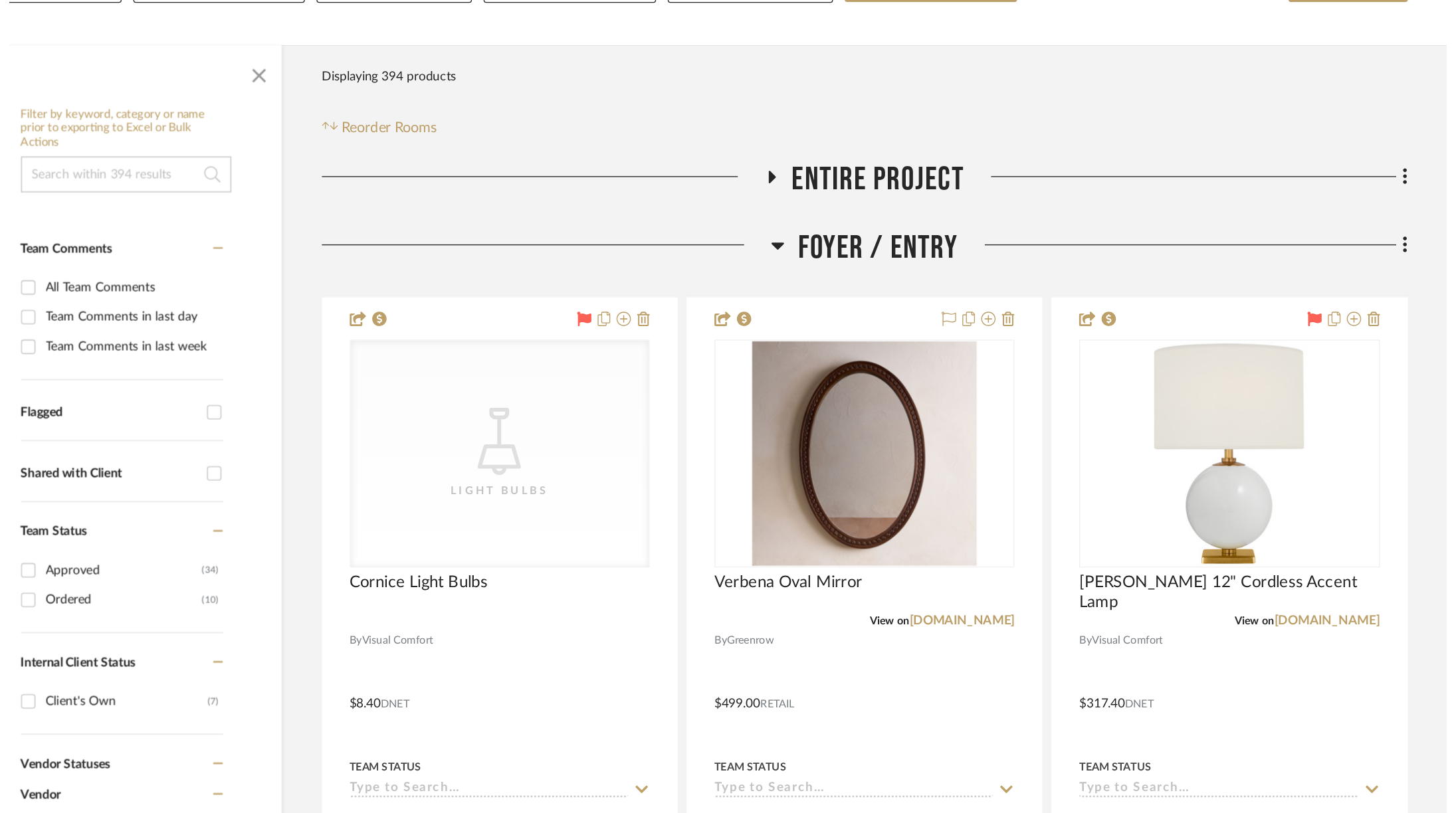
scroll to position [1956, 0]
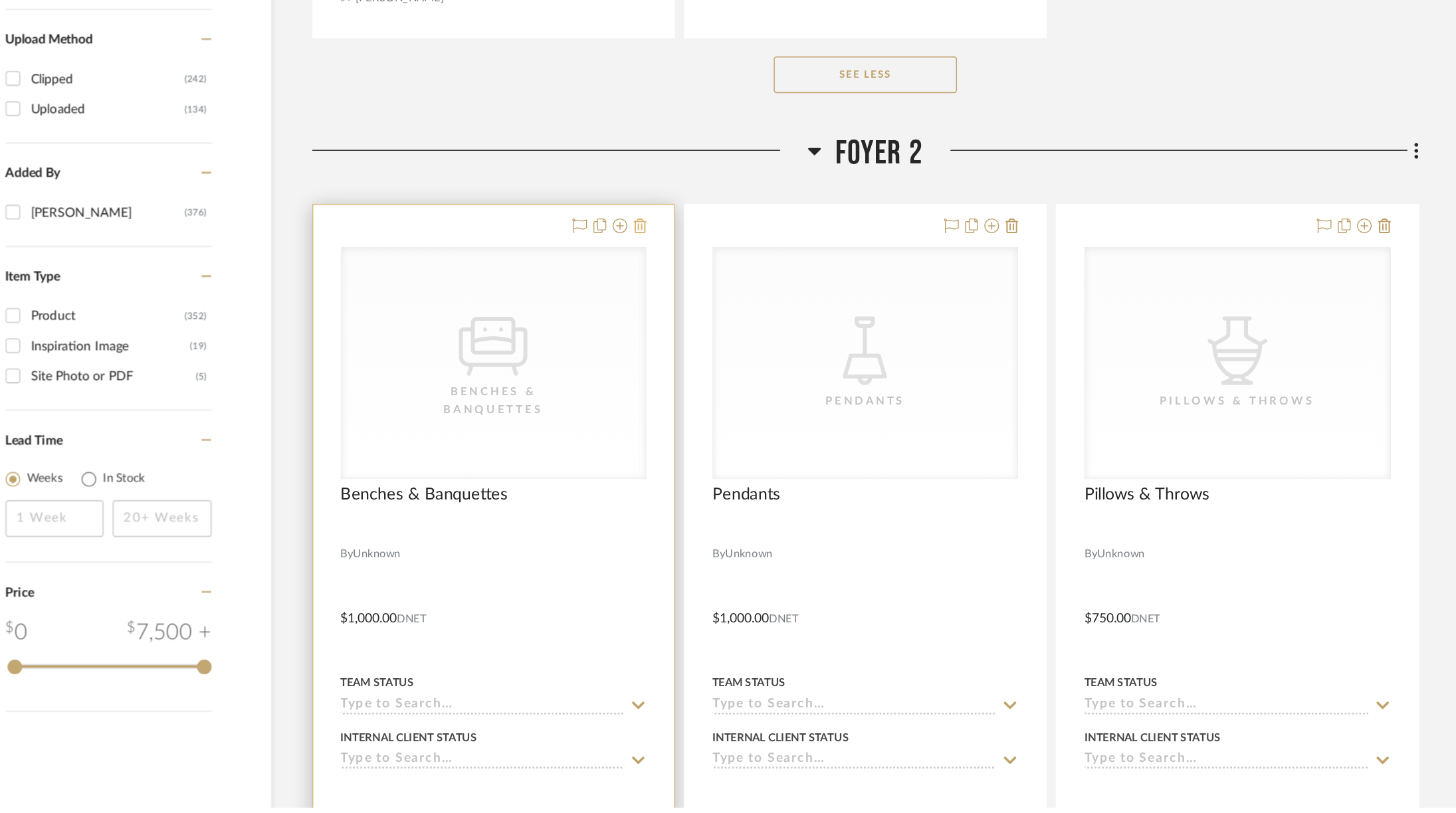
click at [697, 386] on icon at bounding box center [695, 391] width 9 height 11
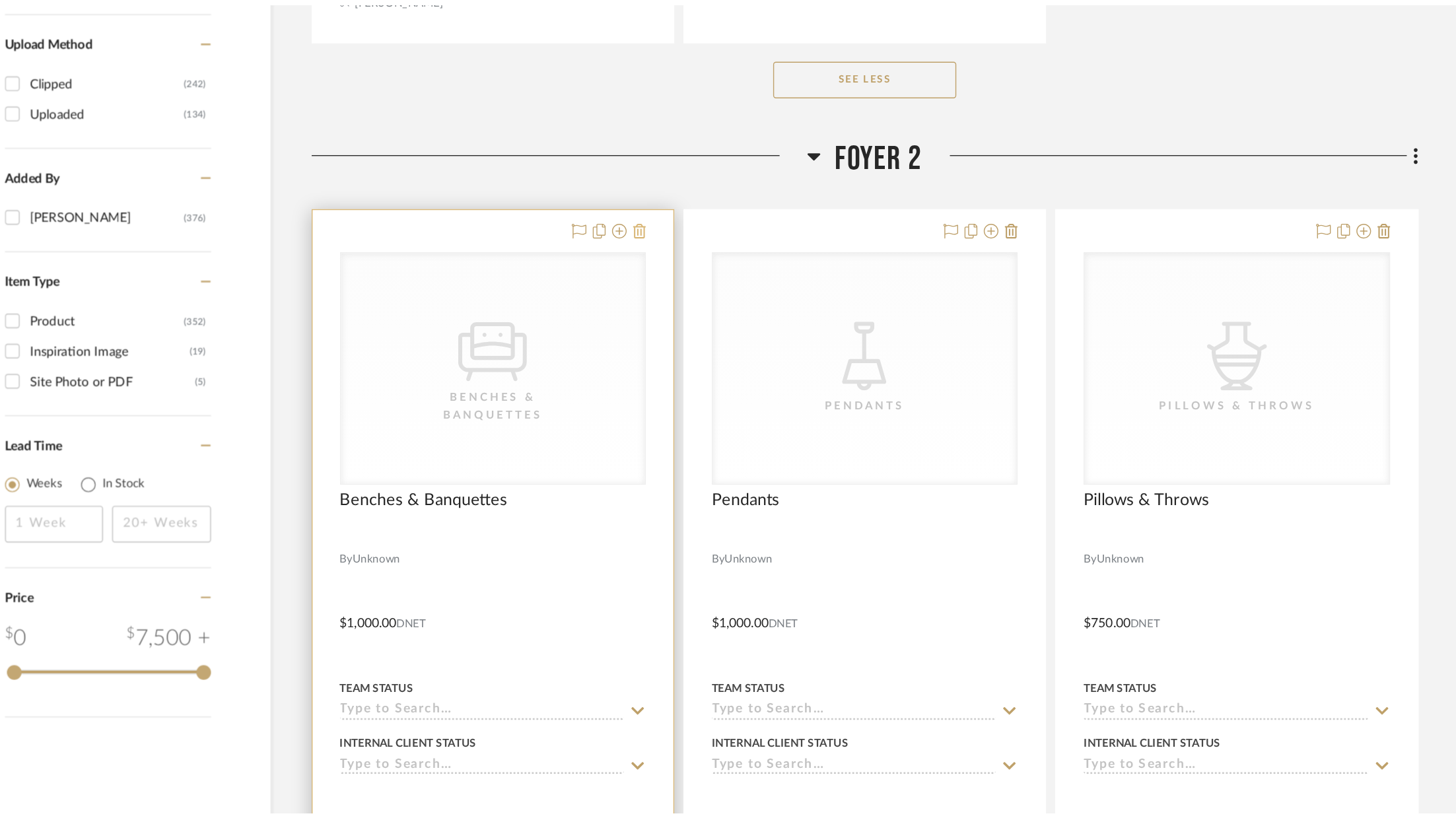
scroll to position [0, 0]
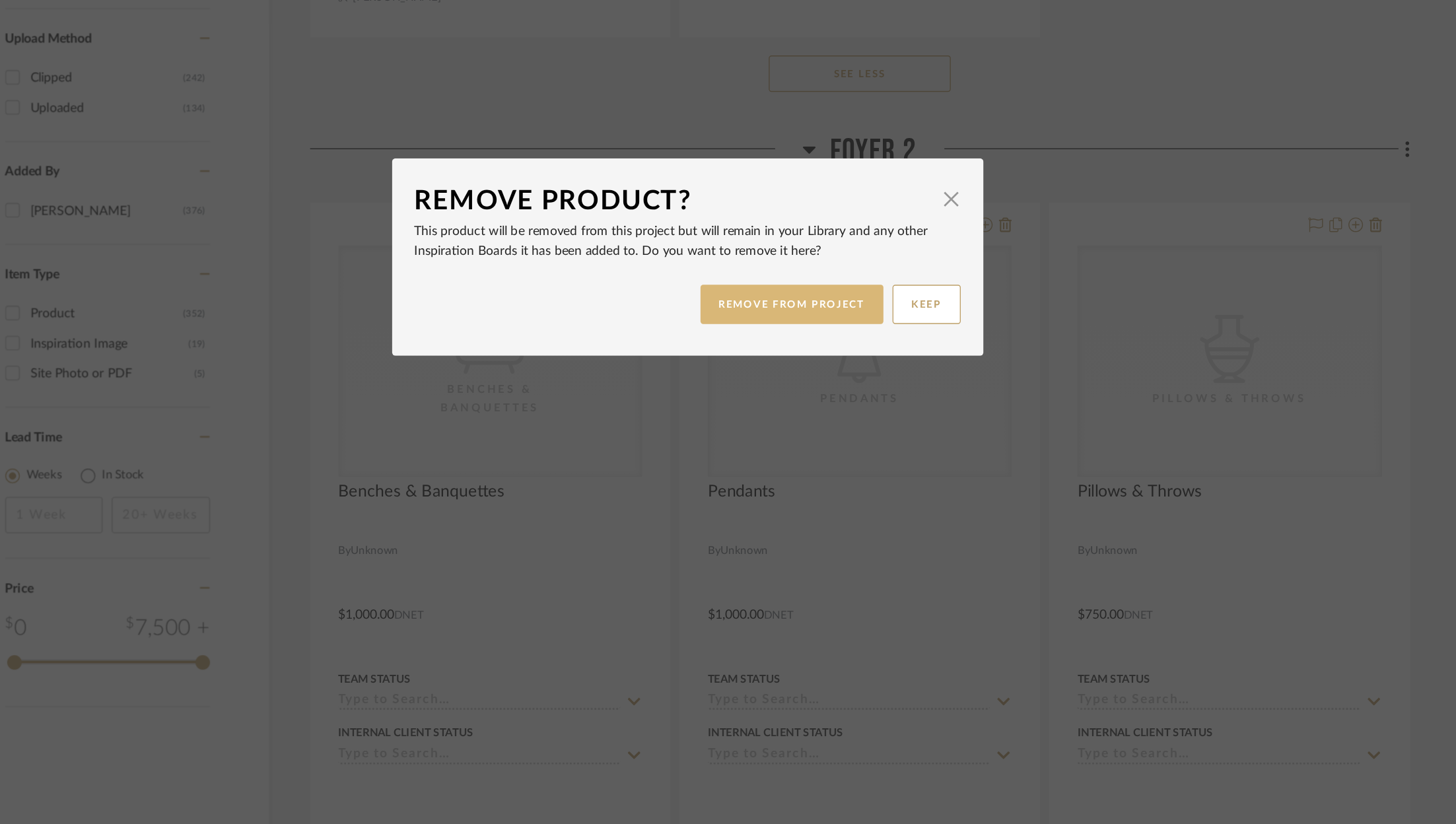
click at [776, 452] on button "REMOVE FROM PROJECT" at bounding box center [804, 446] width 132 height 29
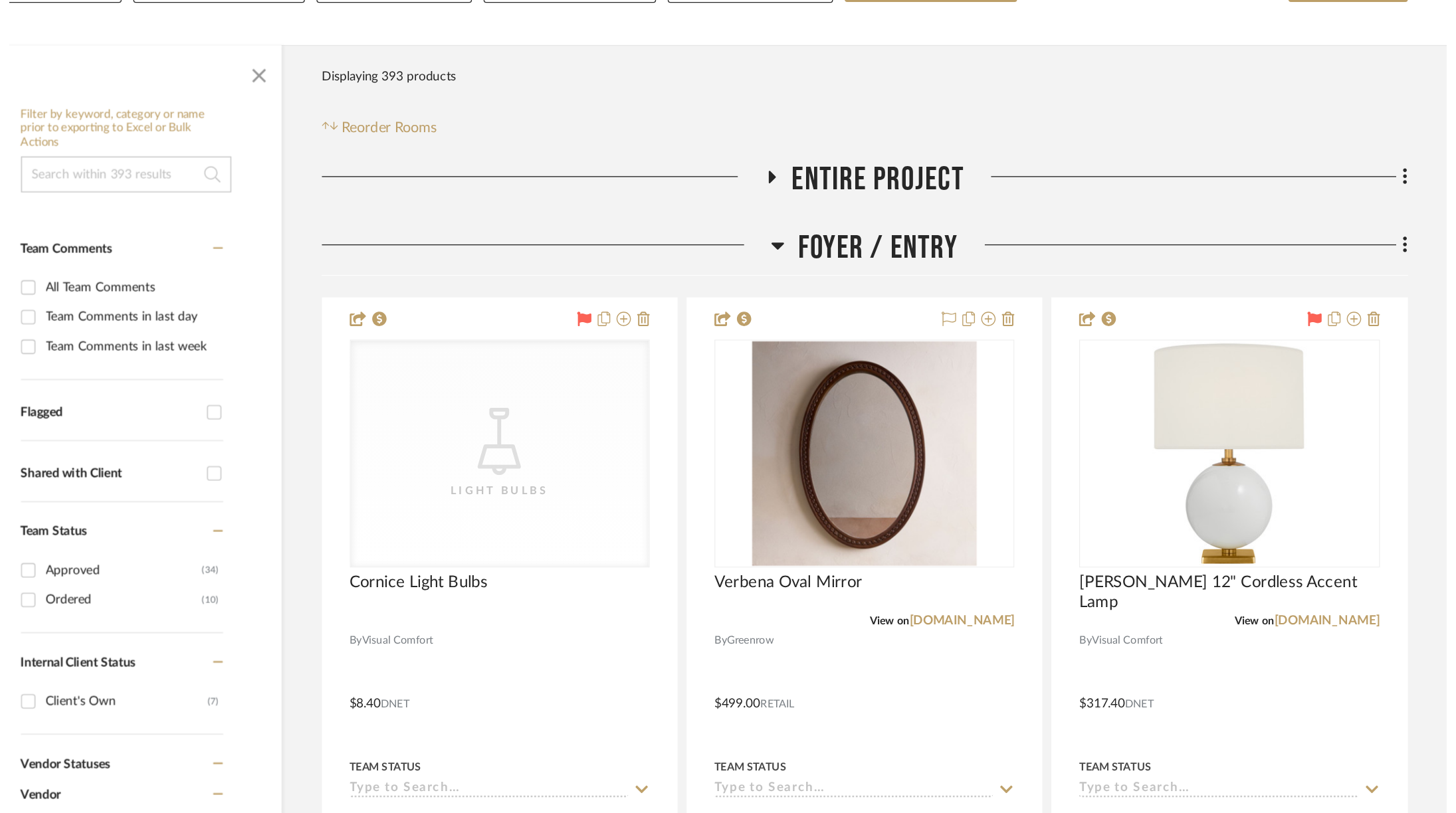
scroll to position [1956, 0]
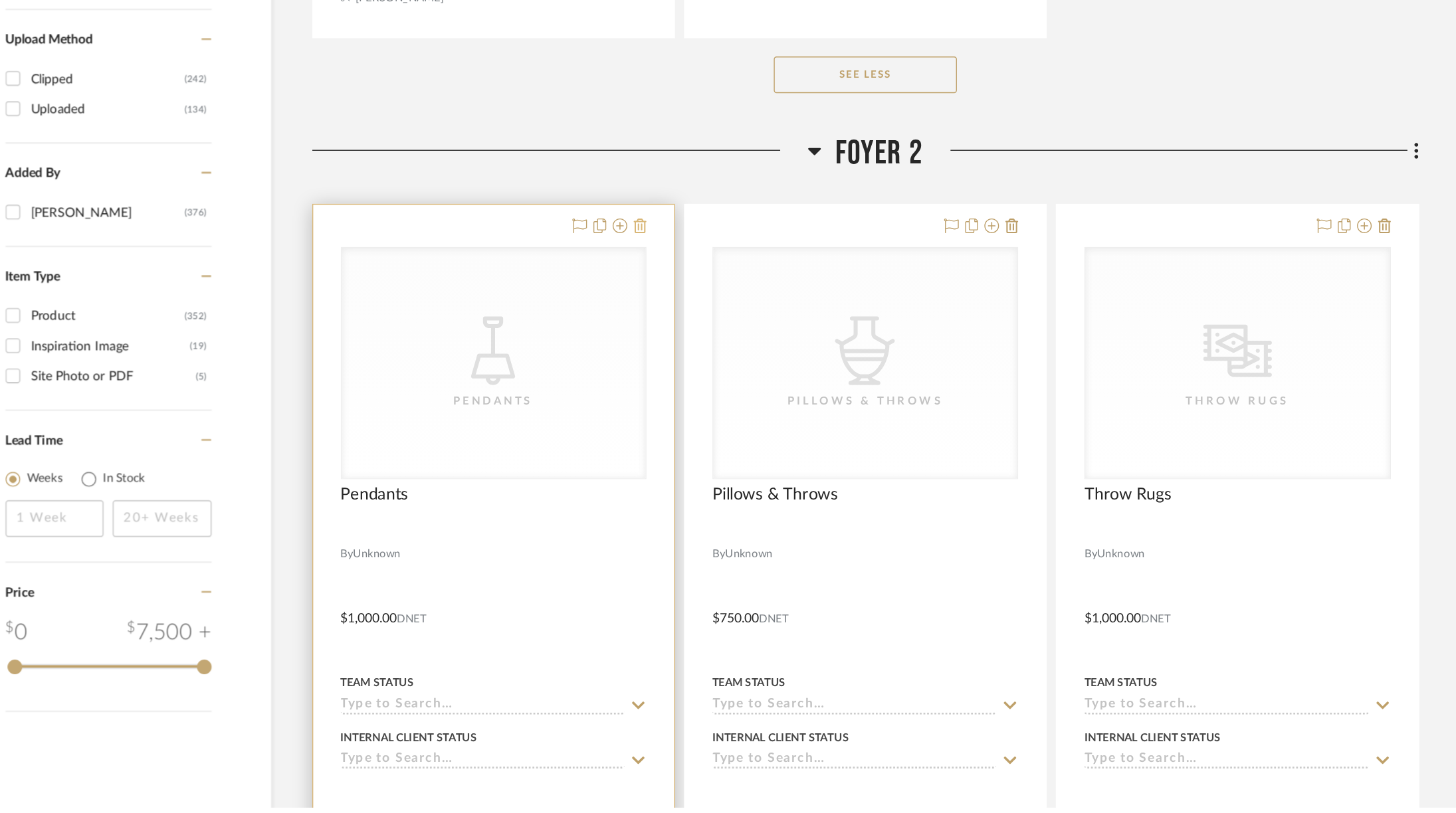
click at [699, 386] on icon at bounding box center [695, 391] width 9 height 11
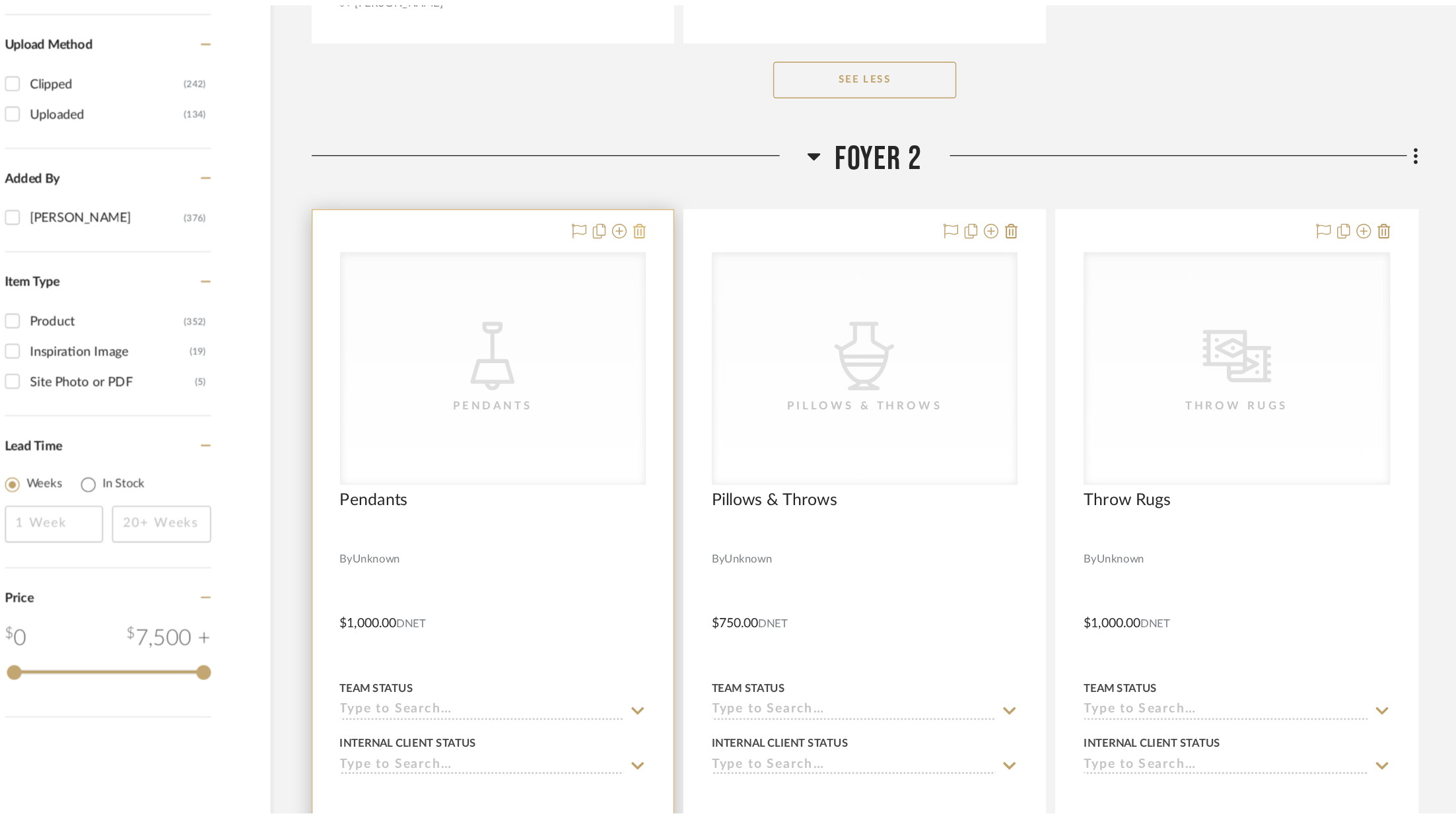
scroll to position [0, 0]
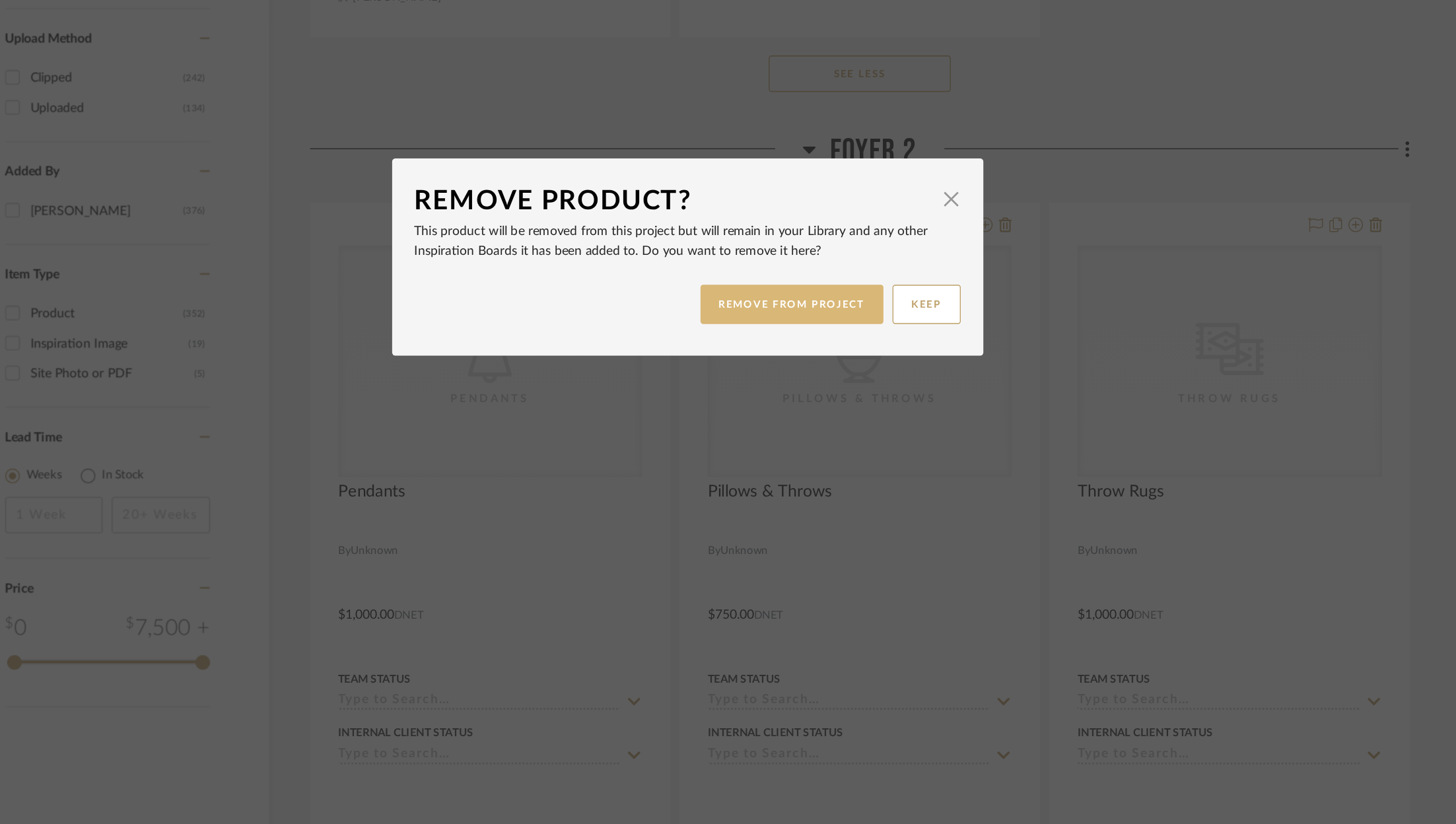
click at [758, 439] on button "REMOVE FROM PROJECT" at bounding box center [804, 446] width 132 height 29
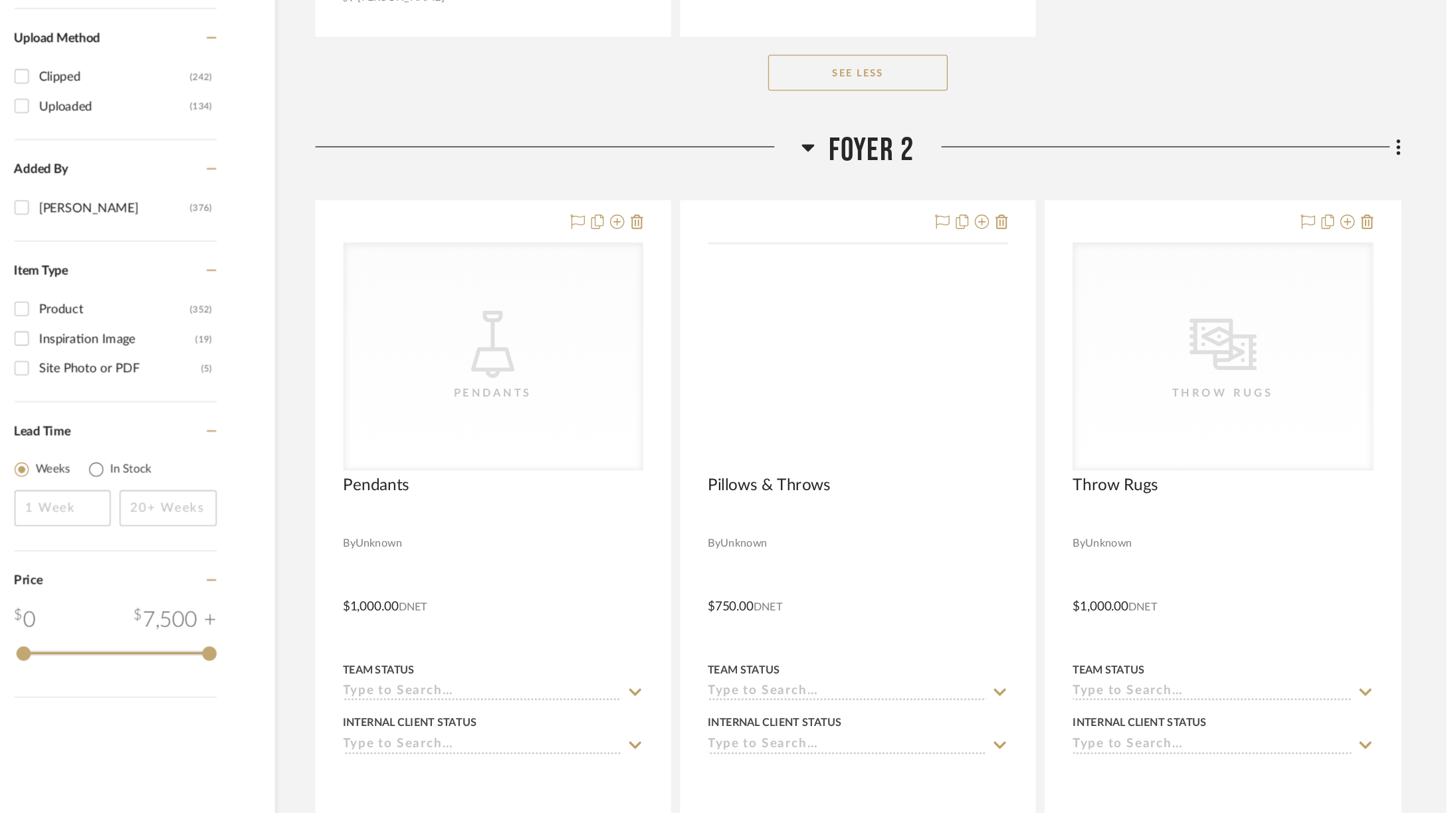
scroll to position [1956, 0]
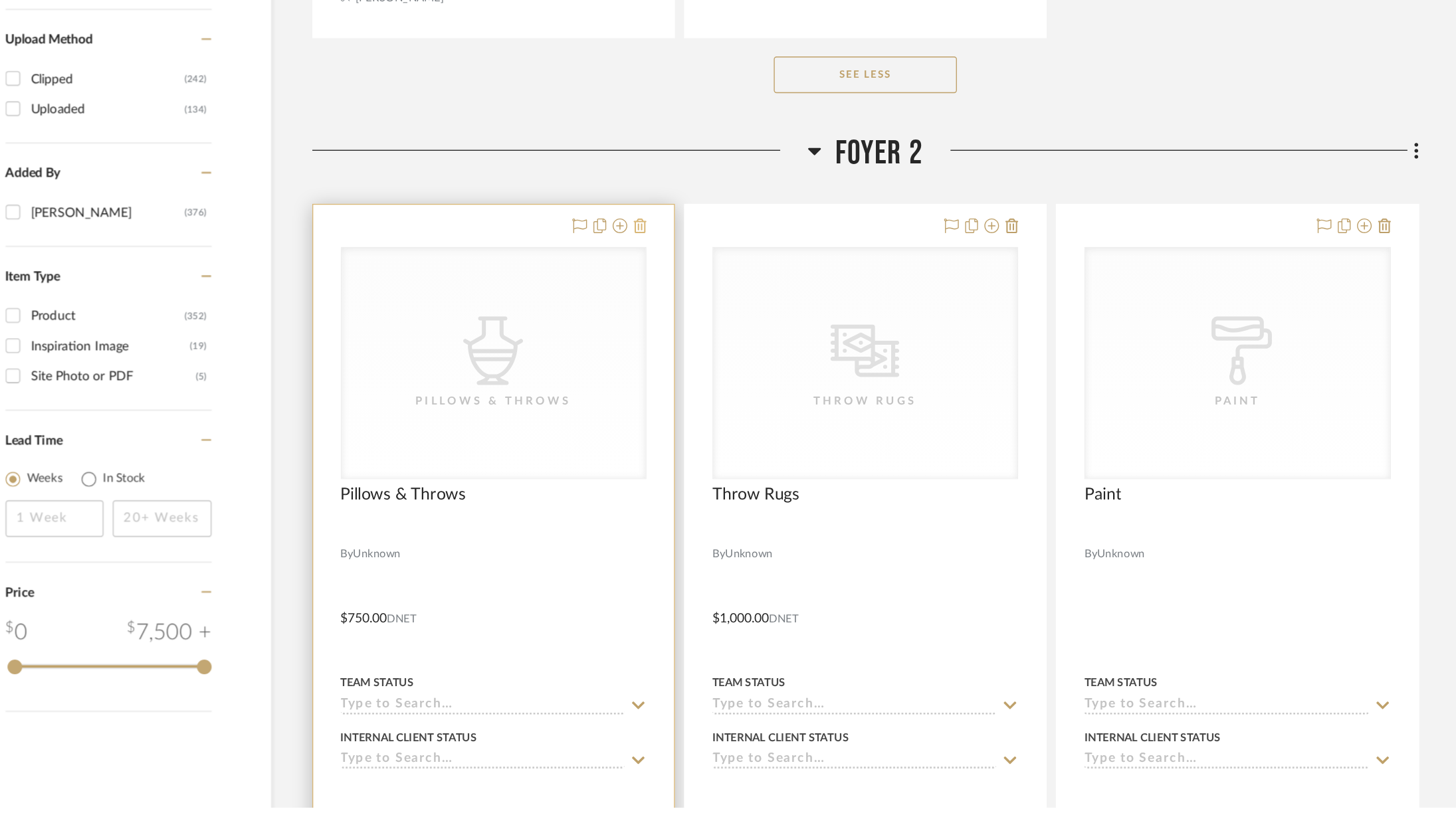
click at [695, 386] on icon at bounding box center [695, 391] width 9 height 11
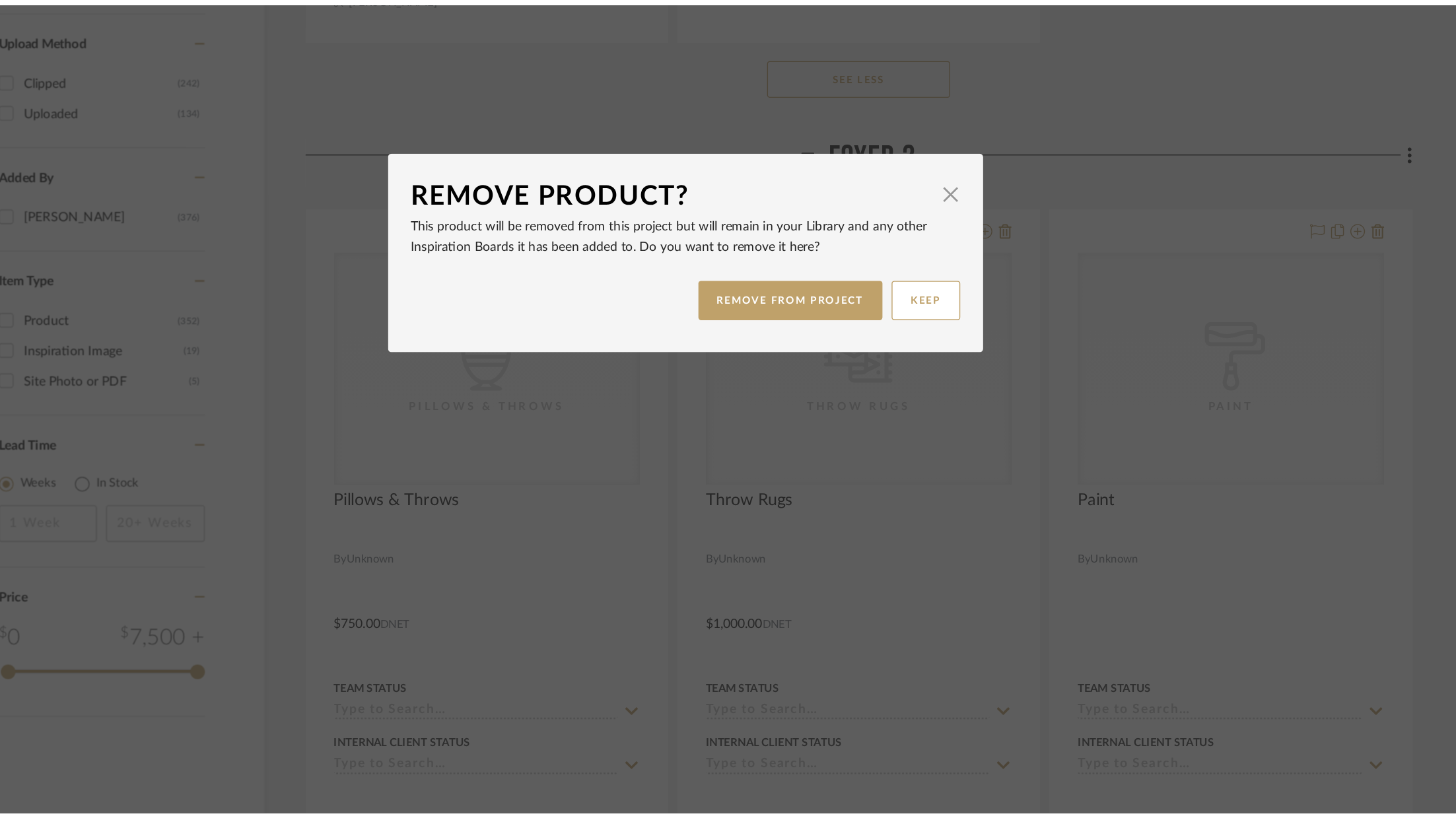
scroll to position [0, 0]
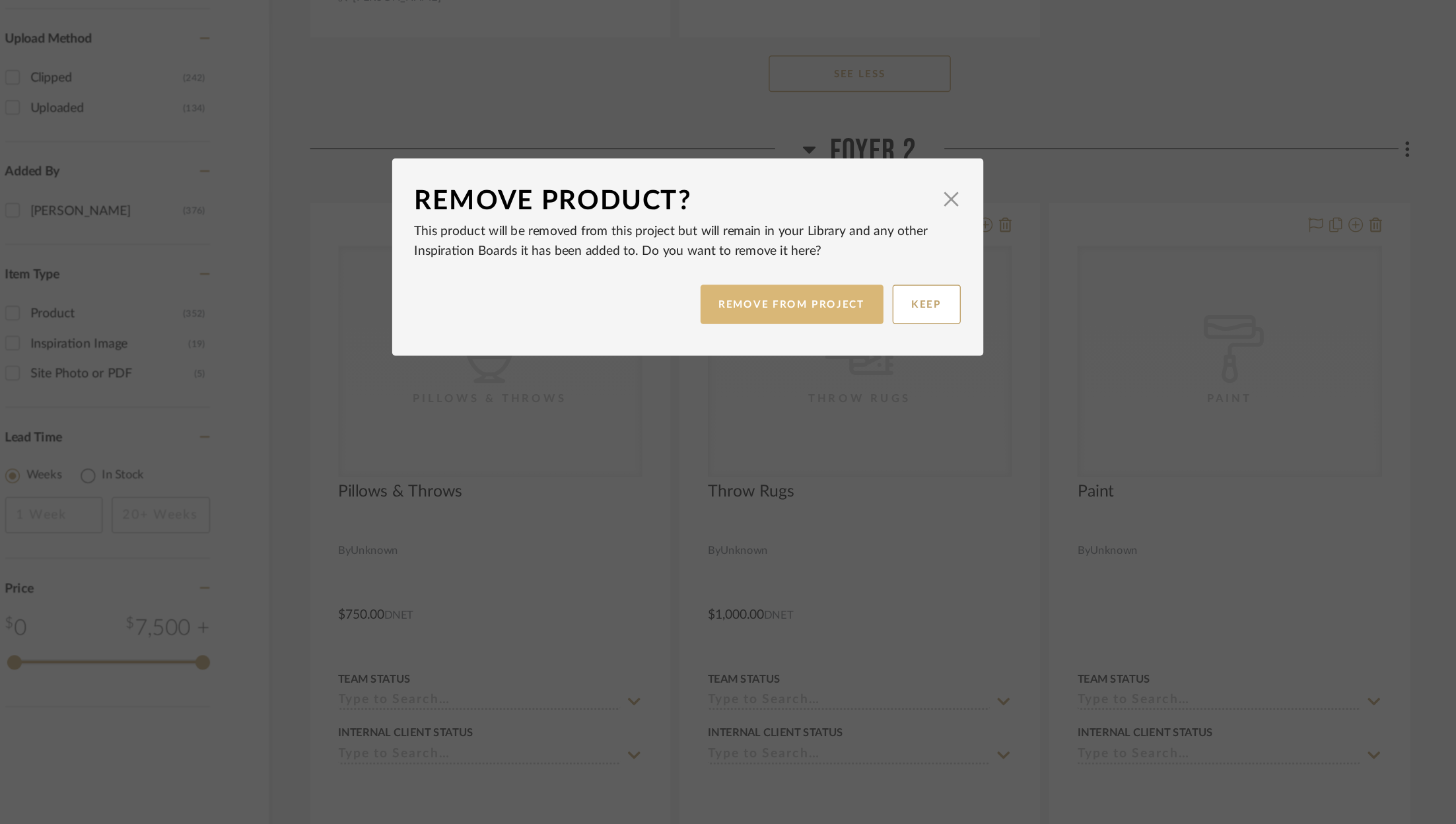
click at [753, 439] on button "REMOVE FROM PROJECT" at bounding box center [804, 446] width 132 height 29
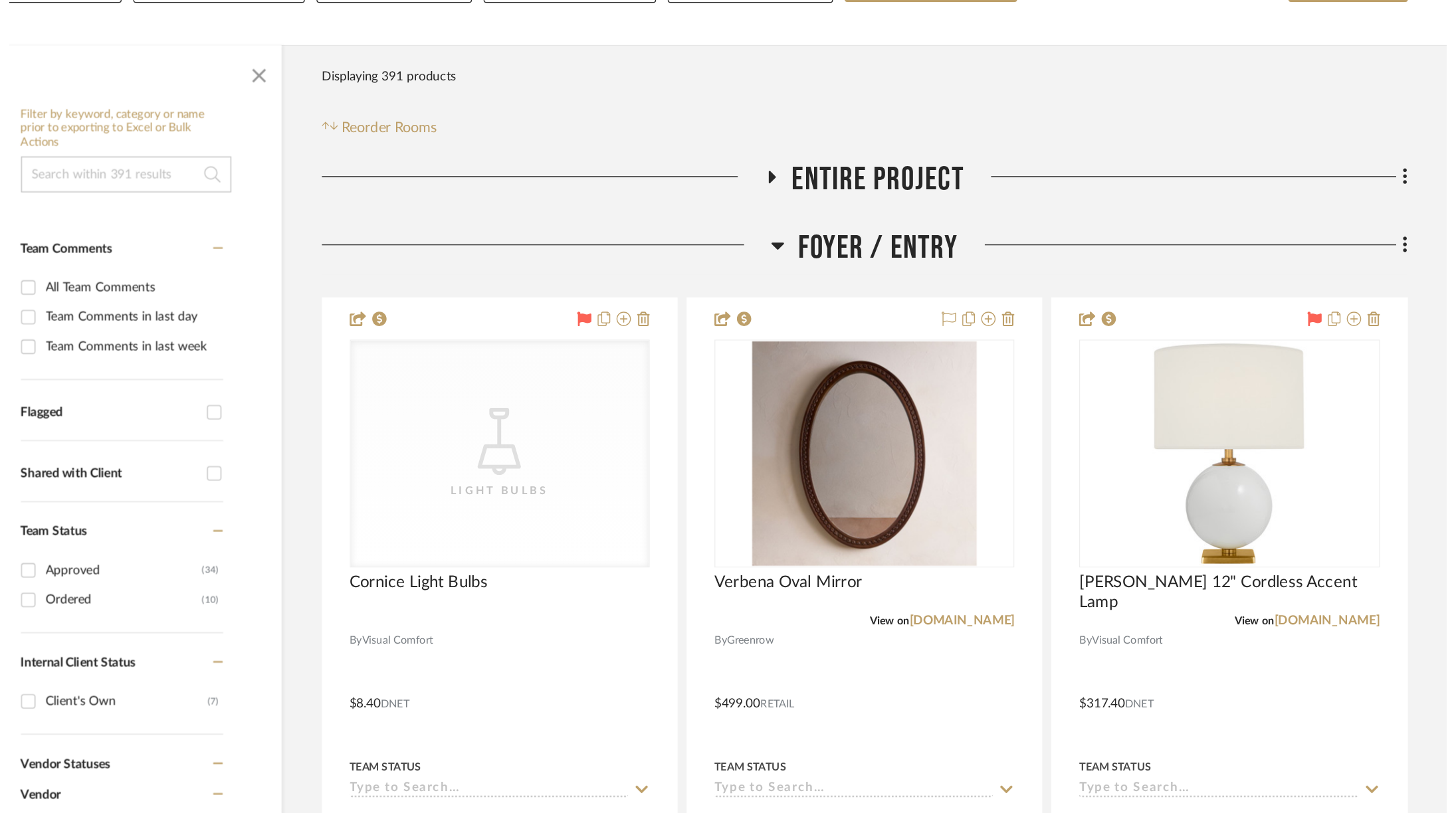
scroll to position [1956, 0]
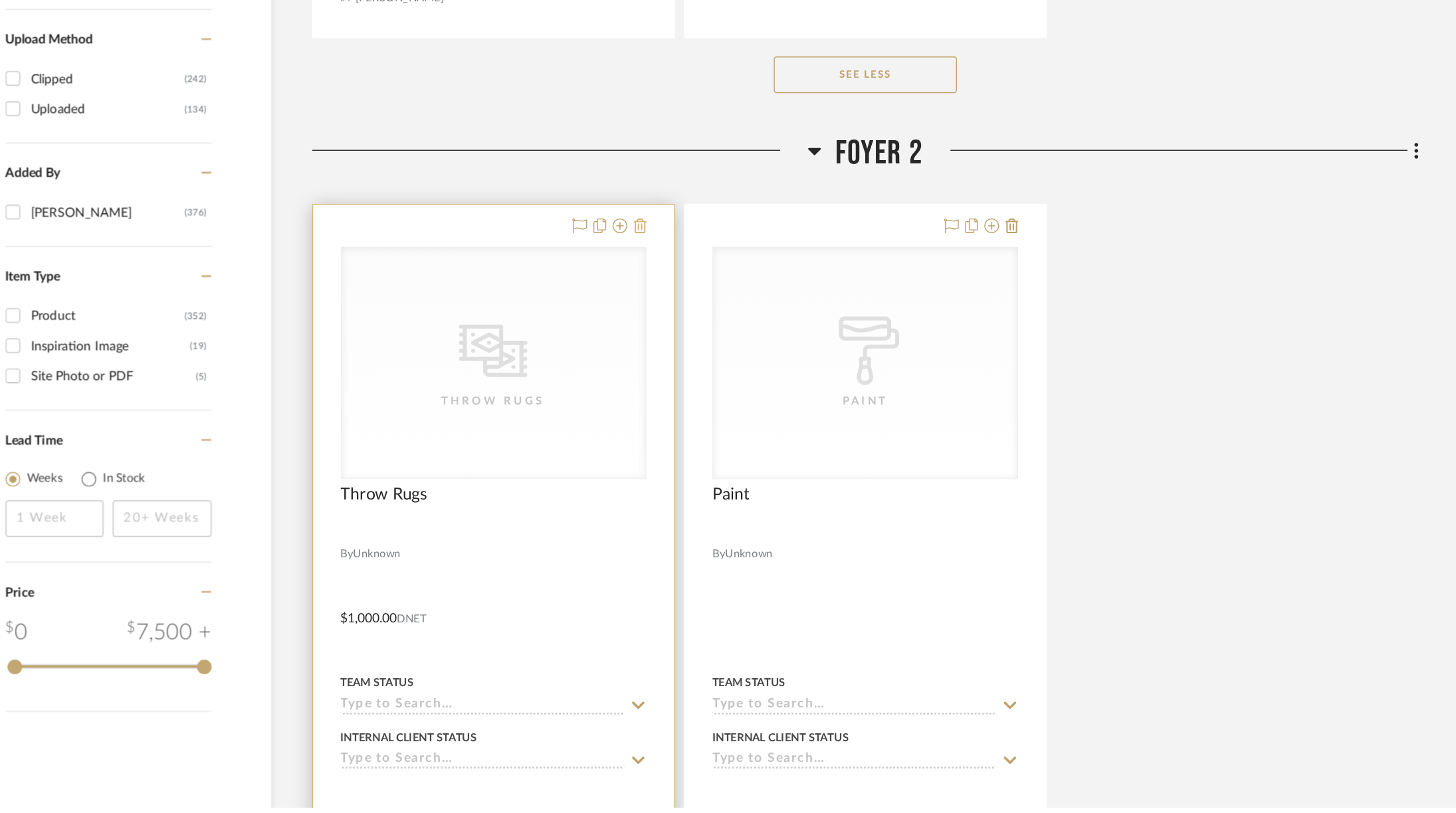
click at [695, 386] on icon at bounding box center [695, 391] width 9 height 11
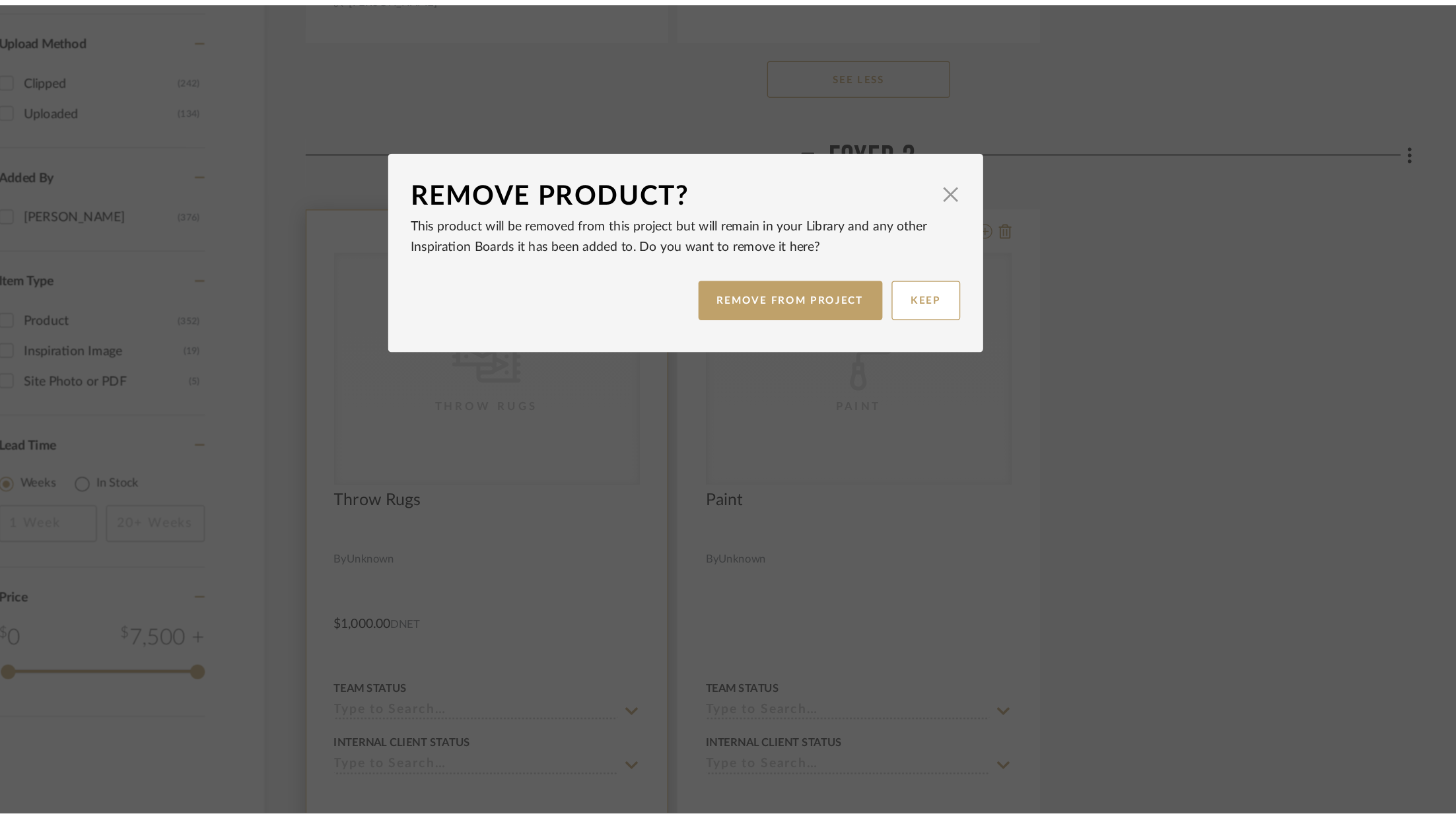
scroll to position [0, 0]
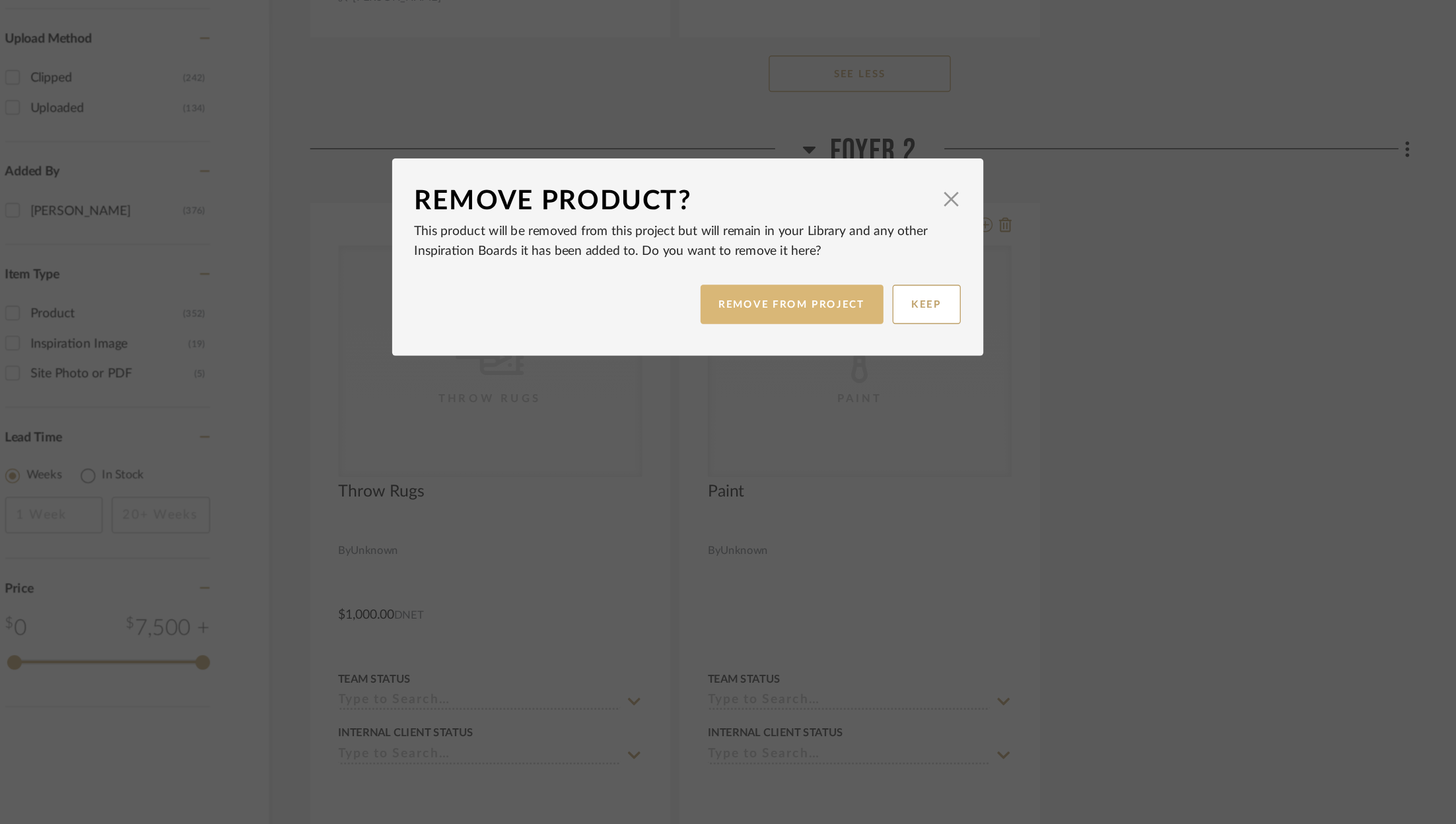
click at [771, 449] on button "REMOVE FROM PROJECT" at bounding box center [804, 446] width 132 height 29
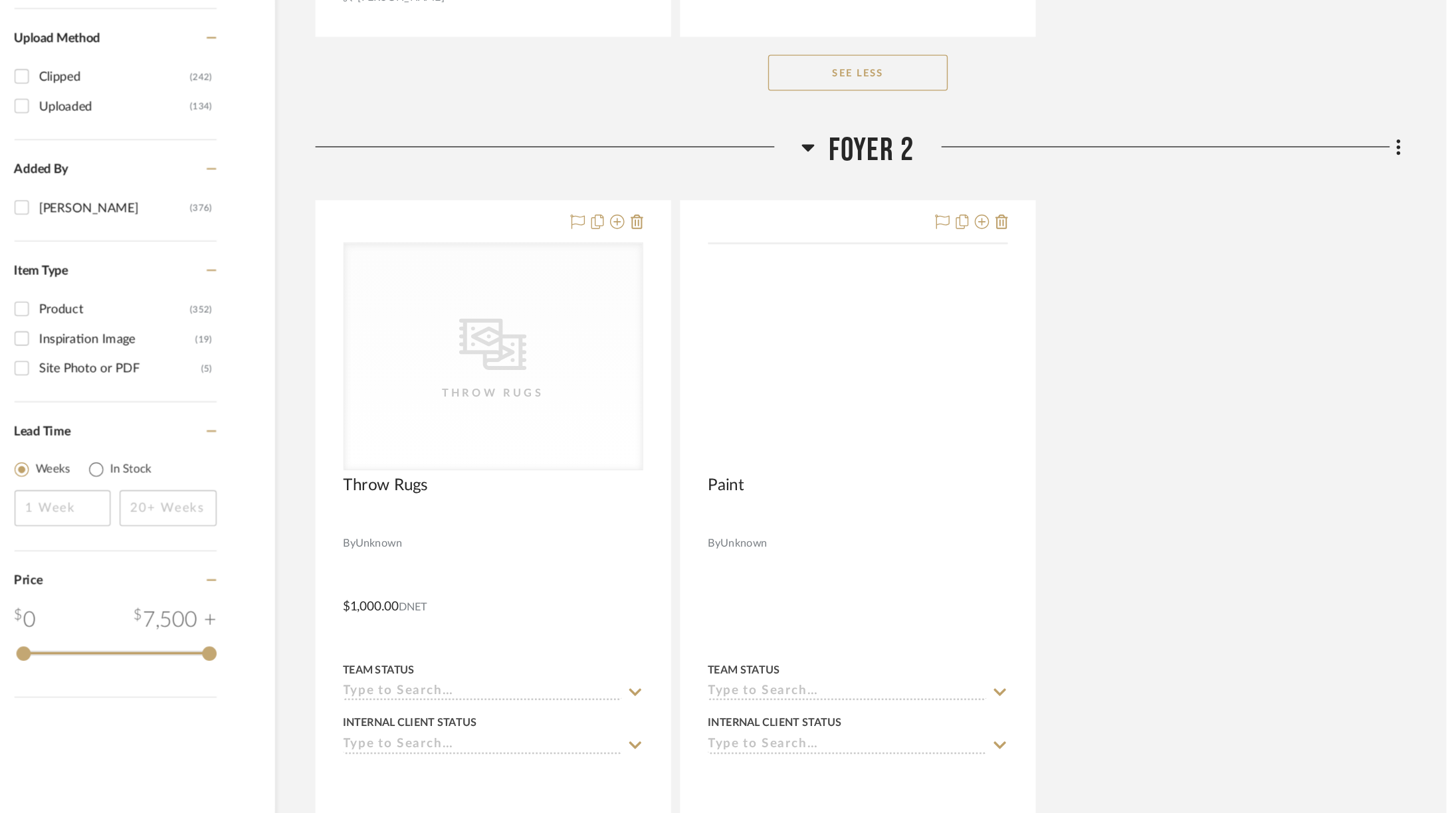
scroll to position [1956, 0]
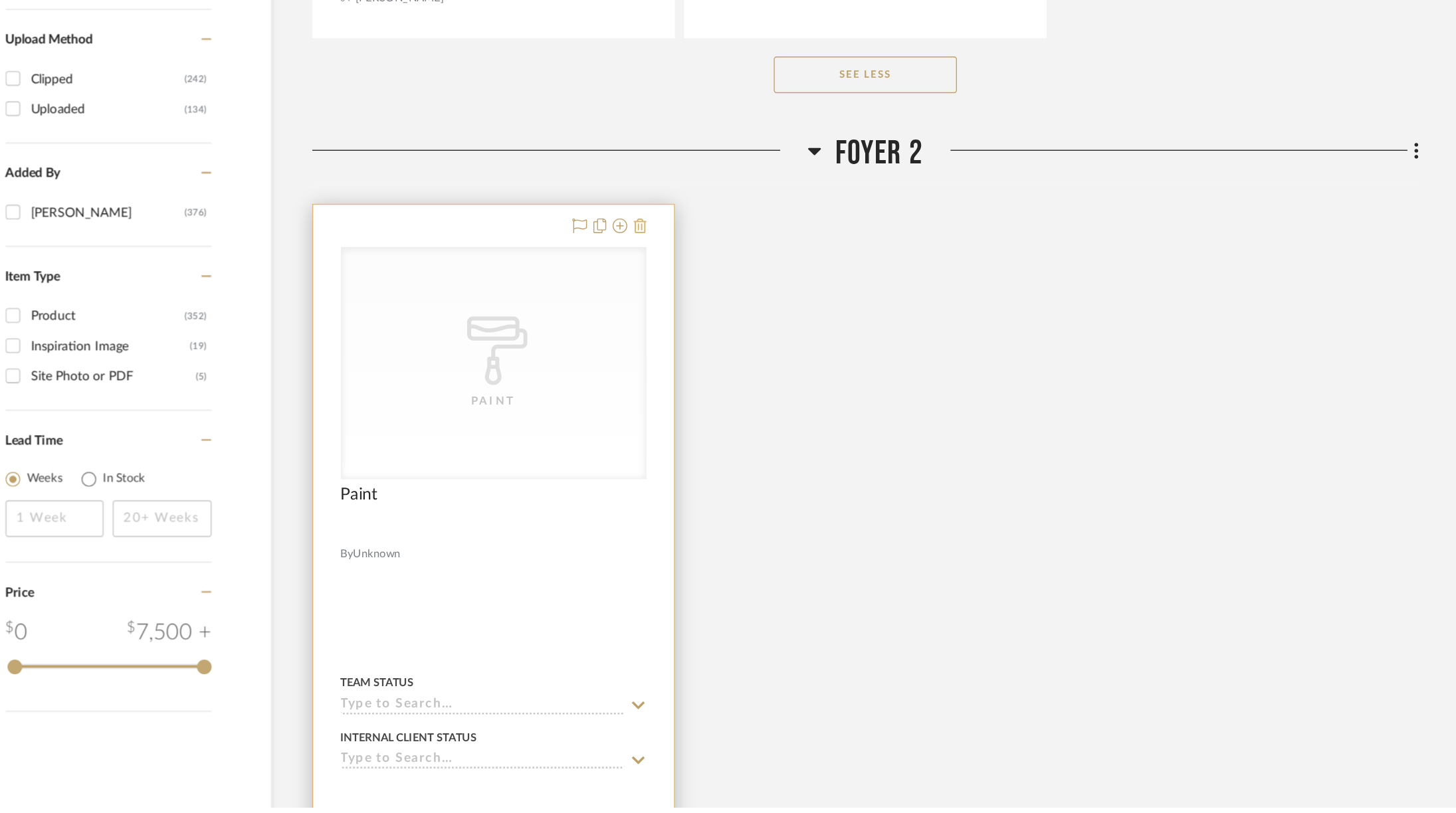
click at [695, 386] on icon at bounding box center [695, 391] width 9 height 11
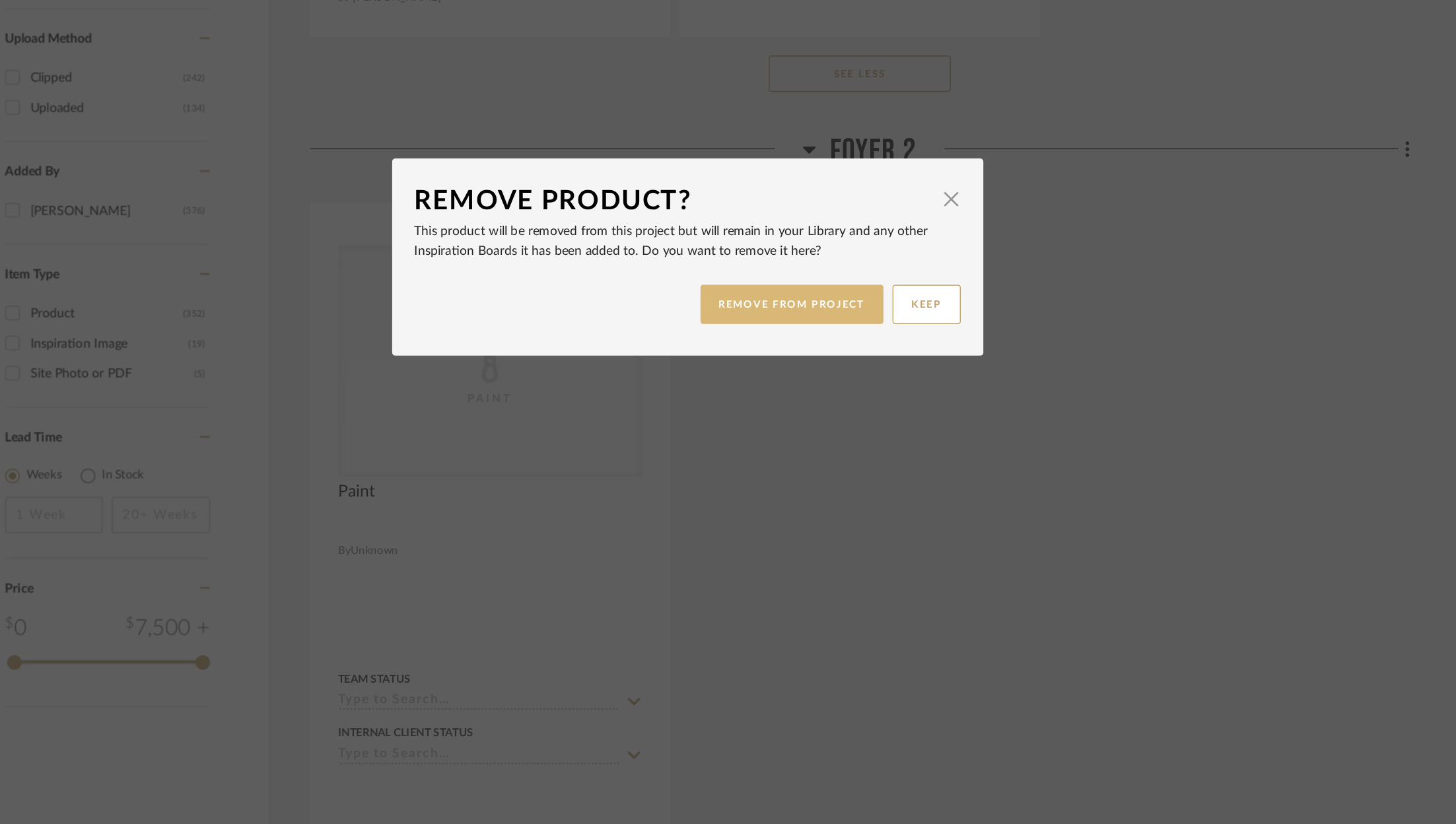
click at [794, 442] on button "REMOVE FROM PROJECT" at bounding box center [804, 446] width 132 height 29
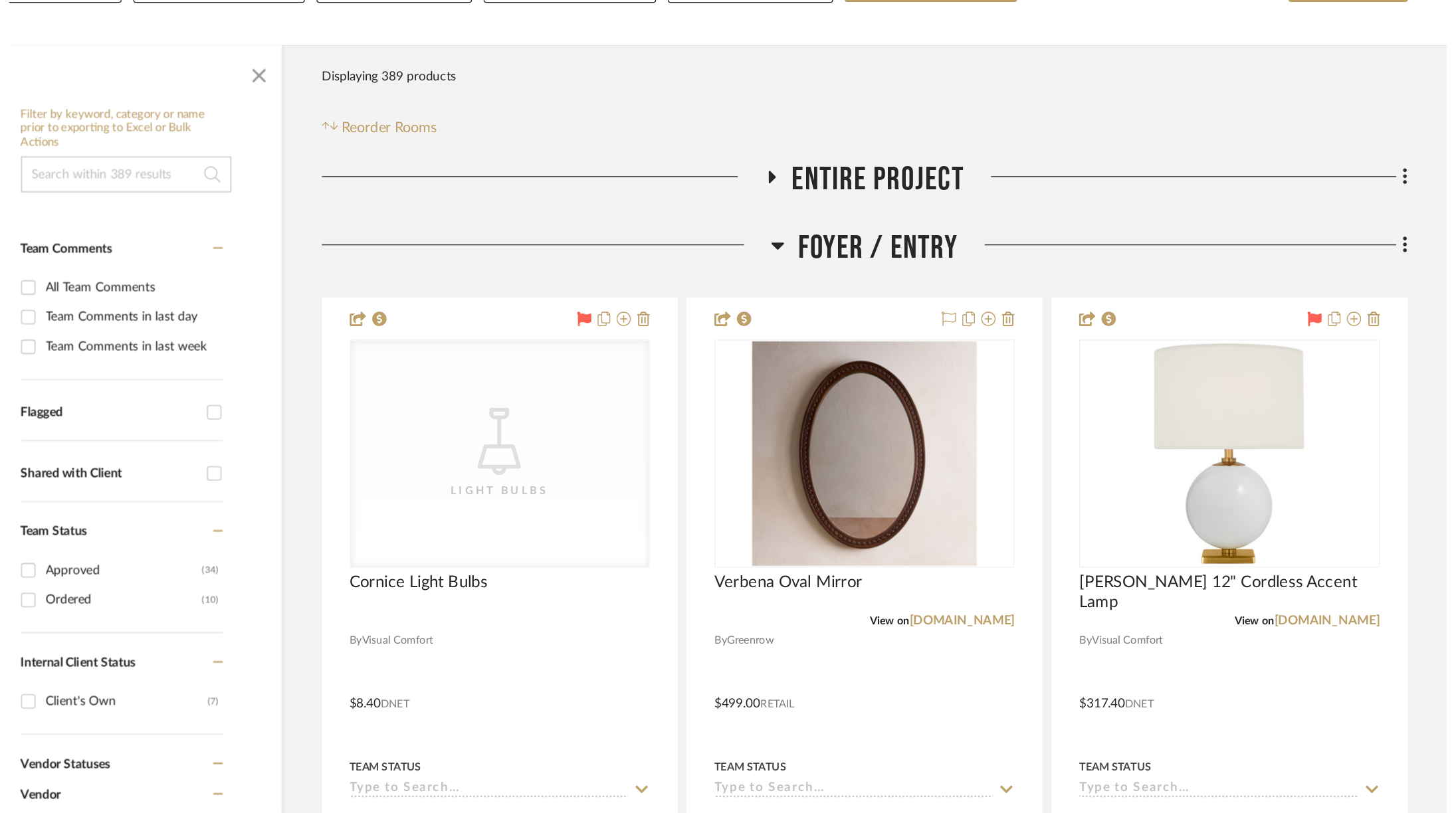
scroll to position [1956, 0]
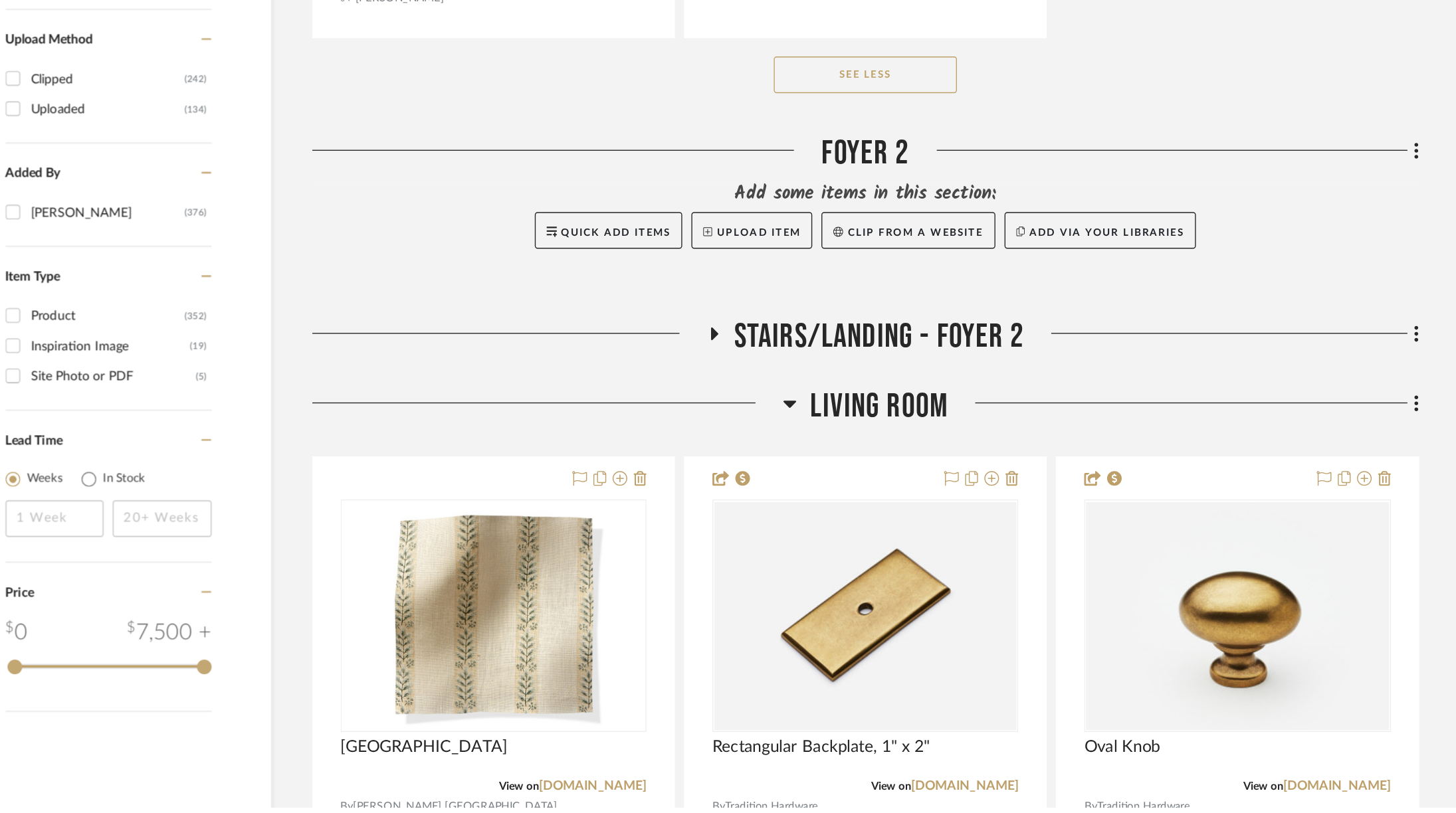
click at [816, 458] on span "Stairs/Landing - Foyer 2" at bounding box center [869, 472] width 210 height 29
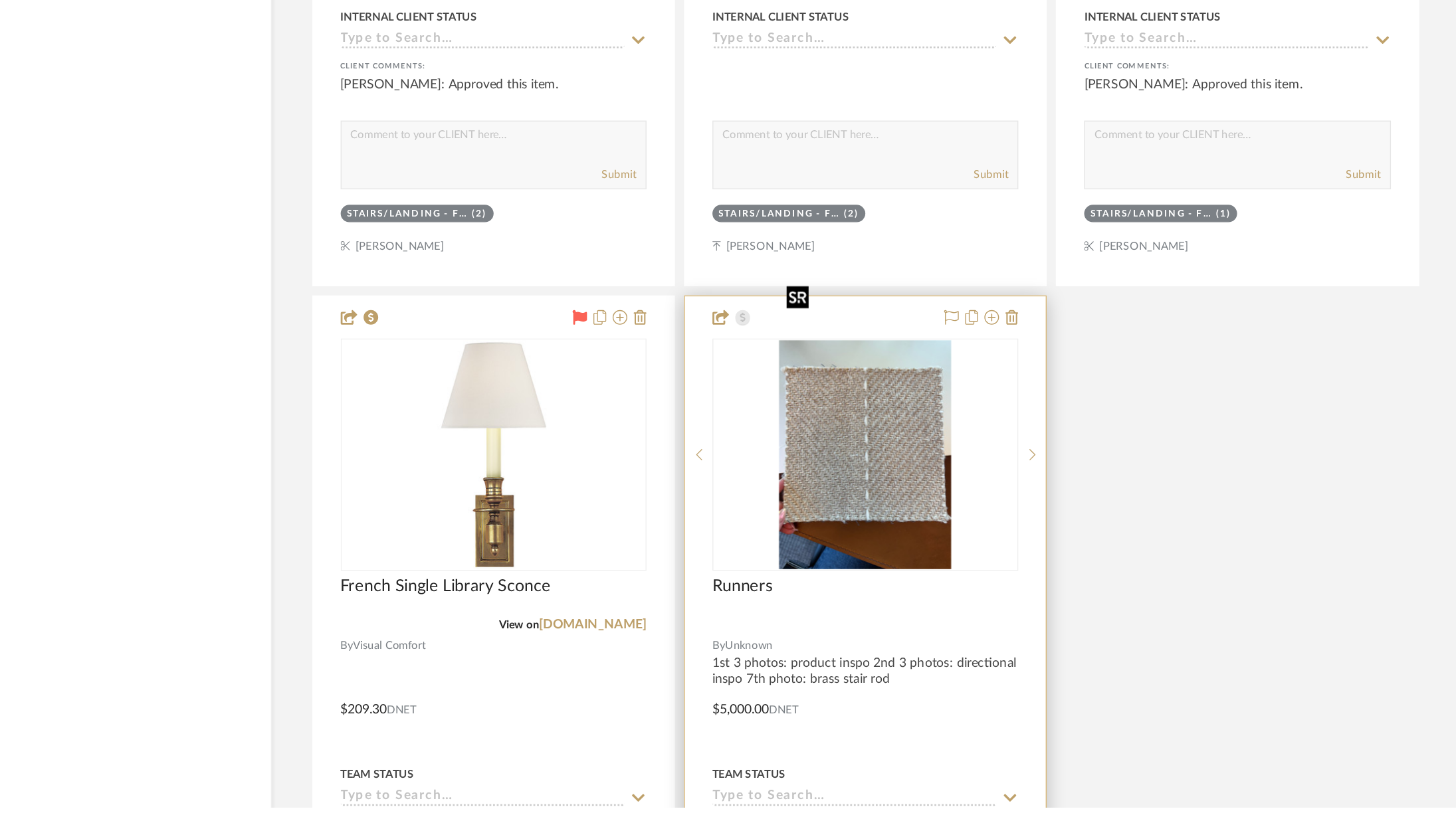
scroll to position [3202, 0]
click at [851, 504] on img "0" at bounding box center [858, 557] width 125 height 166
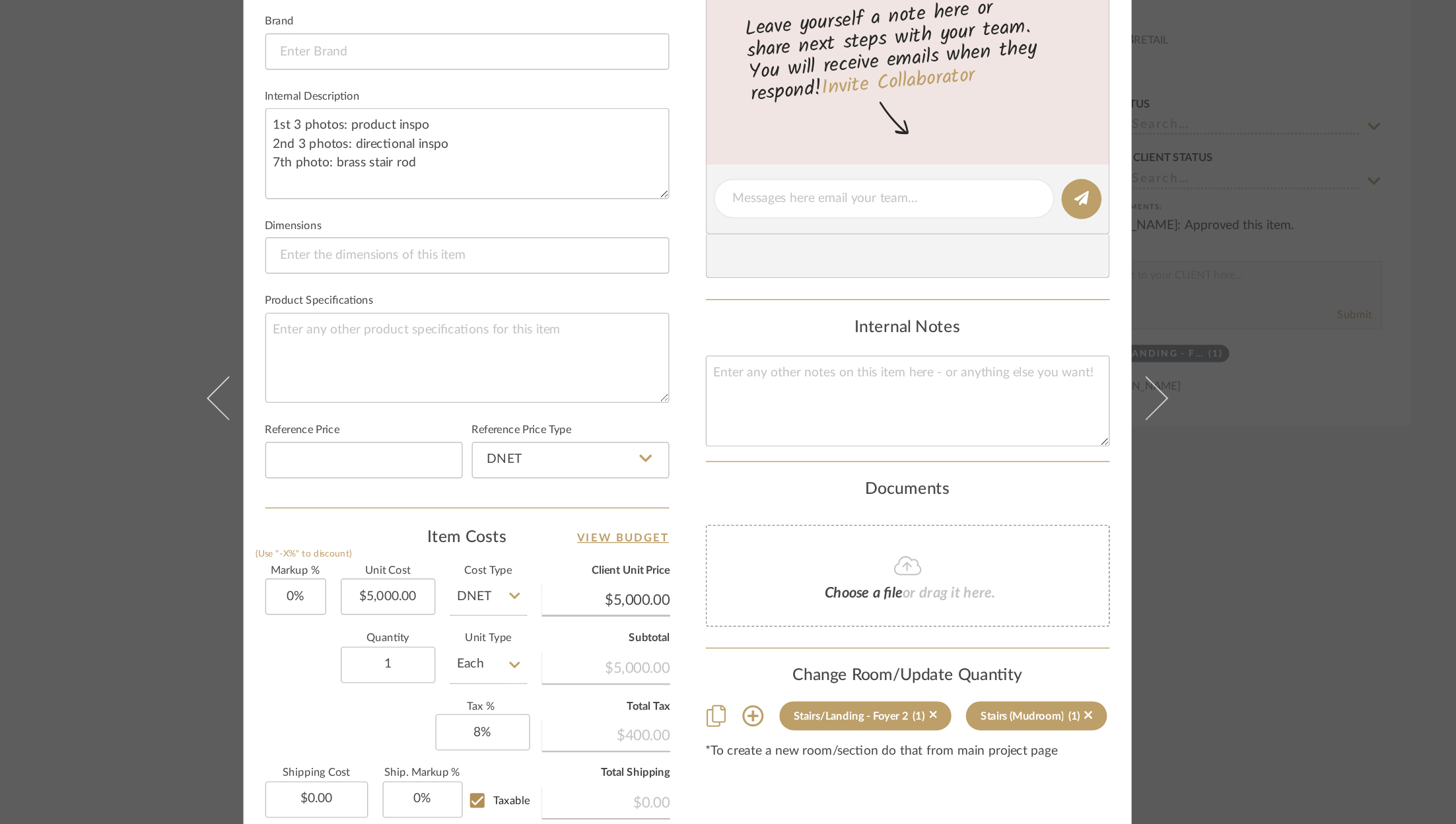
scroll to position [398, 0]
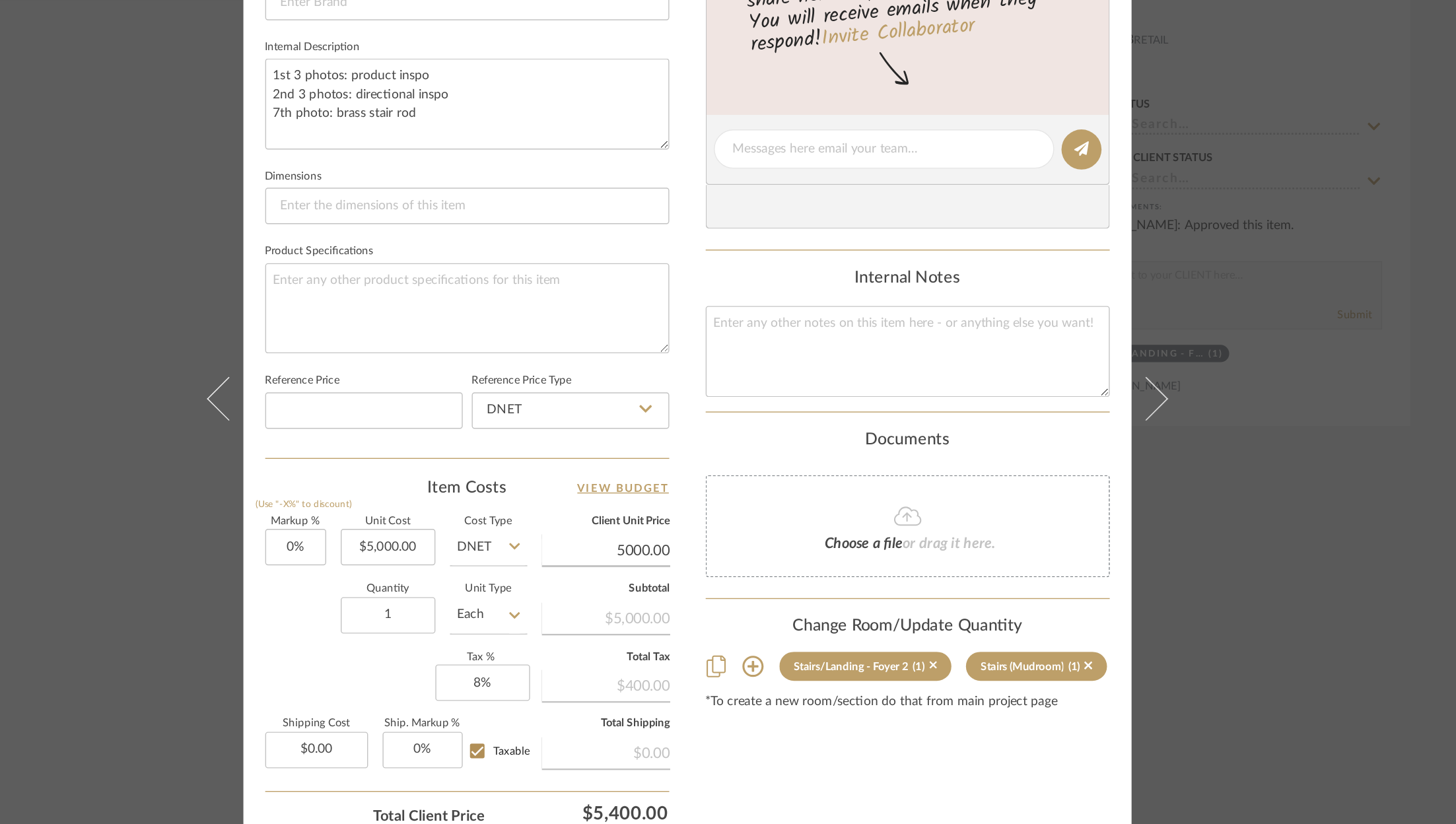
click at [684, 519] on input "5000.00" at bounding box center [669, 522] width 93 height 20
click at [694, 519] on input "1928800.00" at bounding box center [669, 522] width 93 height 20
type input "19288.00"
type input "285.76%"
type input "$19,288.00"
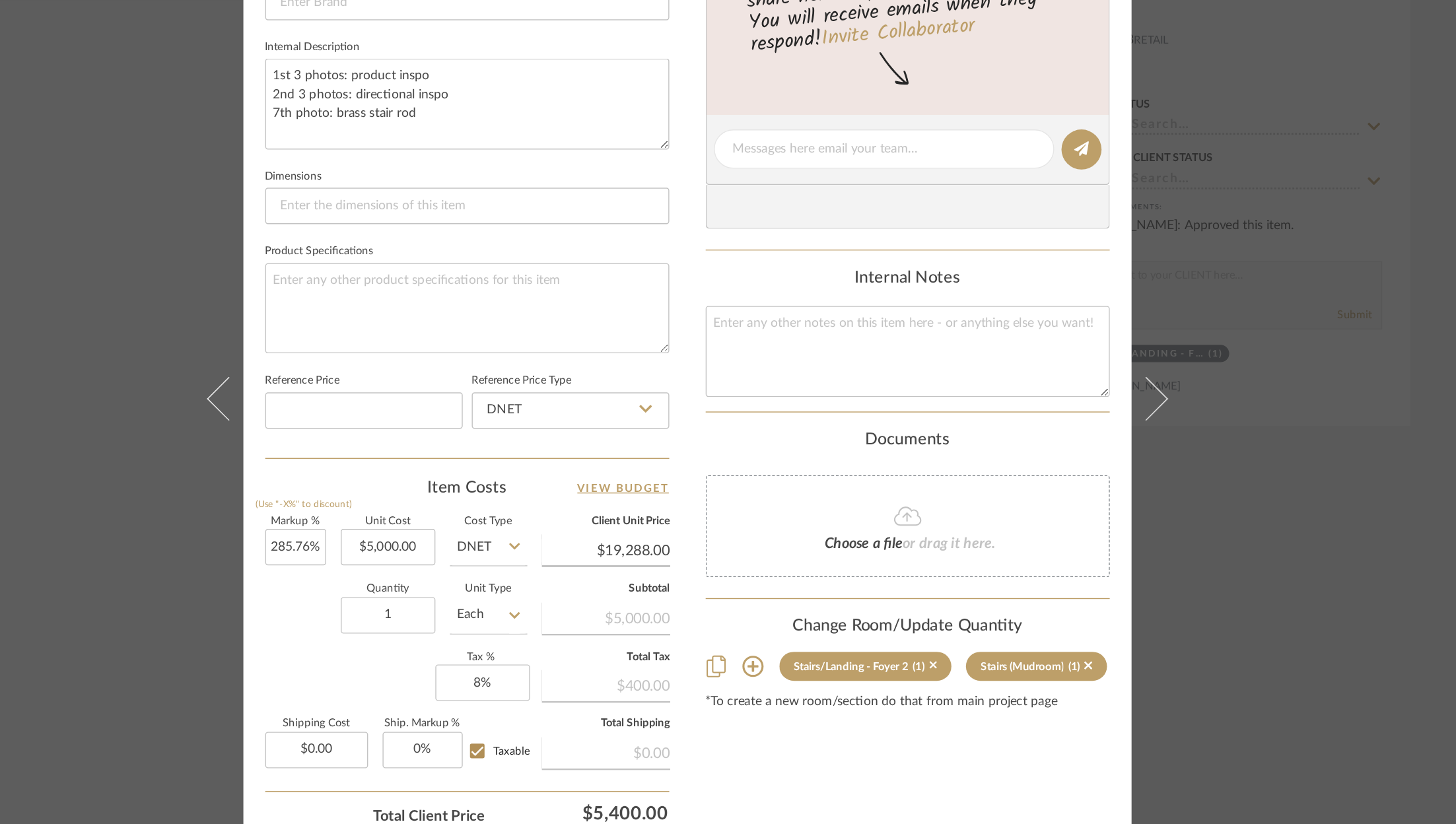
click at [763, 662] on div "Content here copies to Client View - confirm visibility there. Show in Client D…" at bounding box center [888, 234] width 293 height 1084
click at [440, 514] on input "285.76" at bounding box center [444, 519] width 44 height 26
type input "285.76%"
type input "5000.00"
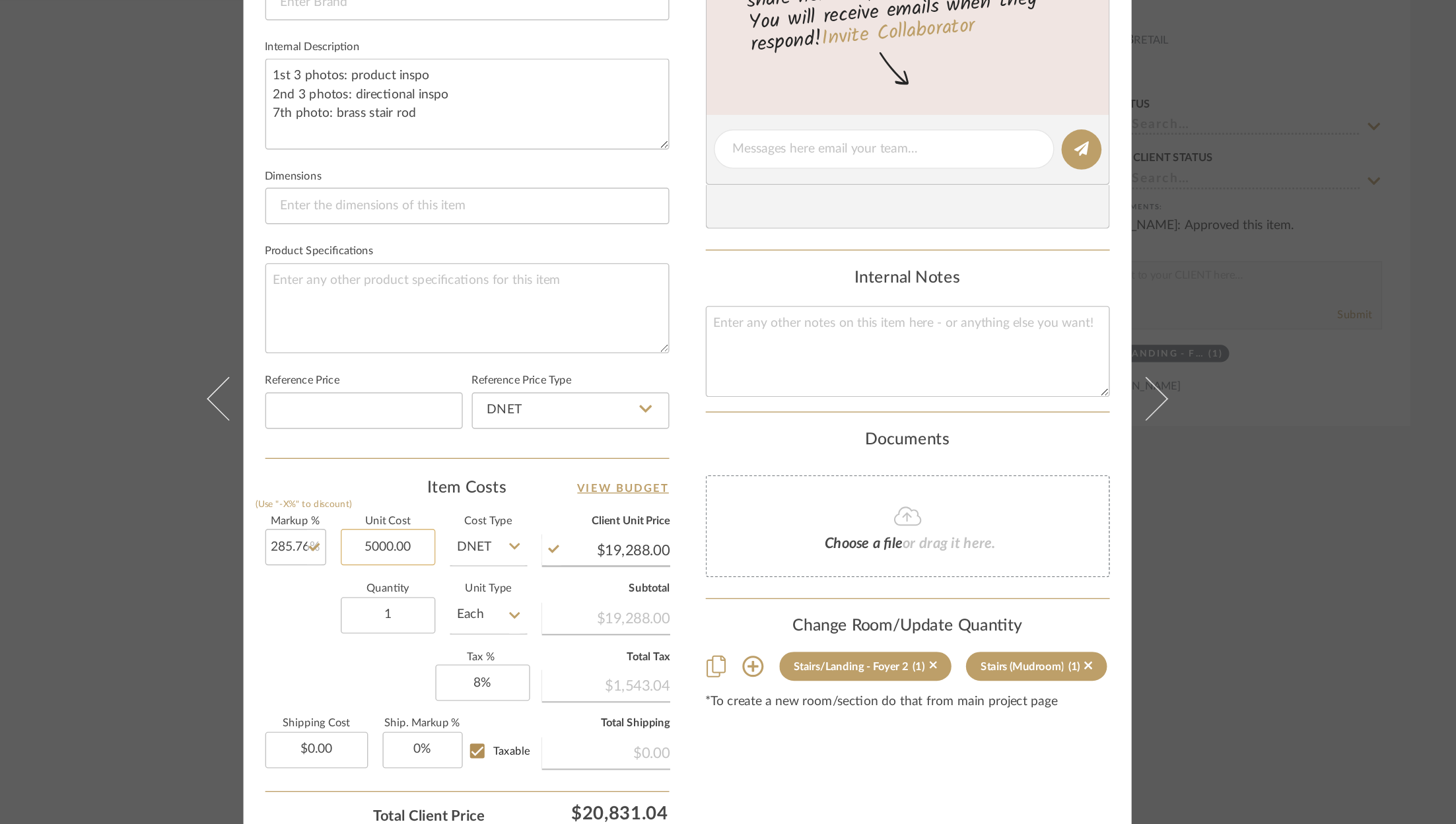
click at [507, 520] on input "5000.00" at bounding box center [511, 519] width 69 height 26
type input "285.76"
type input "$5,000.00"
click at [430, 515] on input "285.76" at bounding box center [444, 519] width 44 height 26
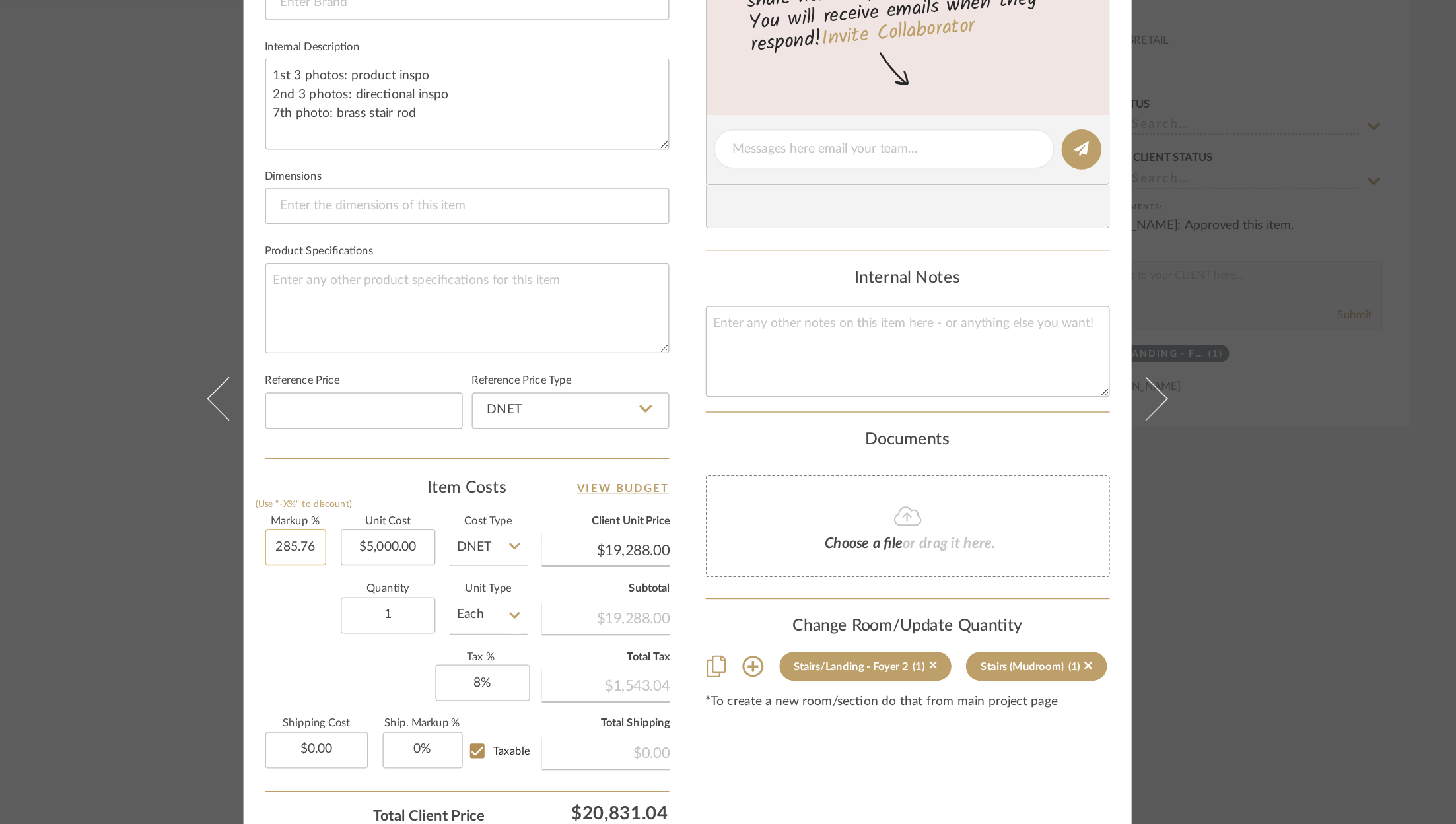
click at [430, 515] on input "285.76" at bounding box center [444, 519] width 44 height 26
type input "0%"
click at [406, 600] on div "CORTS - 2240 Tewksbury Stairs/Landing - Foyer 2 Runners Team View Client View O…" at bounding box center [728, 220] width 645 height 1217
type input "$5,000.00"
click at [509, 518] on input "5000.00" at bounding box center [511, 519] width 69 height 26
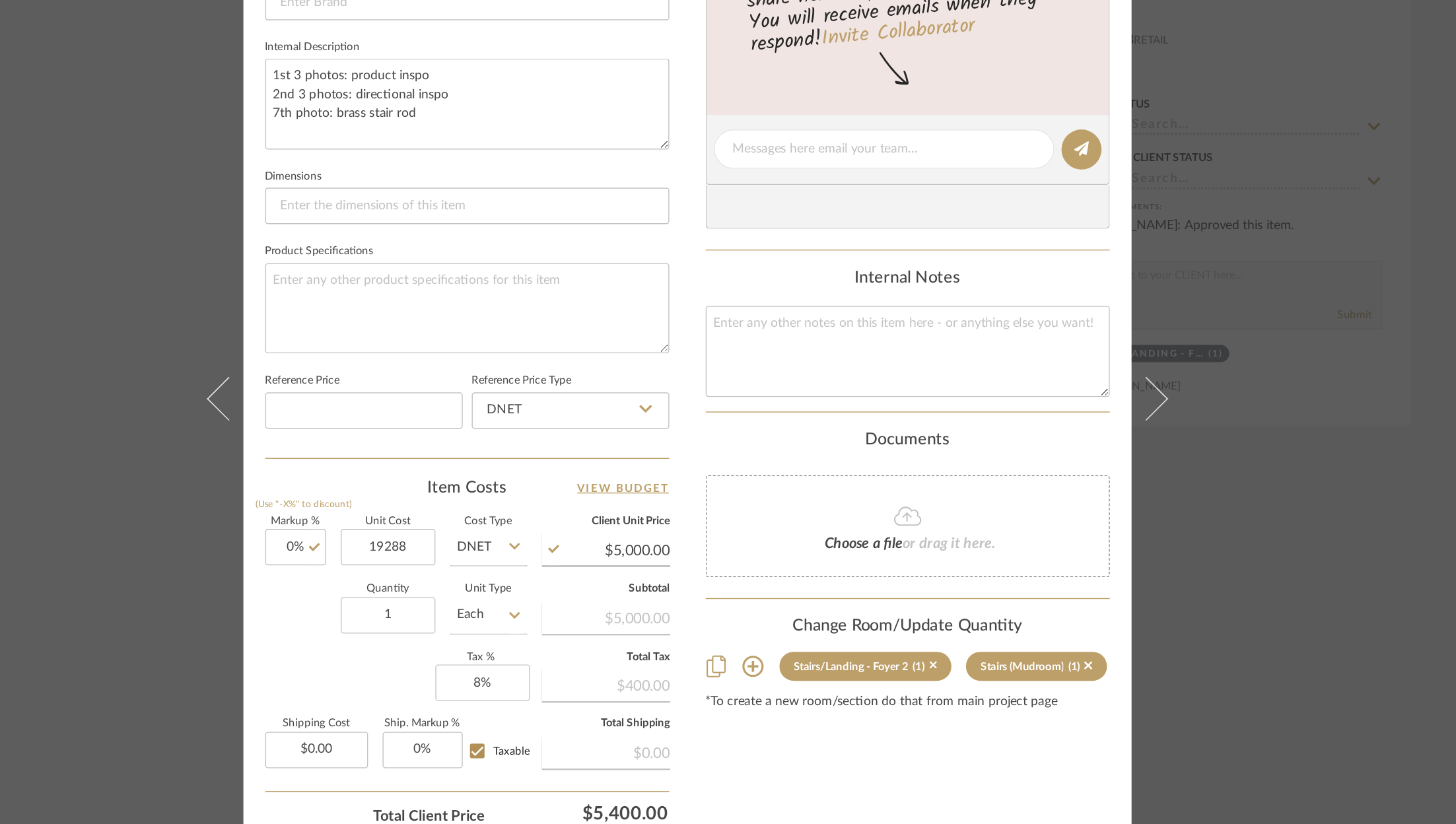
type input "$19,288.00"
click at [462, 616] on div "Markup % (Use "-X%" to discount) 0% Unit Cost $19,288.00 Cost Type DNET Client …" at bounding box center [569, 594] width 293 height 193
type input "$19,288.00"
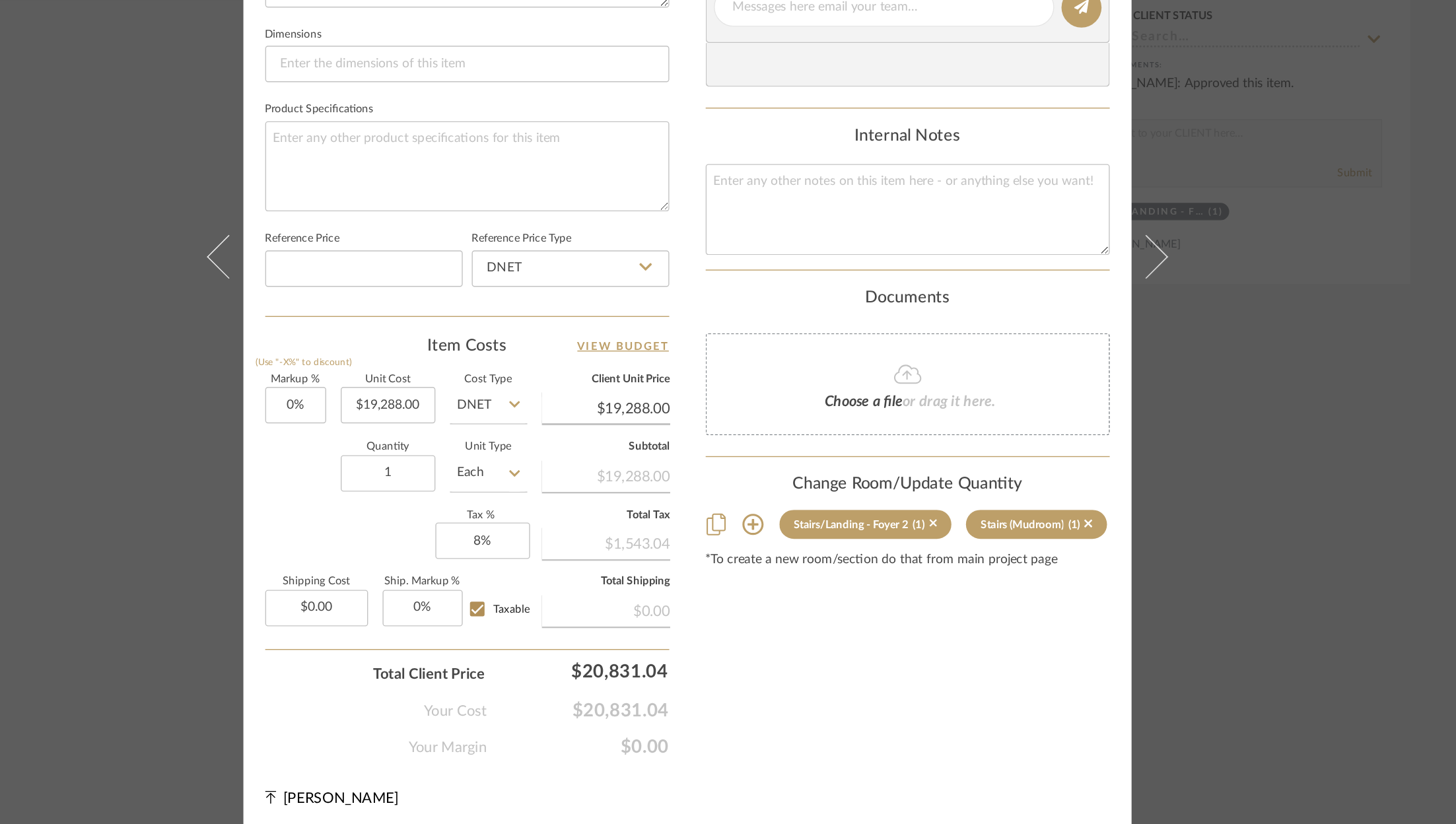
scroll to position [0, 0]
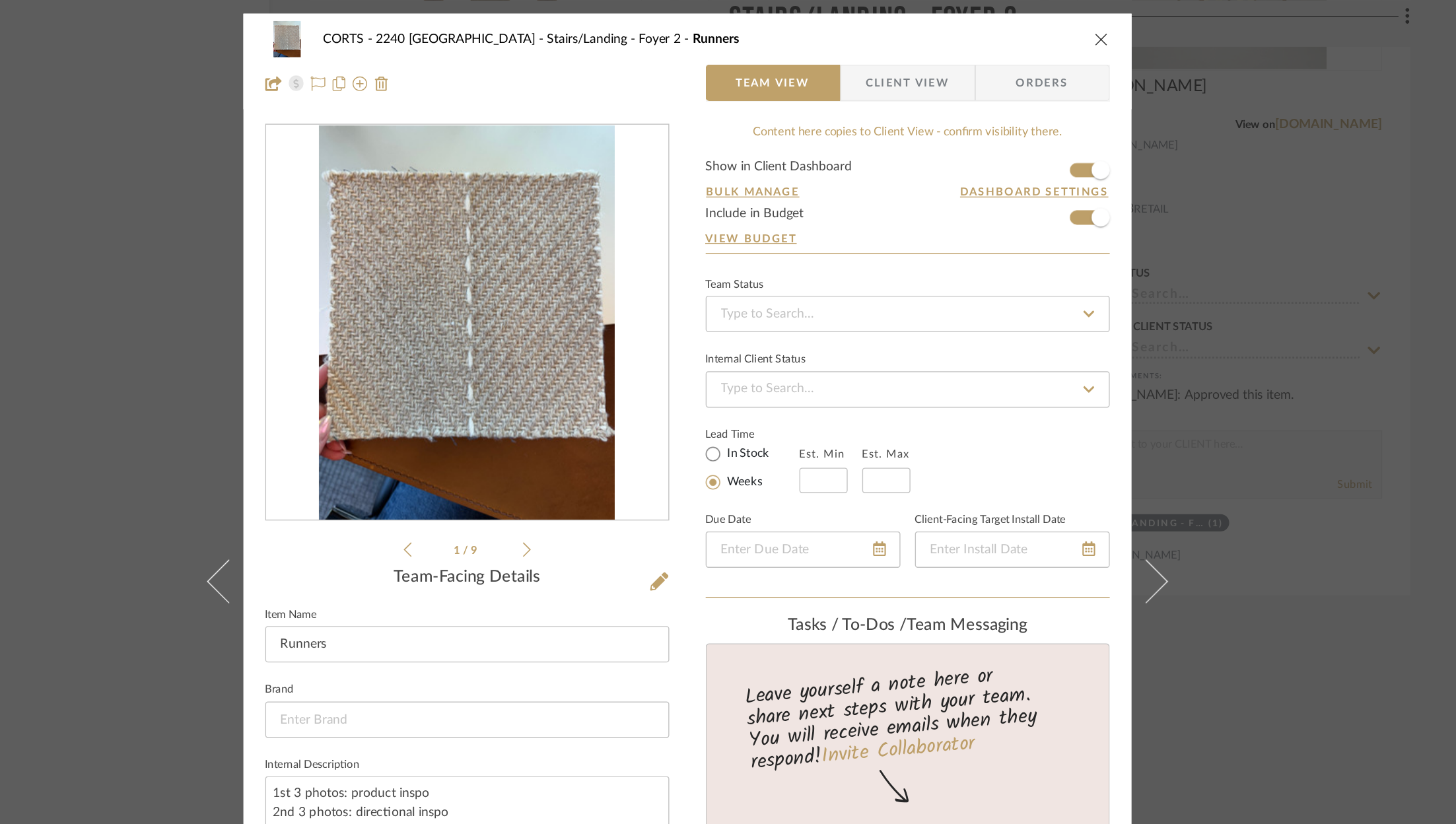
click at [609, 401] on icon at bounding box center [611, 399] width 6 height 12
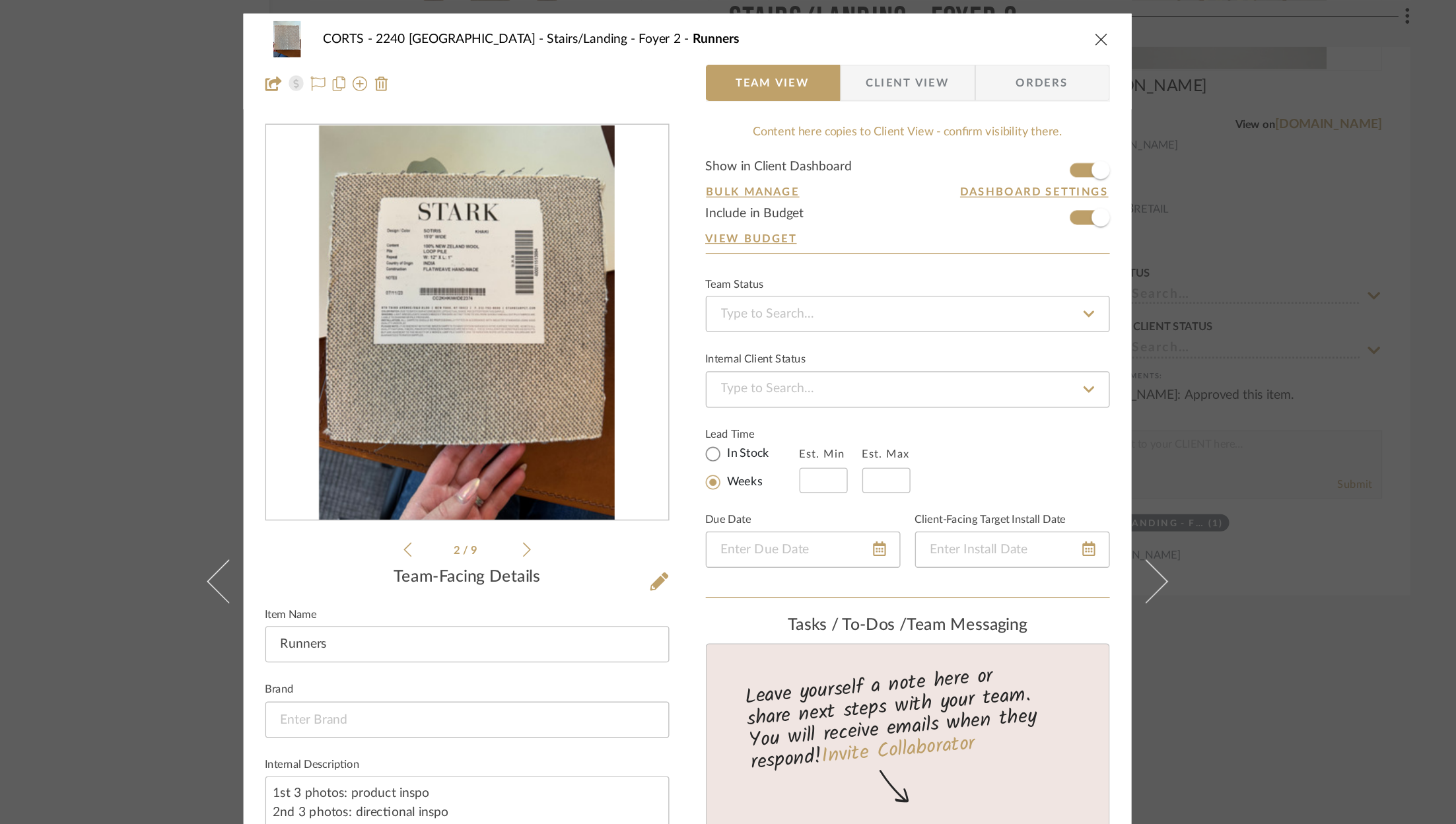
click at [609, 401] on icon at bounding box center [611, 399] width 6 height 12
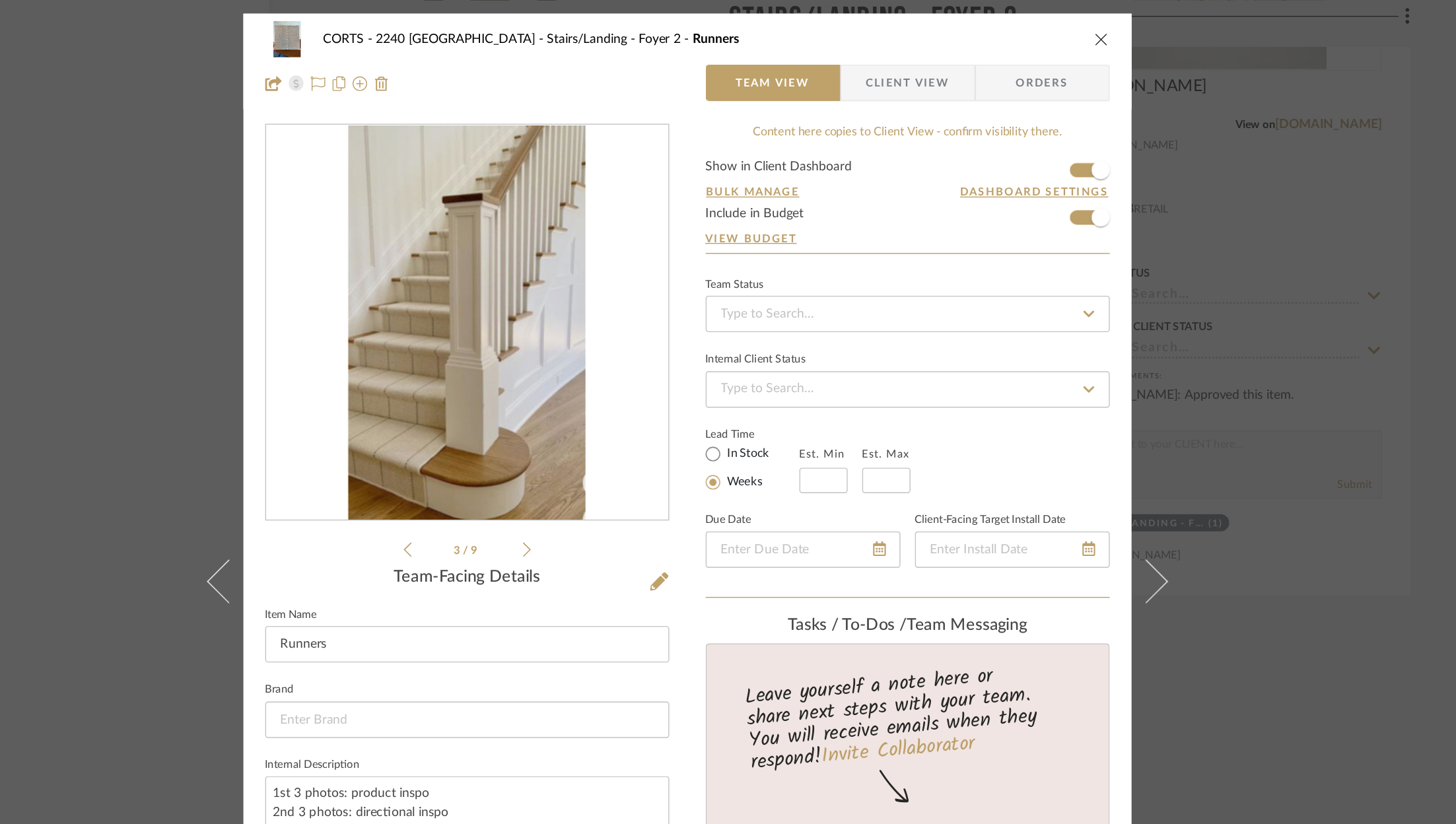
click at [609, 401] on icon at bounding box center [611, 399] width 6 height 12
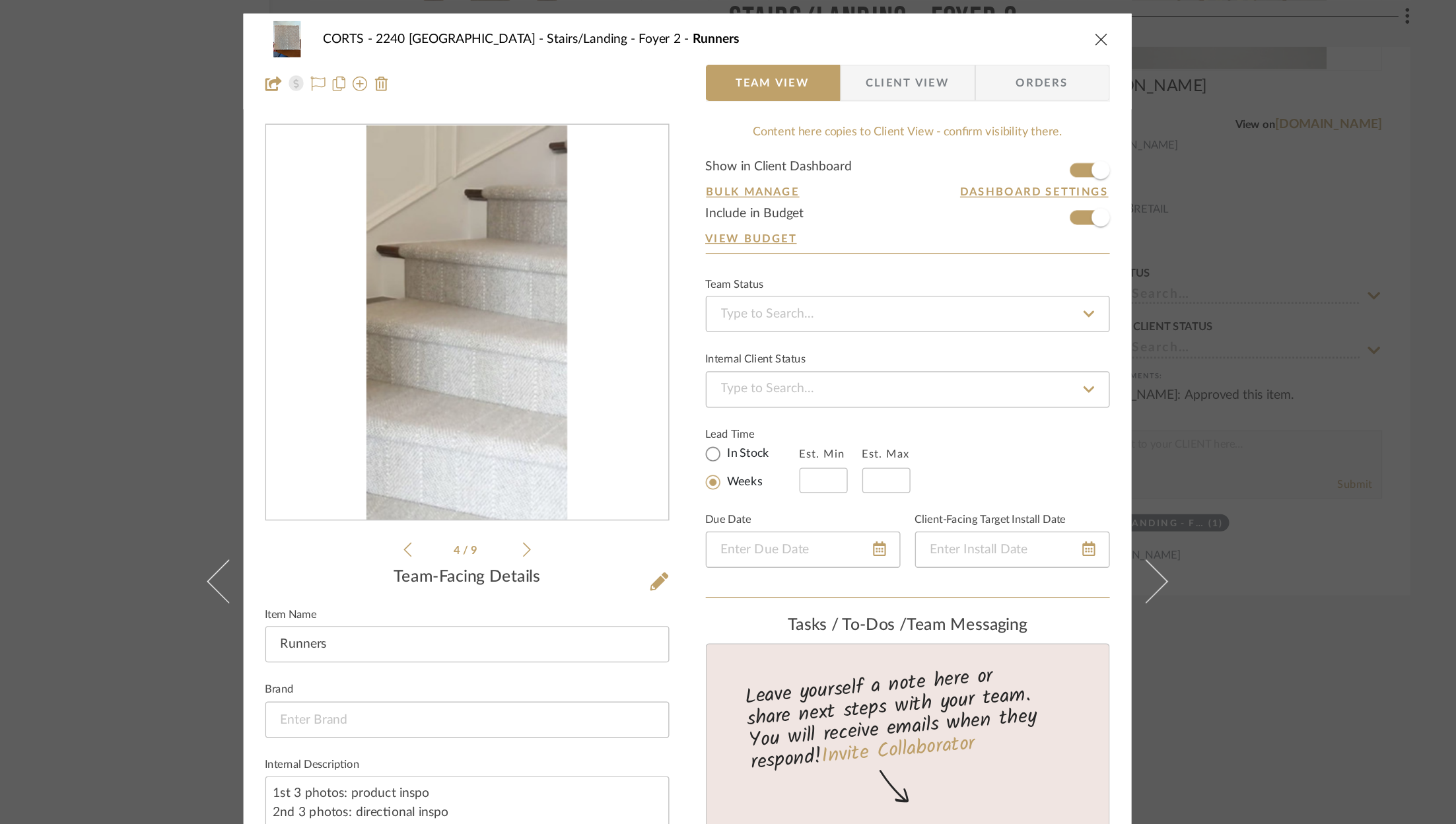
click at [609, 401] on icon at bounding box center [611, 399] width 6 height 12
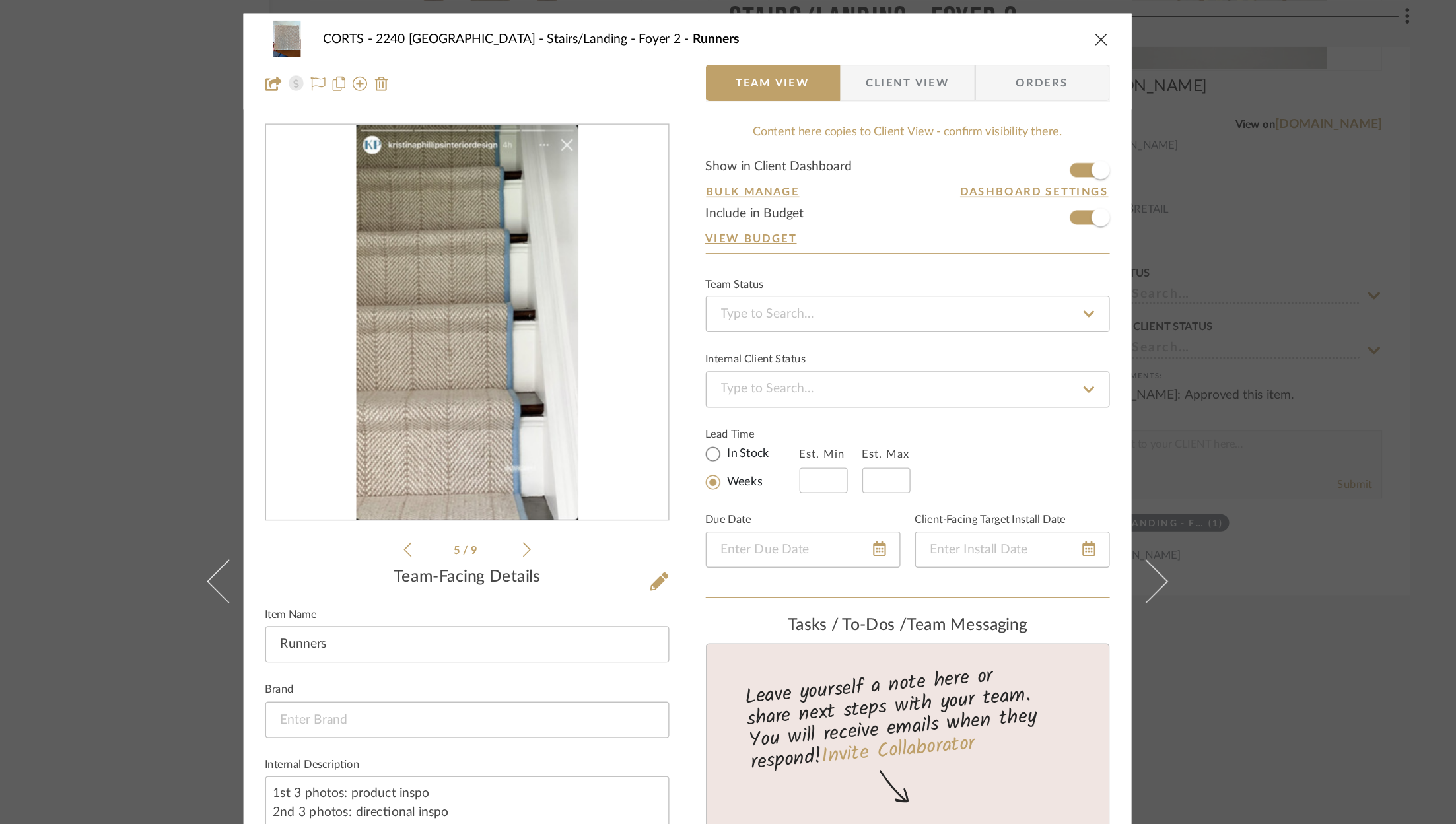
click at [609, 401] on icon at bounding box center [611, 399] width 6 height 12
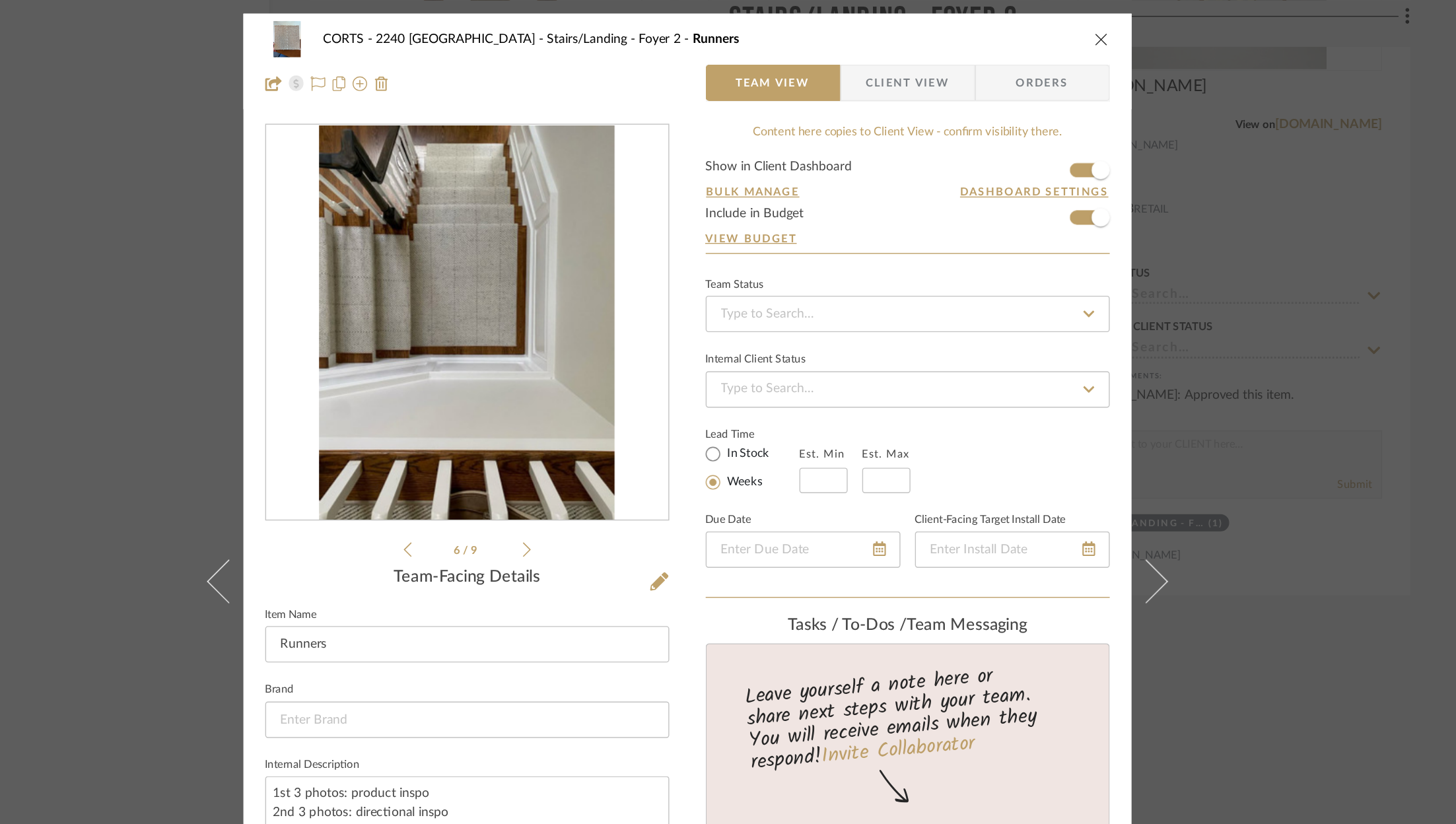
click at [609, 401] on icon at bounding box center [611, 399] width 6 height 12
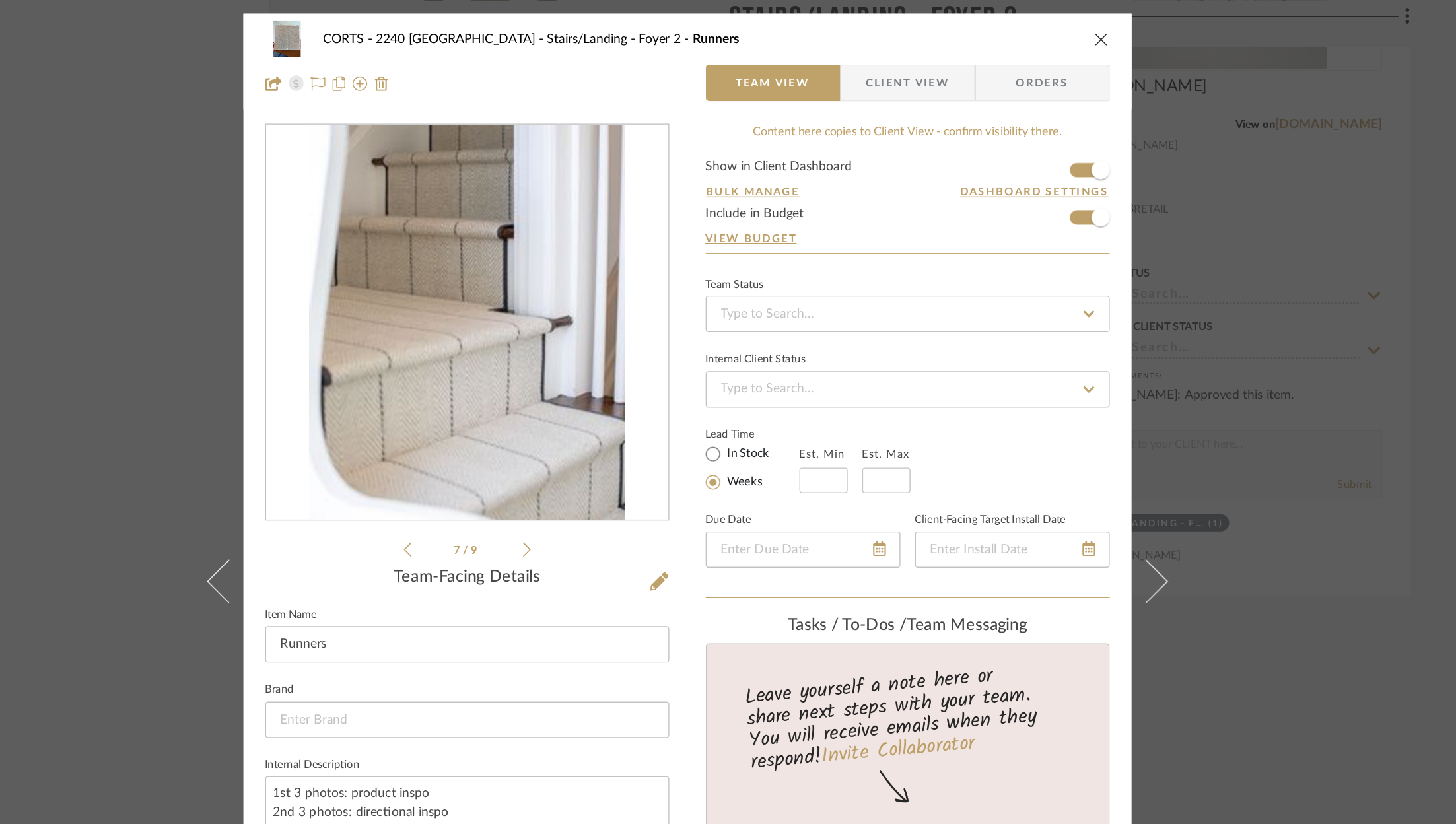
click at [1019, 34] on div "CORTS - 2240 Tewksbury Stairs/Landing - Foyer 2 Runners" at bounding box center [729, 29] width 613 height 26
click at [1025, 25] on icon "close" at bounding box center [1029, 28] width 11 height 11
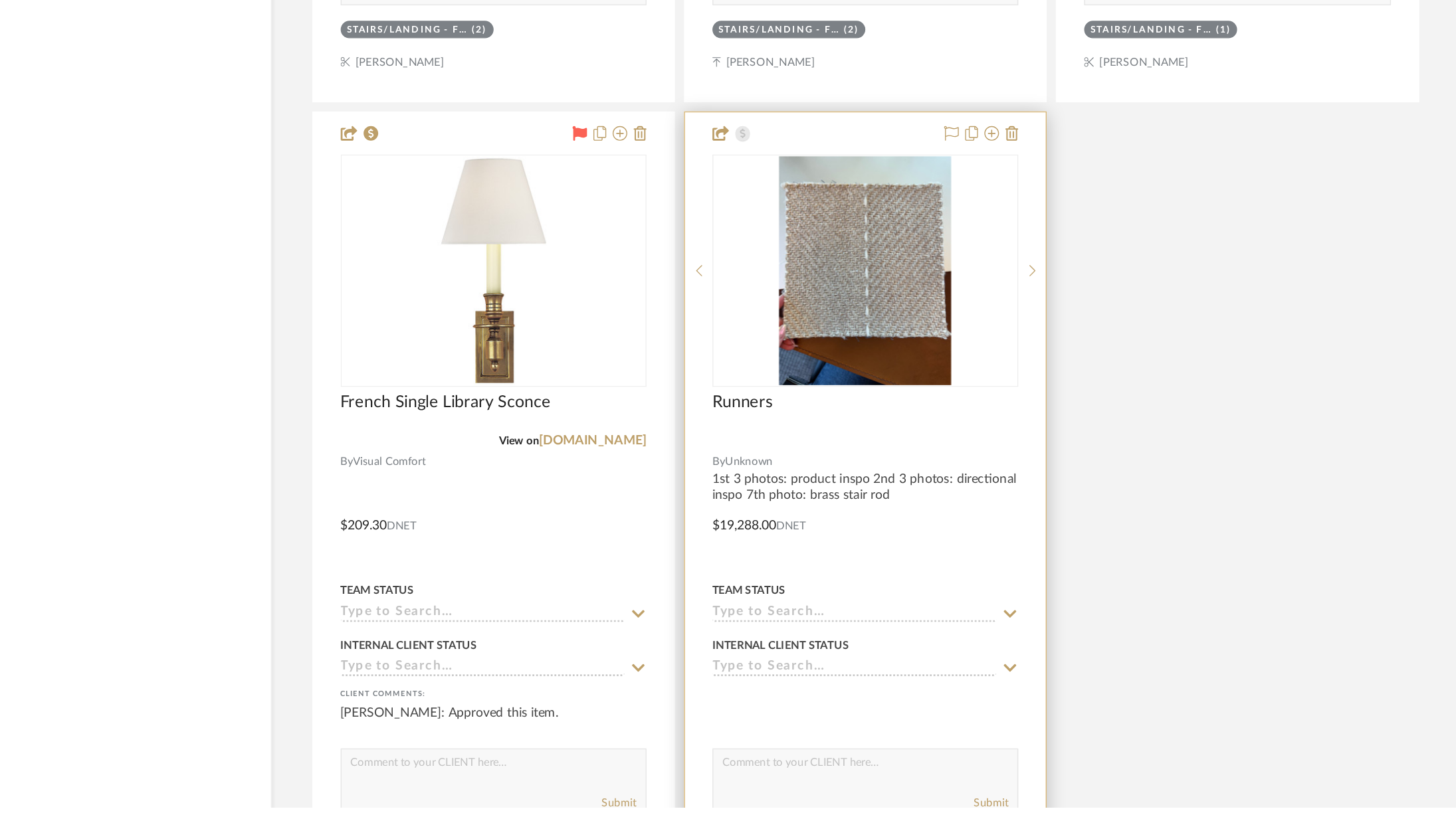
scroll to position [3337, 0]
